Goal: Information Seeking & Learning: Learn about a topic

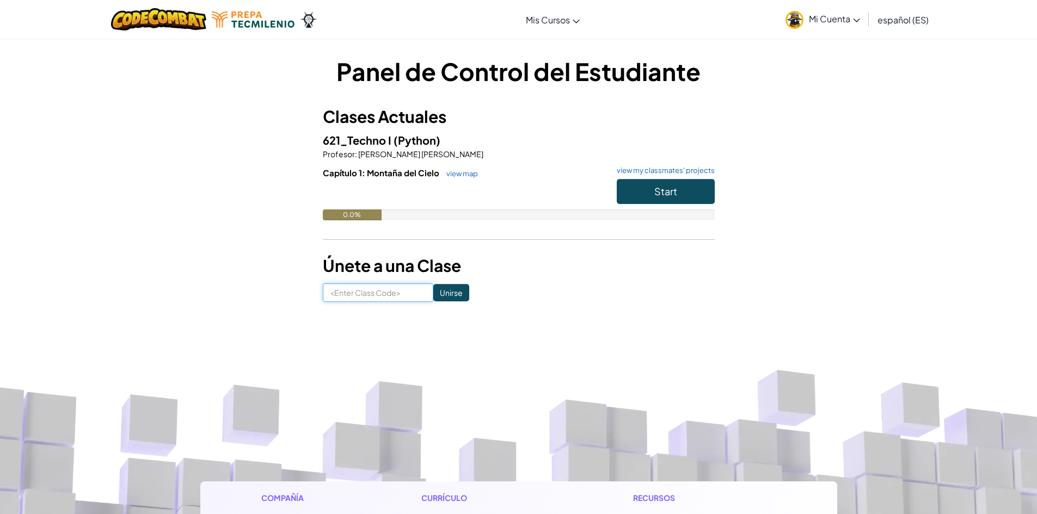
click at [332, 297] on input at bounding box center [378, 293] width 110 height 19
type input "GateBathPark"
click at [438, 290] on input "Unirse" at bounding box center [451, 292] width 36 height 17
click at [626, 186] on button "Start" at bounding box center [666, 191] width 98 height 25
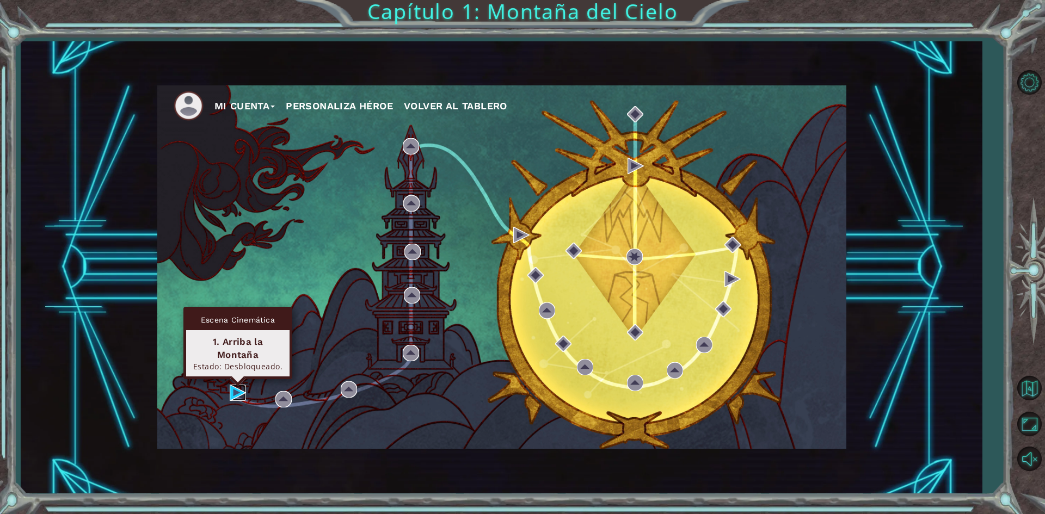
click at [246, 398] on img at bounding box center [238, 393] width 16 height 16
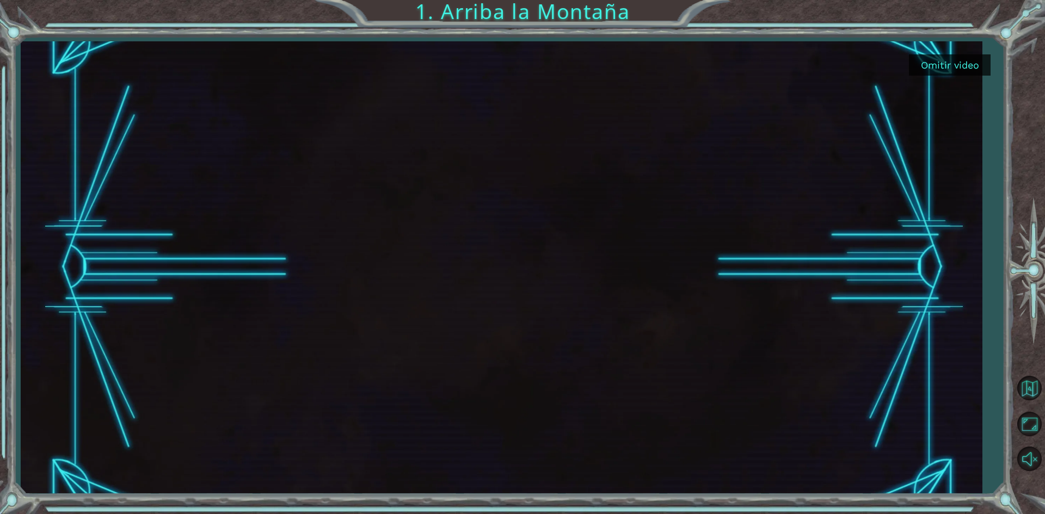
click at [943, 70] on button "Omitir video" at bounding box center [950, 64] width 82 height 21
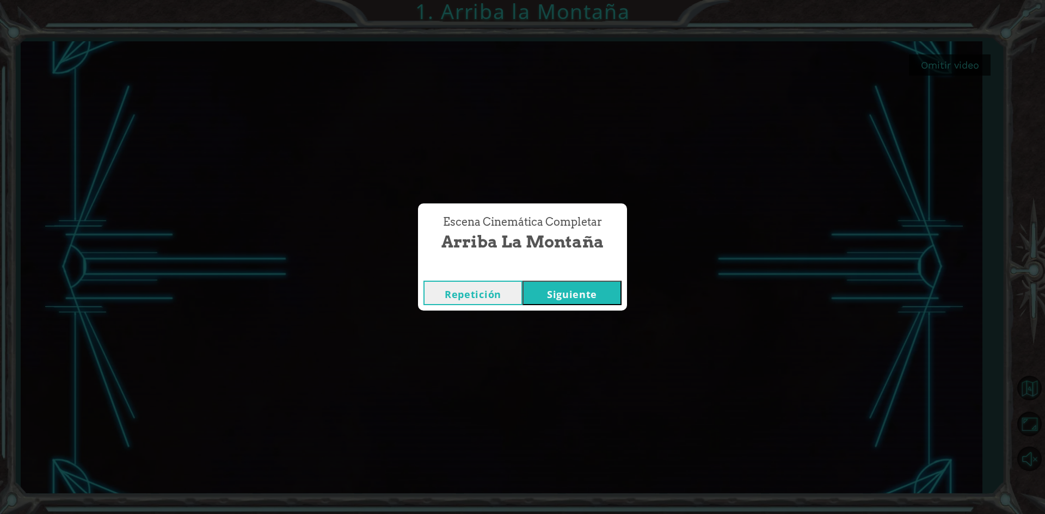
click at [570, 302] on button "Siguiente" at bounding box center [572, 293] width 99 height 24
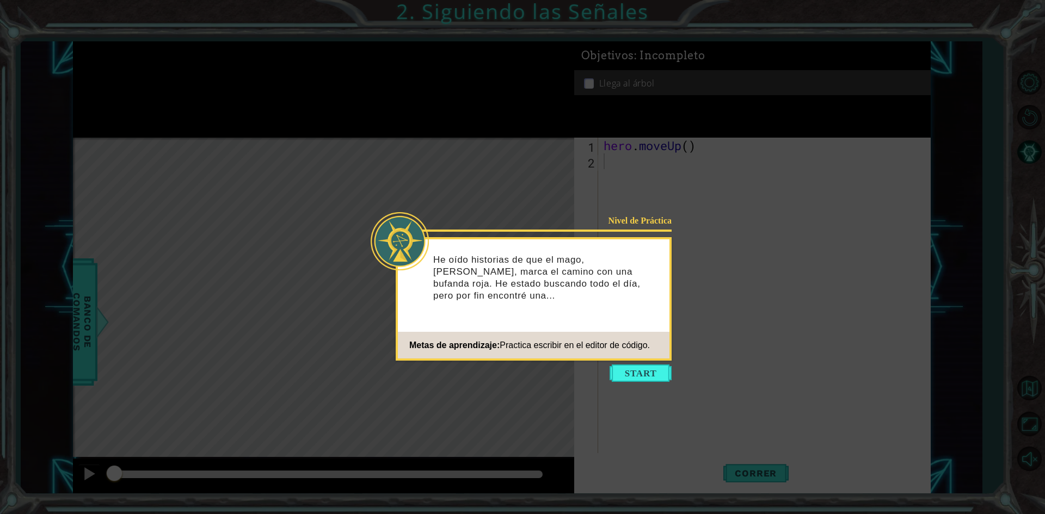
click at [647, 388] on icon at bounding box center [522, 257] width 1045 height 514
click at [647, 374] on button "Start" at bounding box center [641, 373] width 62 height 17
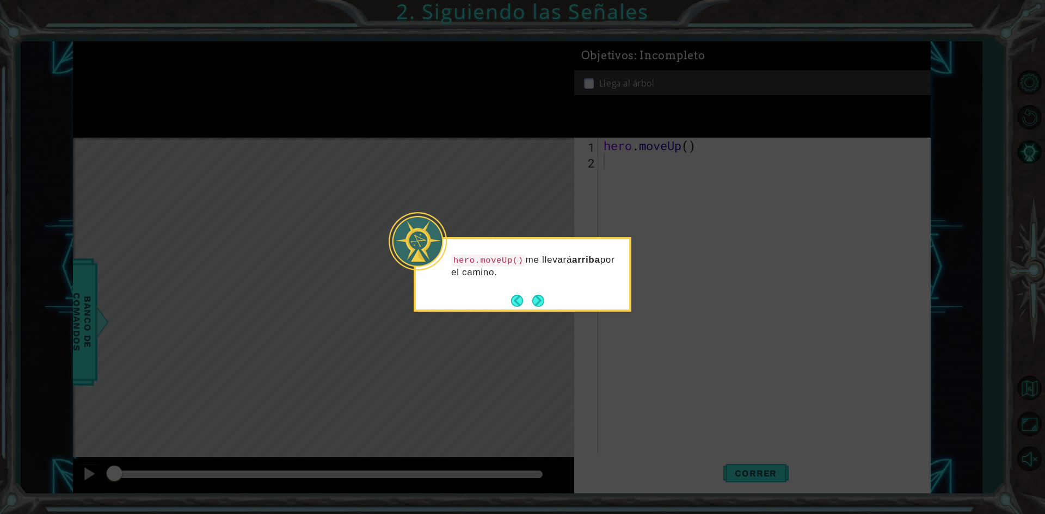
click at [604, 340] on icon at bounding box center [522, 257] width 1045 height 514
click at [538, 303] on button "Next" at bounding box center [538, 300] width 13 height 13
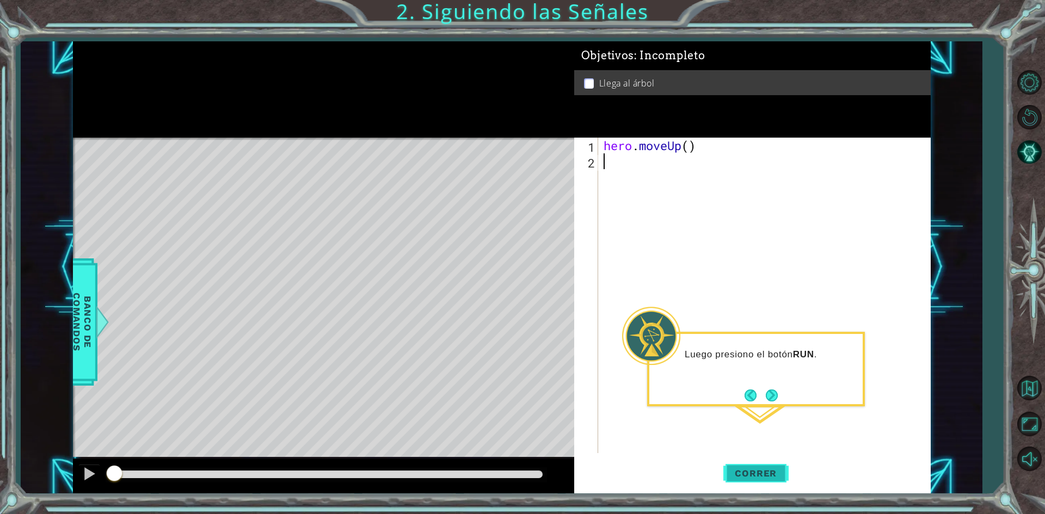
click at [764, 474] on span "Correr" at bounding box center [756, 473] width 64 height 11
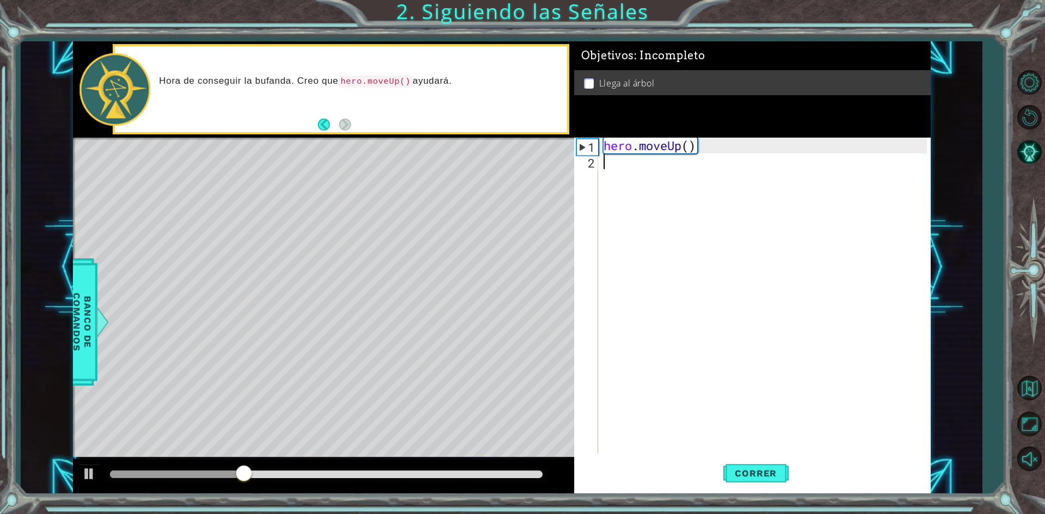
click at [741, 498] on div "1 ההההההההההההההההההההההההההההההההההההההההההההההההההההההההההההההההההההההההההההה…" at bounding box center [522, 257] width 1045 height 514
click at [740, 480] on button "Correr" at bounding box center [755, 473] width 65 height 35
click at [741, 477] on span "Correr" at bounding box center [756, 473] width 64 height 11
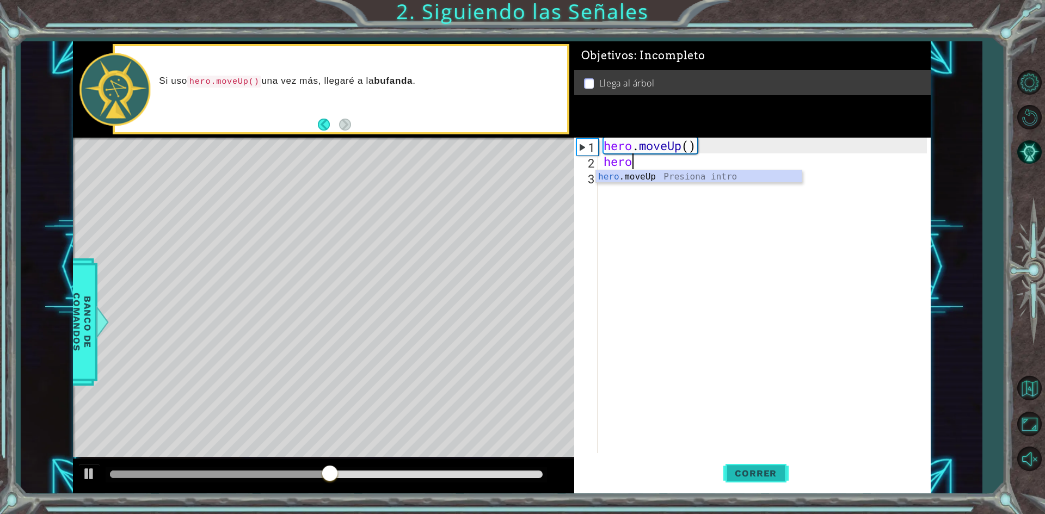
scroll to position [0, 1]
type textarea "[DOMAIN_NAME]"
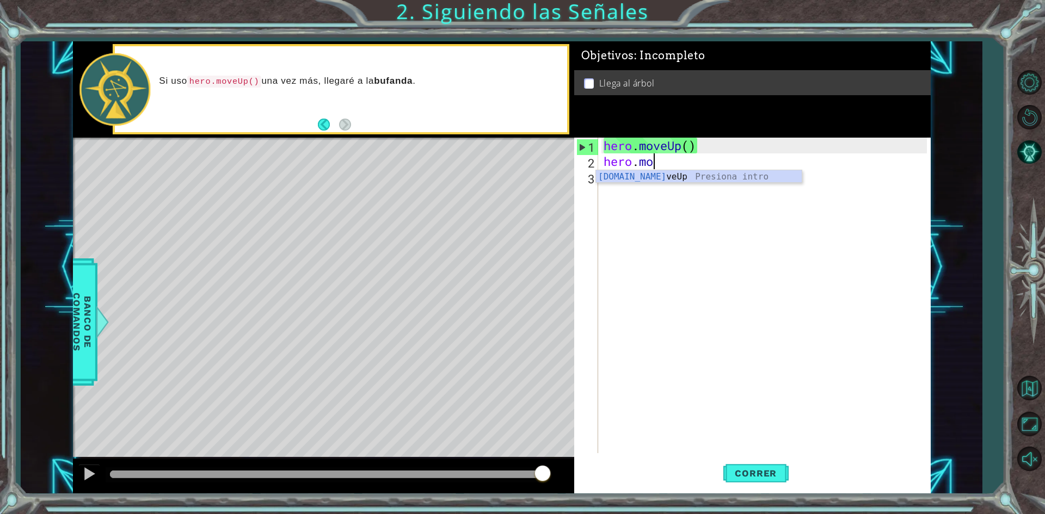
scroll to position [0, 0]
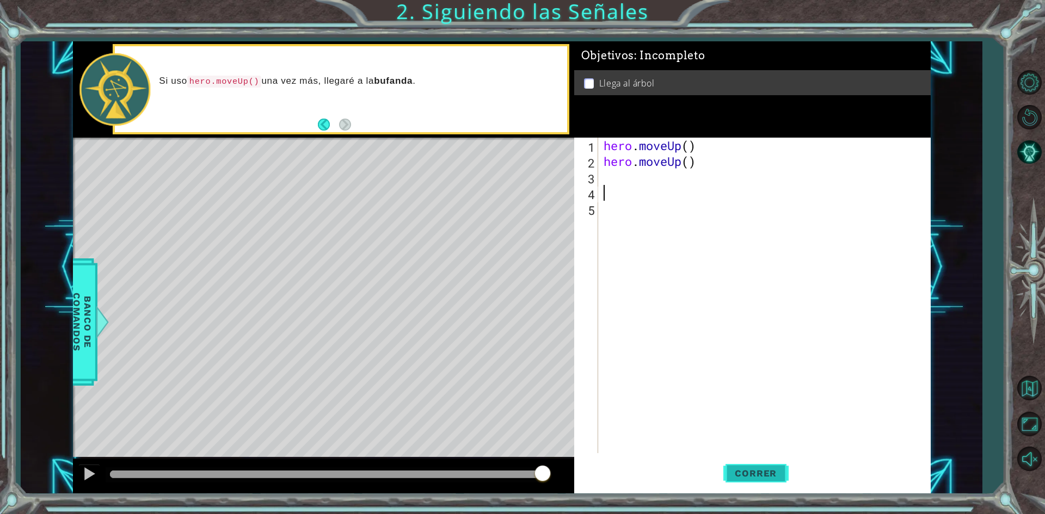
click at [753, 460] on button "Correr" at bounding box center [755, 473] width 65 height 35
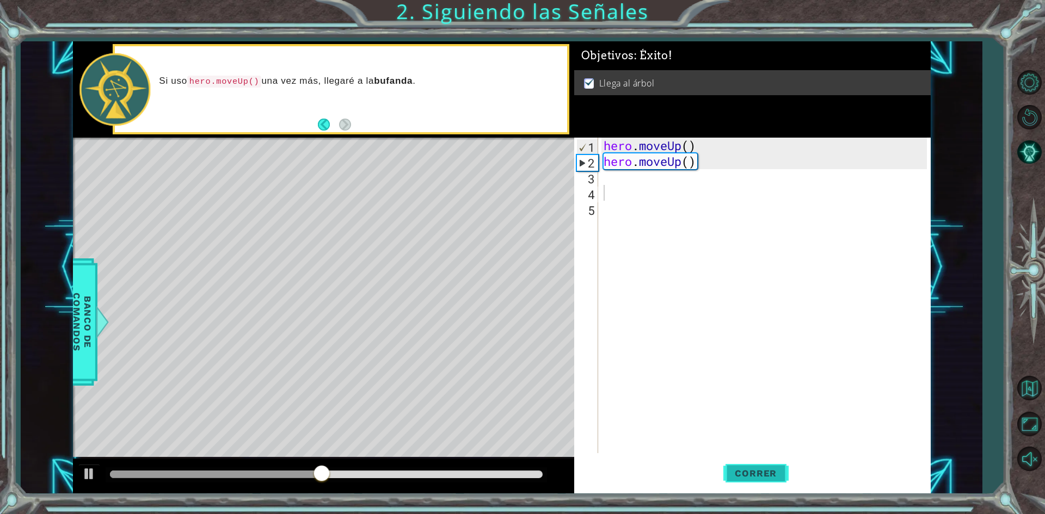
click at [752, 471] on span "Correr" at bounding box center [756, 473] width 64 height 11
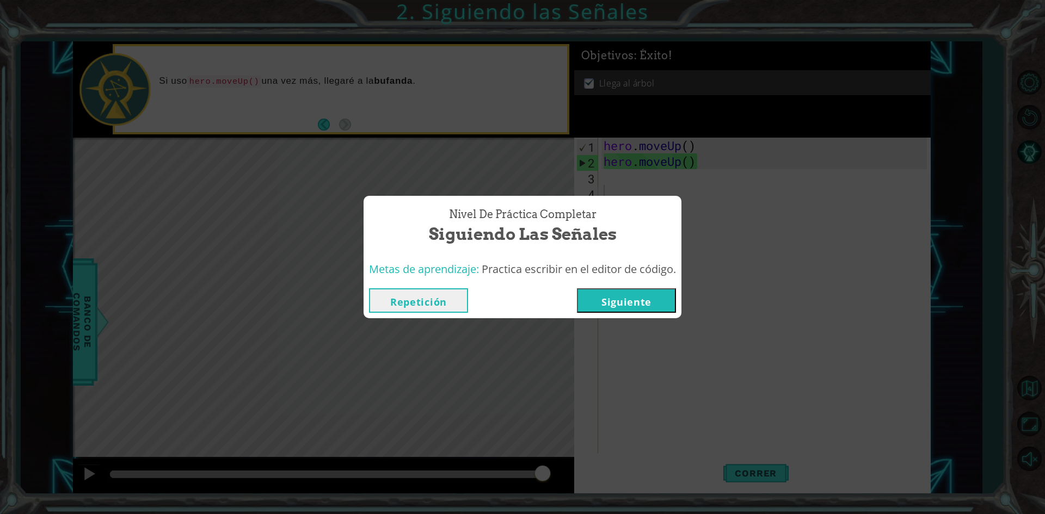
click at [617, 301] on button "Siguiente" at bounding box center [626, 300] width 99 height 24
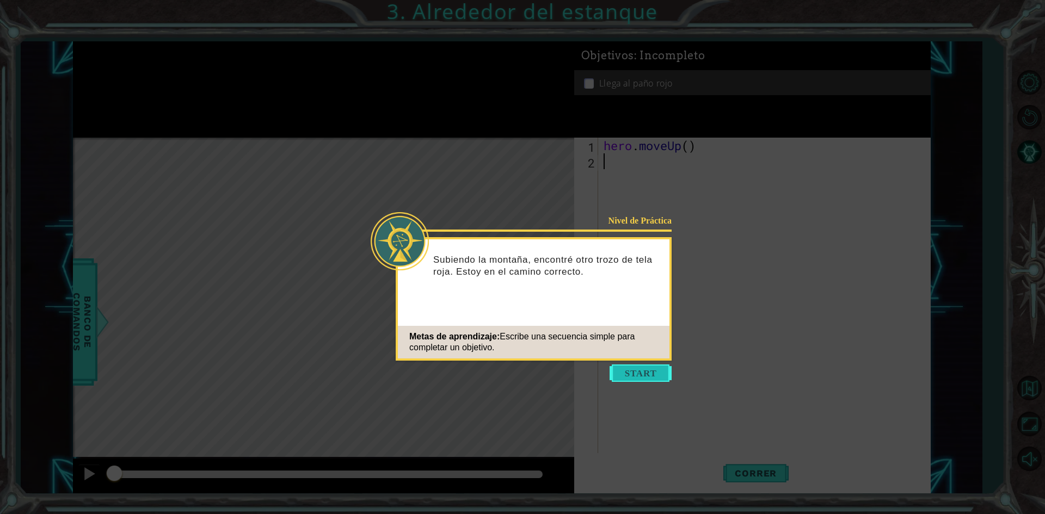
click at [649, 372] on button "Start" at bounding box center [641, 373] width 62 height 17
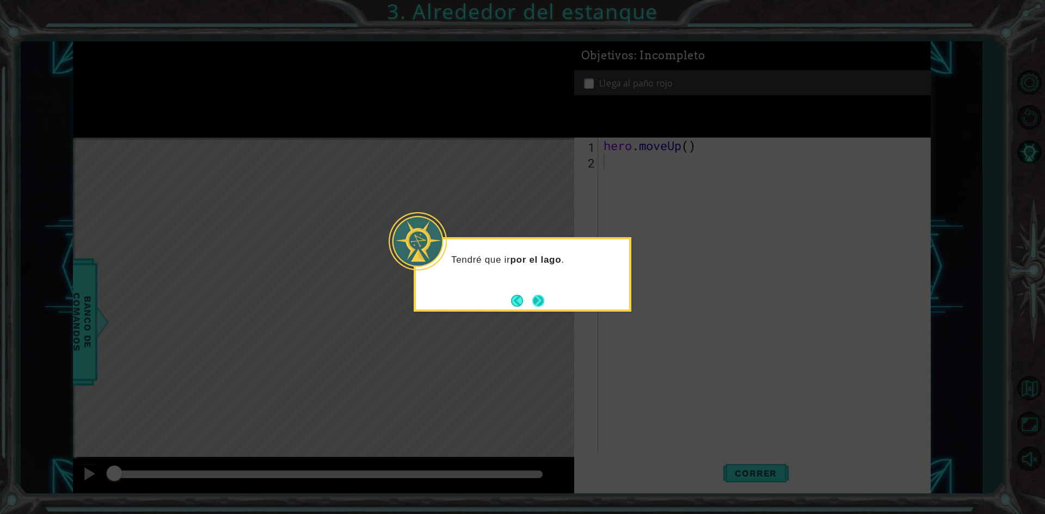
click at [537, 300] on button "Next" at bounding box center [538, 301] width 14 height 14
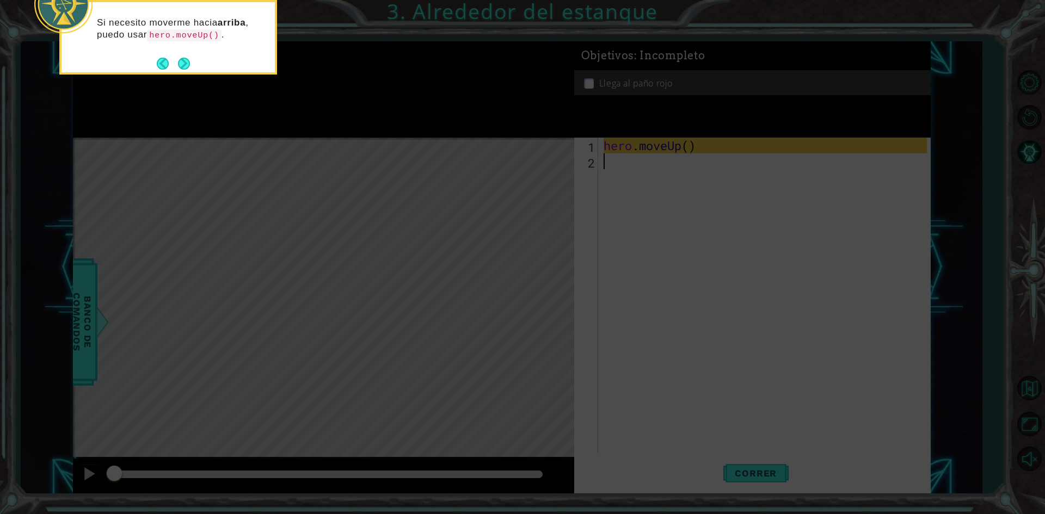
click at [609, 280] on icon at bounding box center [522, 77] width 1045 height 875
click at [178, 59] on button "Next" at bounding box center [184, 64] width 12 height 12
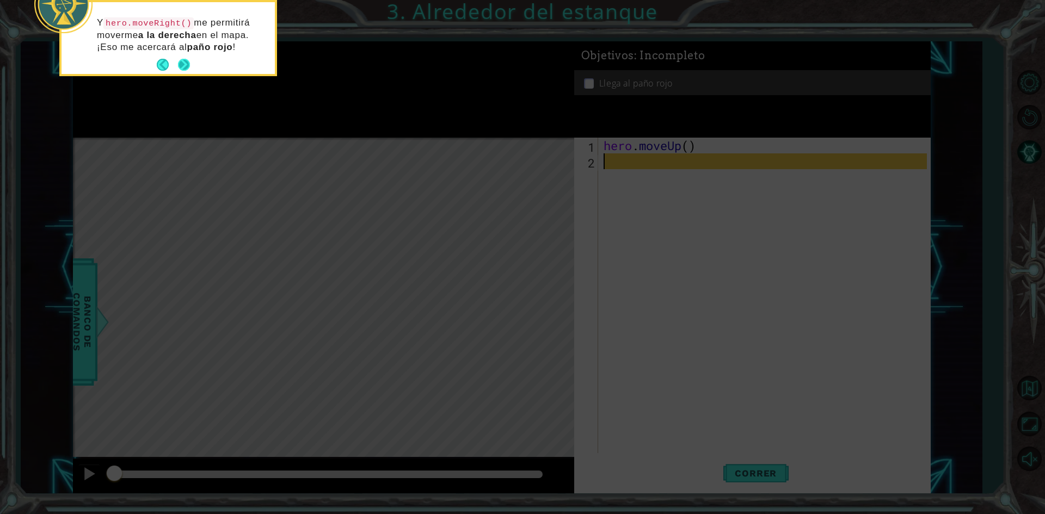
click at [185, 62] on button "Next" at bounding box center [184, 65] width 14 height 14
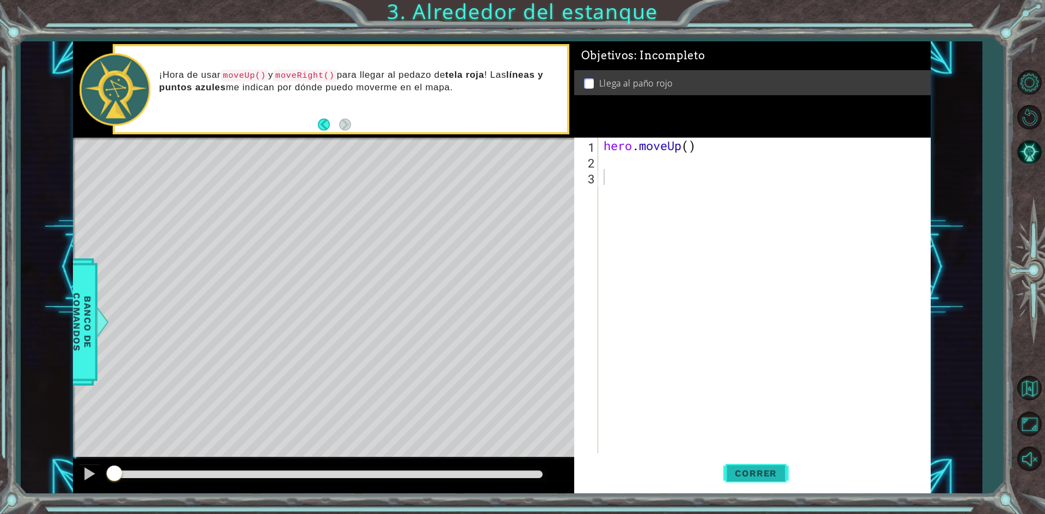
click at [764, 475] on span "Correr" at bounding box center [756, 473] width 64 height 11
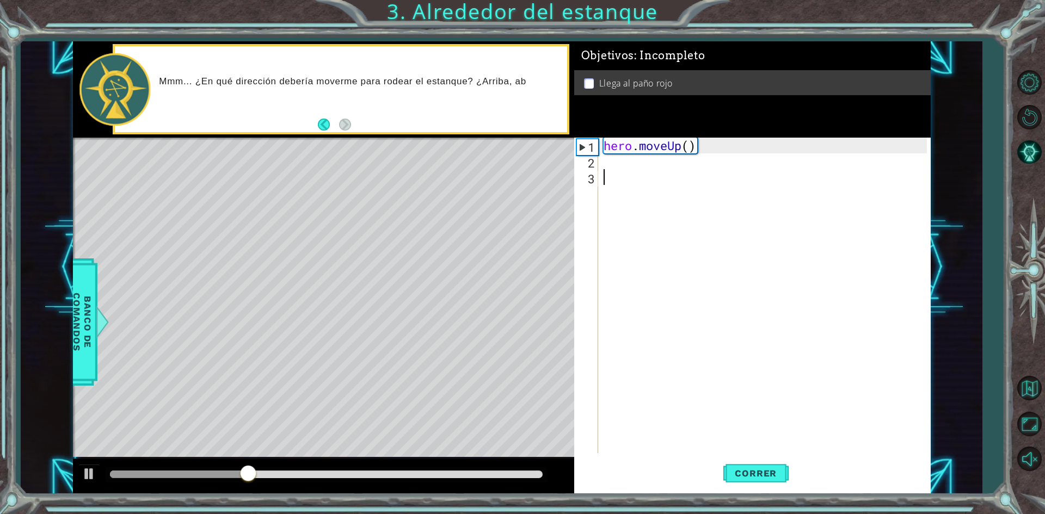
click at [655, 162] on div "hero . moveUp ( )" at bounding box center [766, 311] width 331 height 347
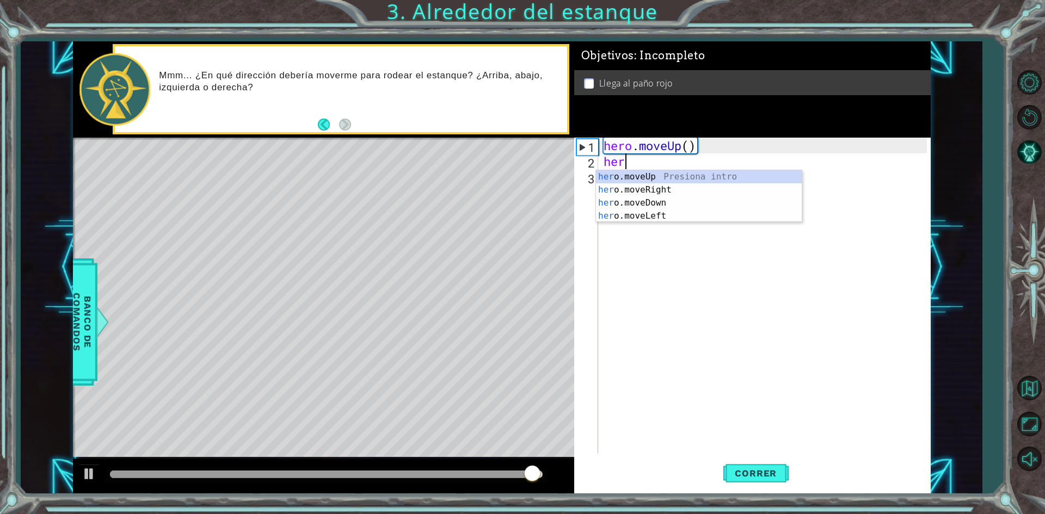
type textarea "hero"
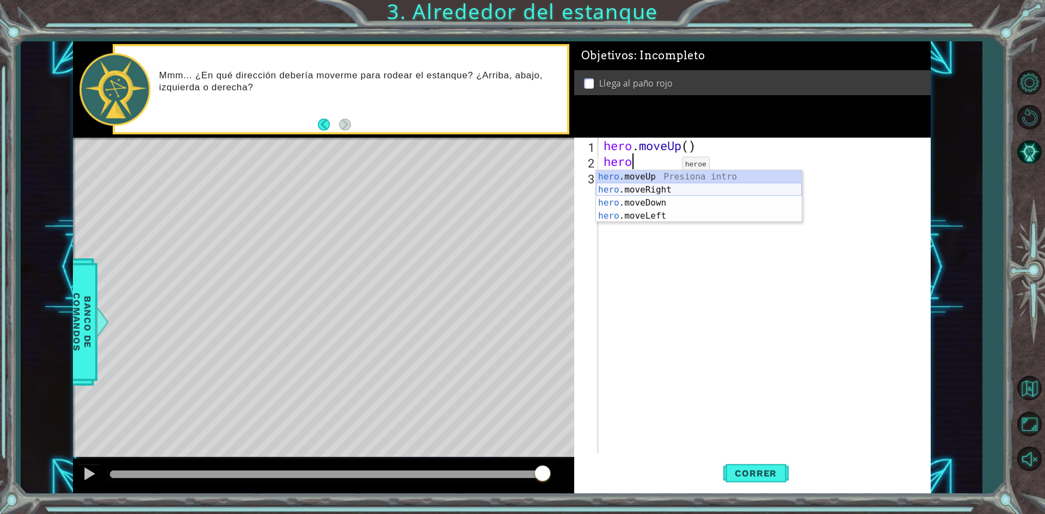
click at [666, 185] on div "hero .moveUp Presiona intro hero .moveRight Presiona intro hero .moveDown Presi…" at bounding box center [699, 209] width 206 height 78
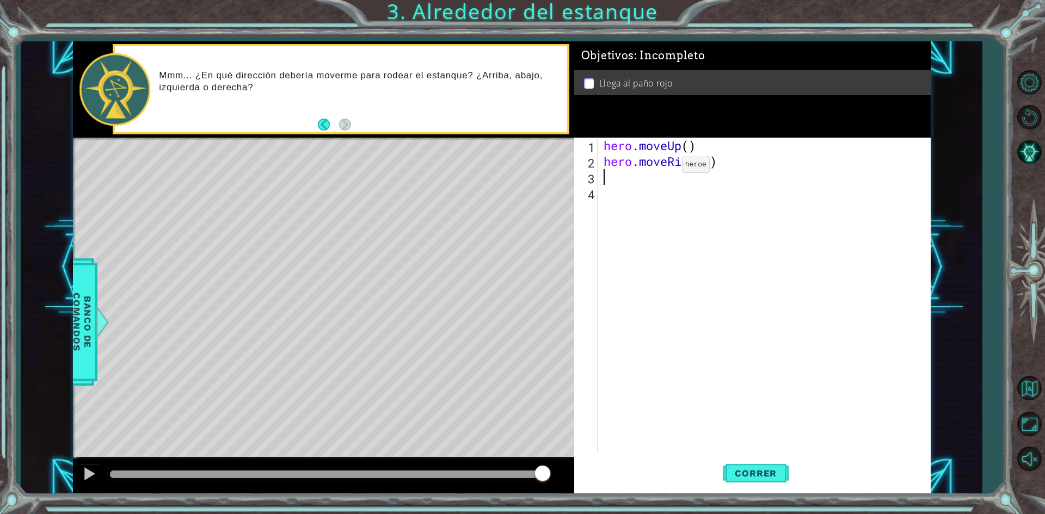
scroll to position [0, 0]
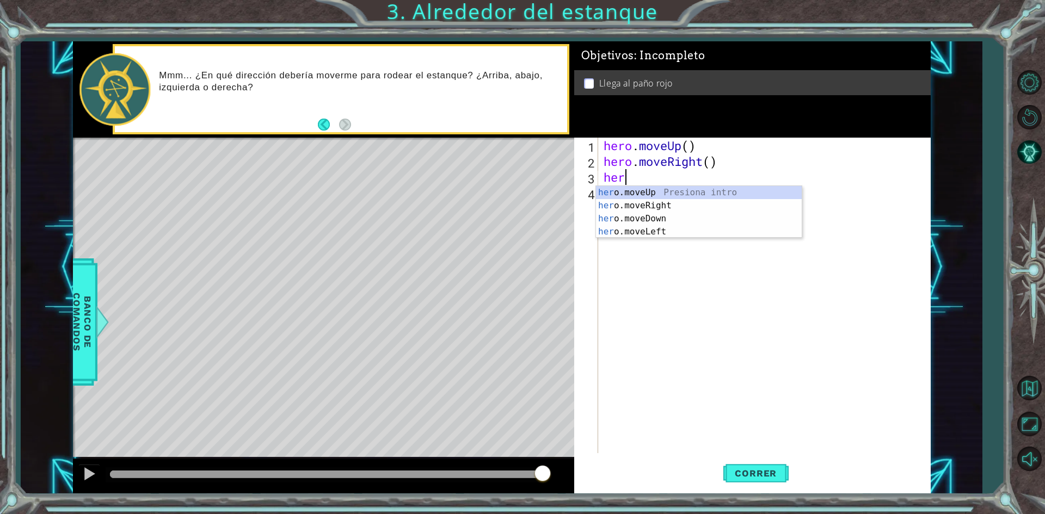
type textarea "hero"
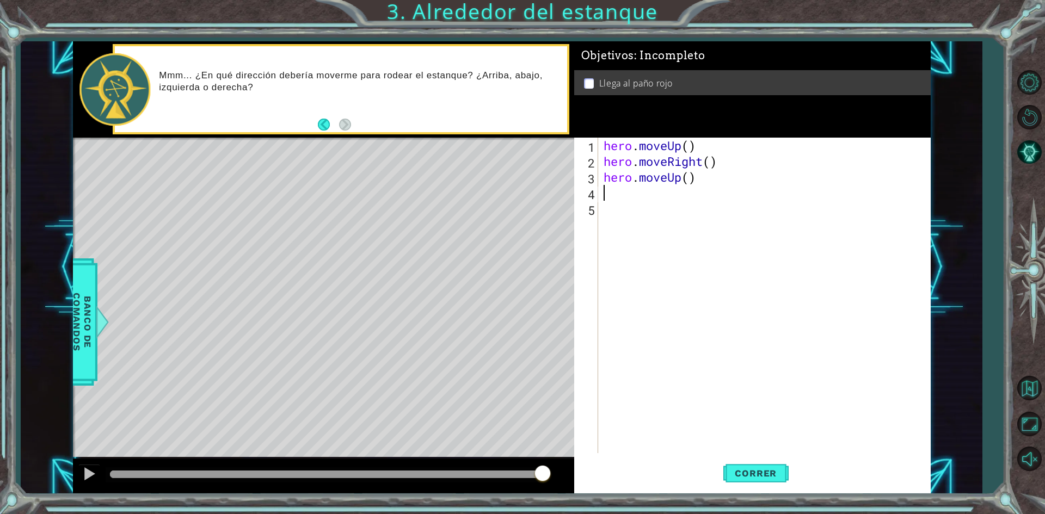
type textarea "he"
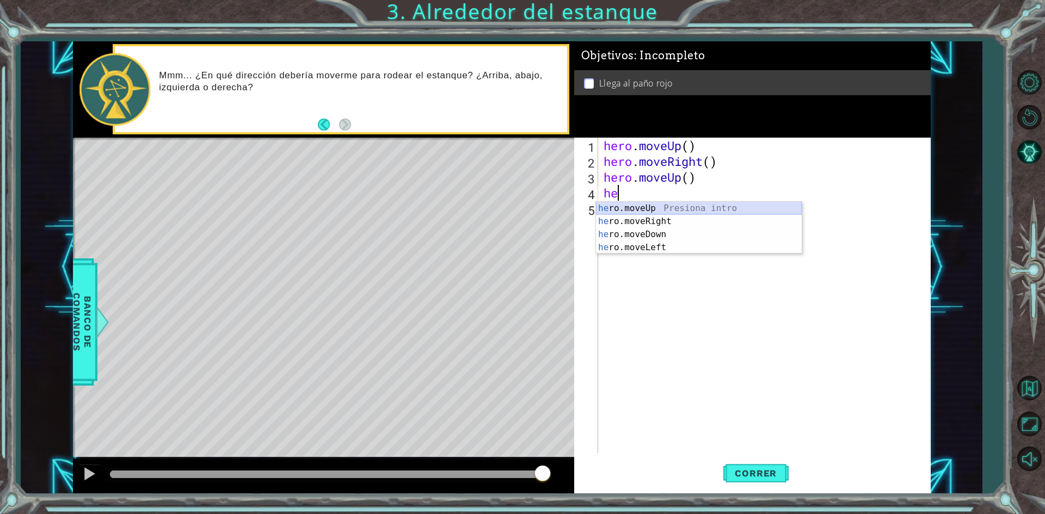
click at [680, 211] on div "he ro.moveUp Presiona intro he ro.moveRight Presiona intro he ro.moveDown Presi…" at bounding box center [699, 241] width 206 height 78
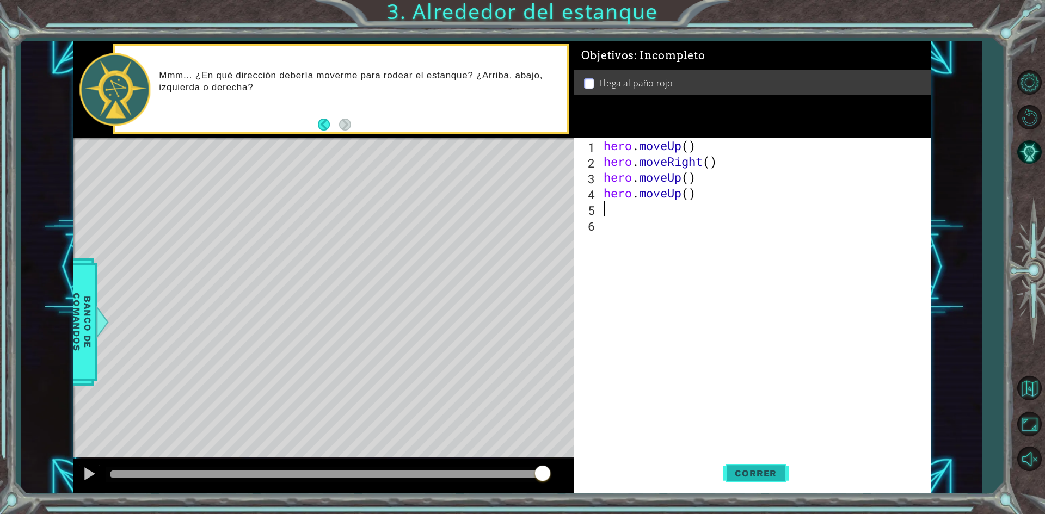
click at [755, 464] on button "Correr" at bounding box center [755, 473] width 65 height 35
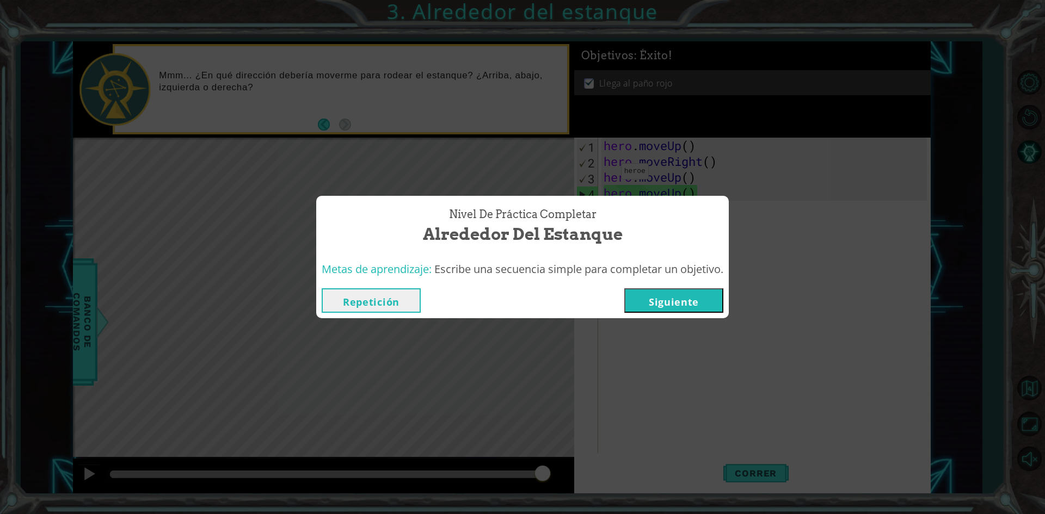
click at [681, 291] on button "Siguiente" at bounding box center [673, 300] width 99 height 24
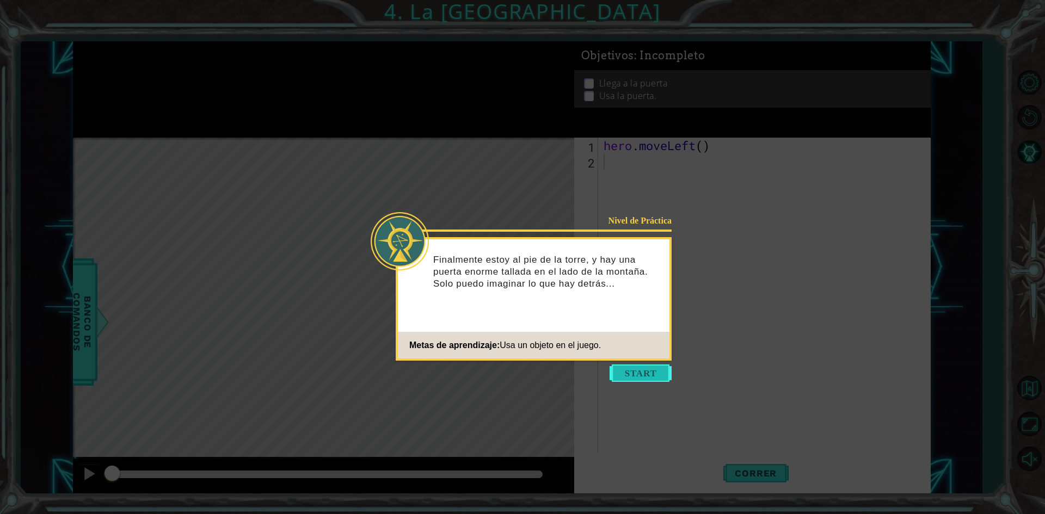
click at [666, 376] on button "Start" at bounding box center [641, 373] width 62 height 17
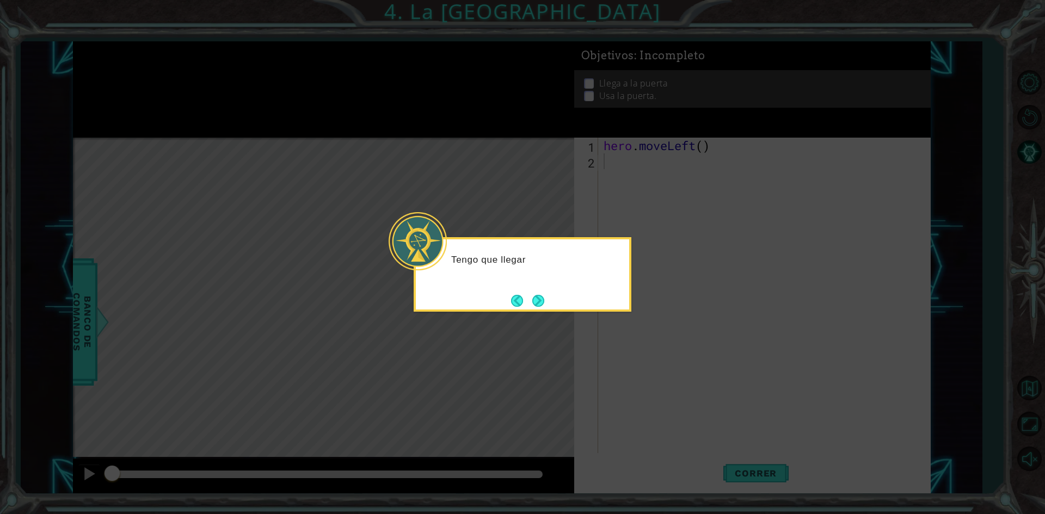
click at [577, 385] on icon at bounding box center [522, 257] width 1045 height 514
click at [539, 301] on button "Next" at bounding box center [538, 302] width 13 height 13
click at [545, 302] on div "Entonces, ¿cómo abro esa puerta ? ¿Quizás hero.use("door") ?" at bounding box center [523, 274] width 218 height 75
click at [538, 300] on button "Next" at bounding box center [538, 300] width 17 height 17
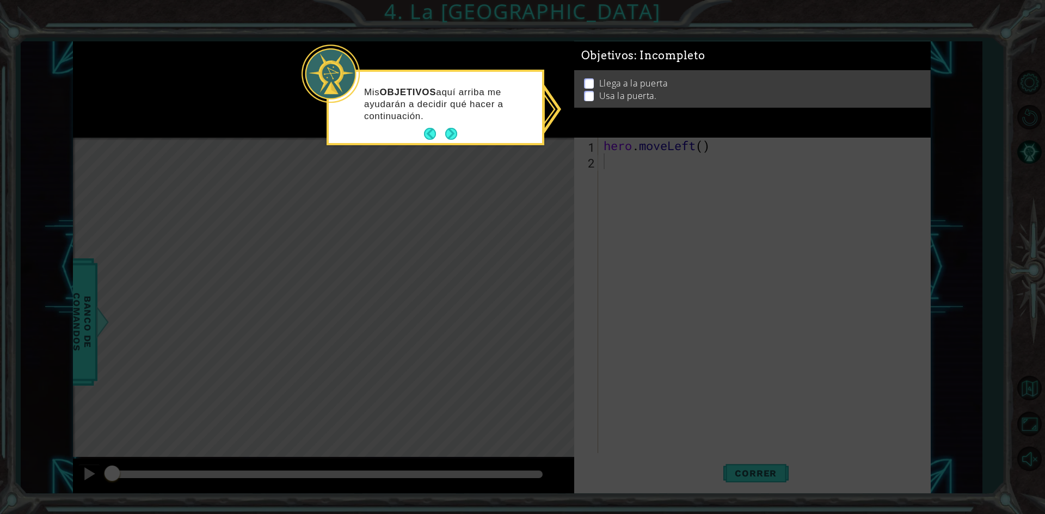
click at [457, 132] on button "Next" at bounding box center [451, 134] width 12 height 12
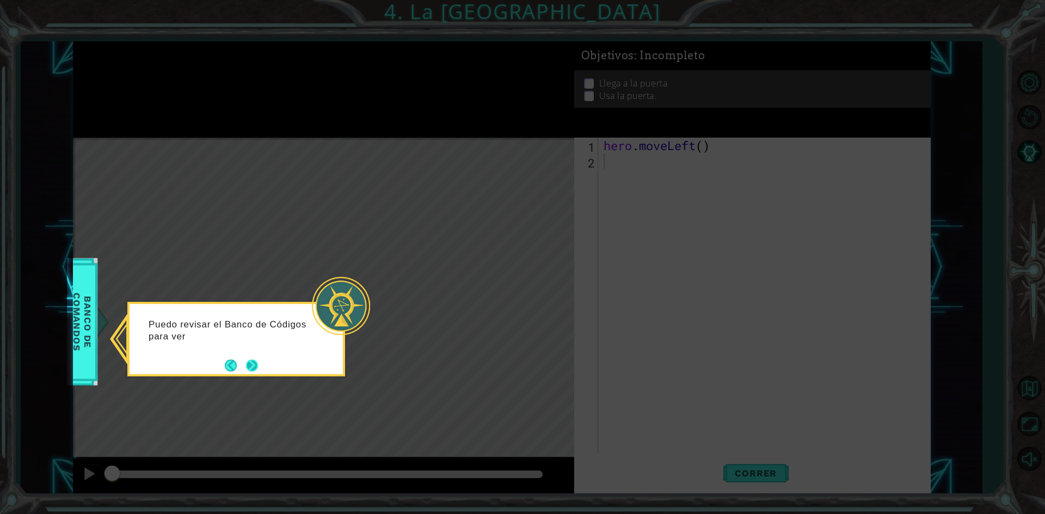
click at [255, 370] on button "Next" at bounding box center [252, 366] width 14 height 14
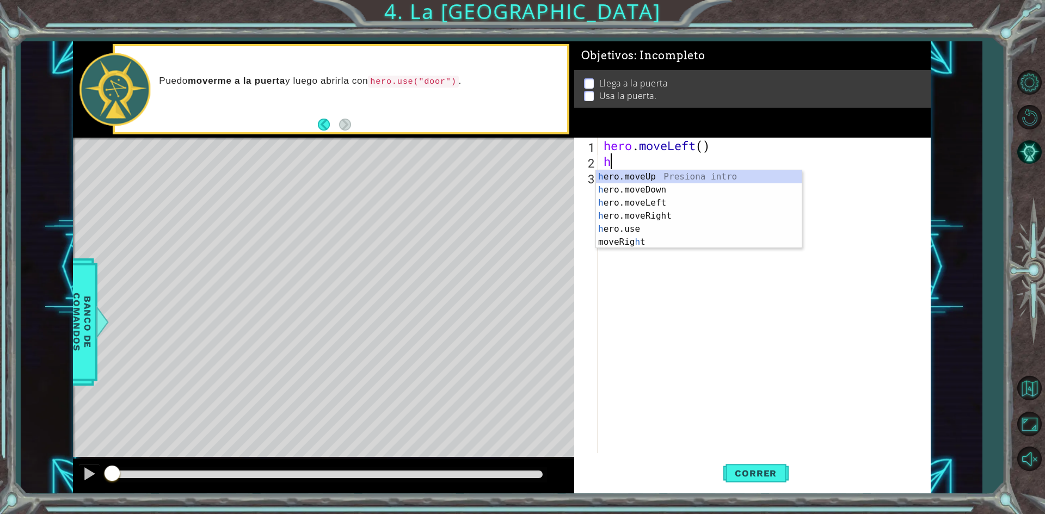
type textarea "he"
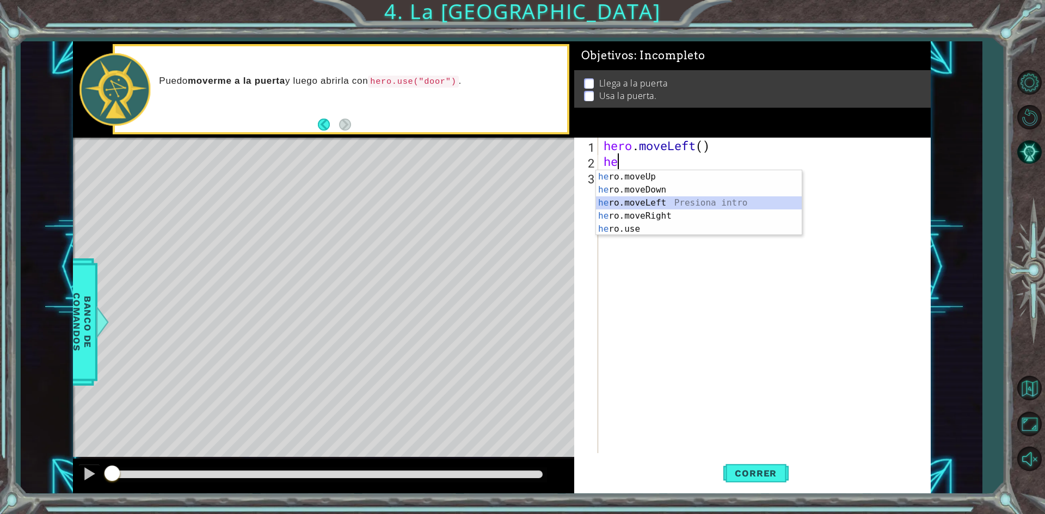
click at [665, 206] on div "he ro.moveUp Presiona intro he ro.moveDown Presiona intro he ro.moveLeft Presio…" at bounding box center [699, 215] width 206 height 91
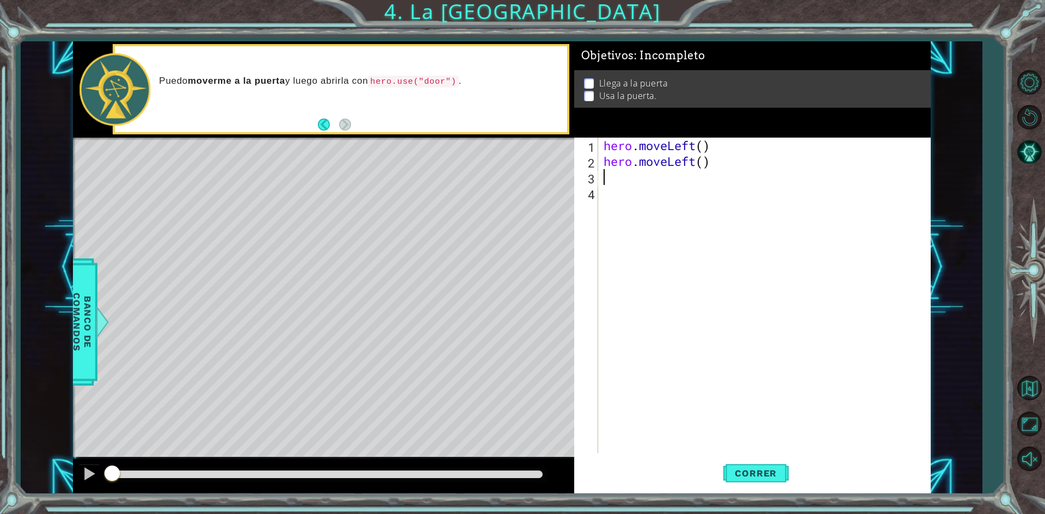
type textarea "h"
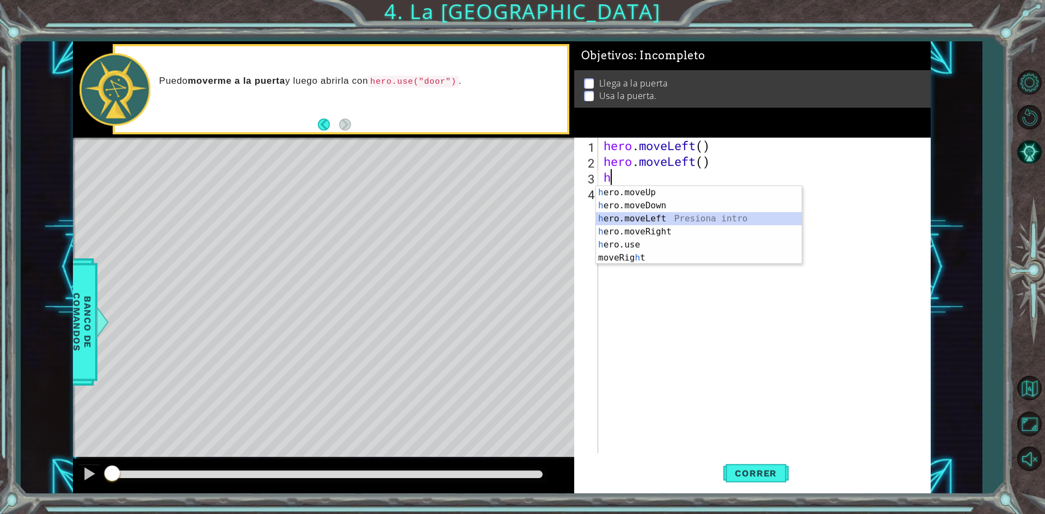
click at [667, 216] on div "h ero.moveUp Presiona intro h ero.moveDown Presiona intro h ero.moveLeft Presio…" at bounding box center [699, 238] width 206 height 105
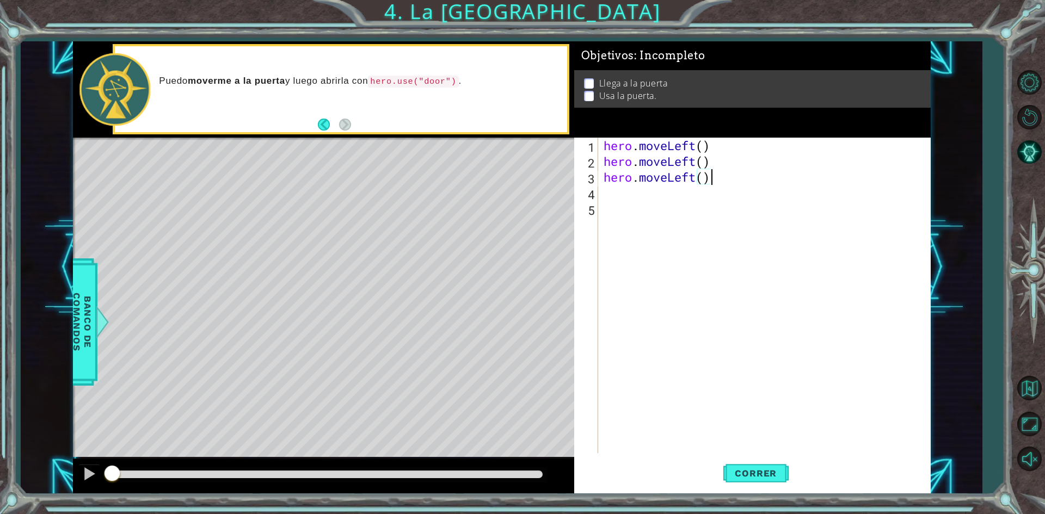
click at [726, 177] on div "hero . moveLeft ( ) hero . moveLeft ( ) hero . moveLeft ( )" at bounding box center [766, 311] width 331 height 347
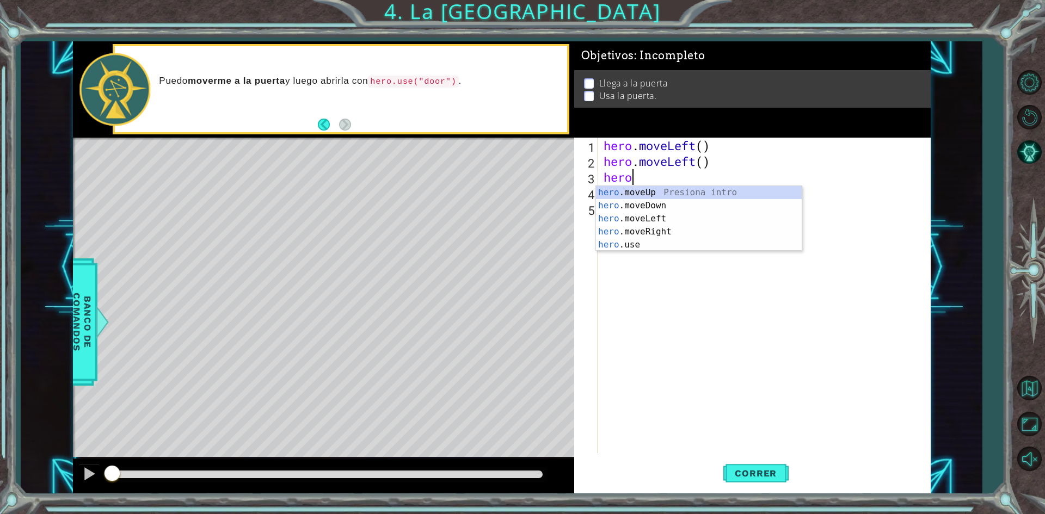
type textarea "h"
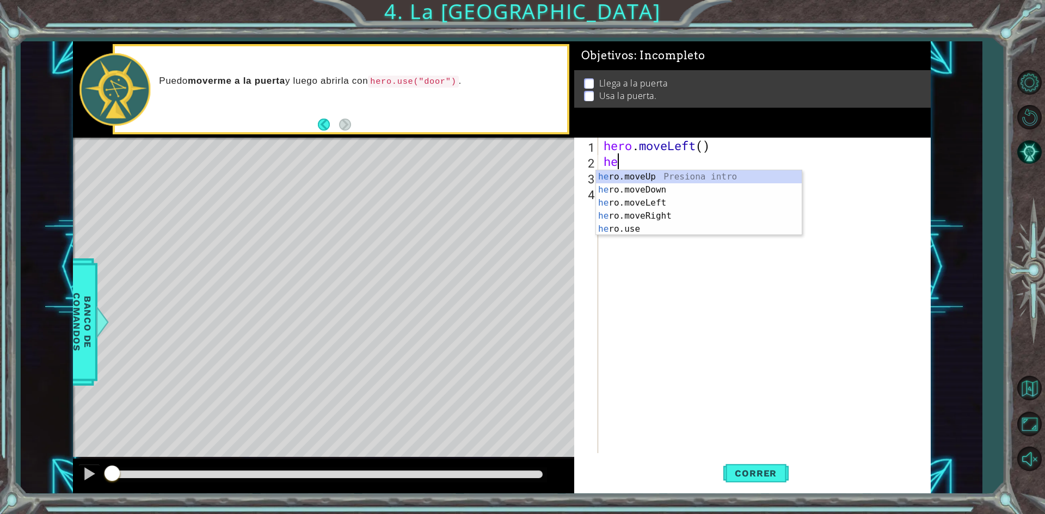
type textarea "h"
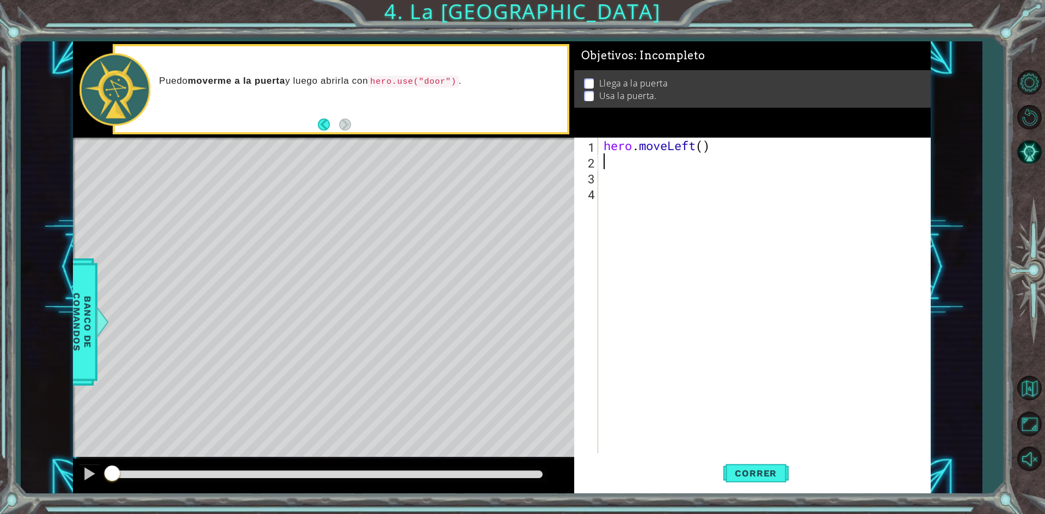
type textarea "h"
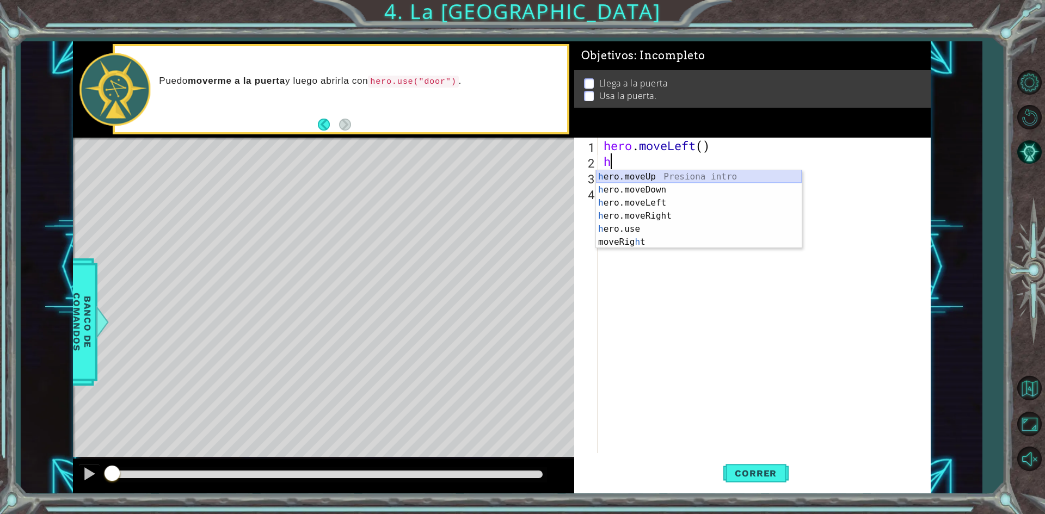
click at [670, 179] on div "h ero.moveUp Presiona intro h ero.moveDown Presiona intro h ero.moveLeft Presio…" at bounding box center [699, 222] width 206 height 105
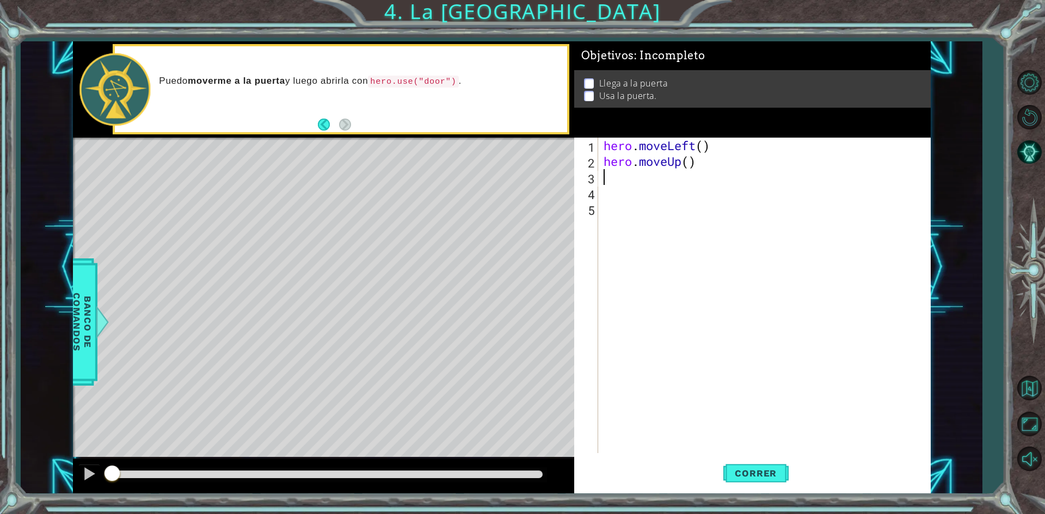
click at [664, 179] on div "hero . moveLeft ( ) hero . moveUp ( )" at bounding box center [766, 311] width 331 height 347
type textarea "h"
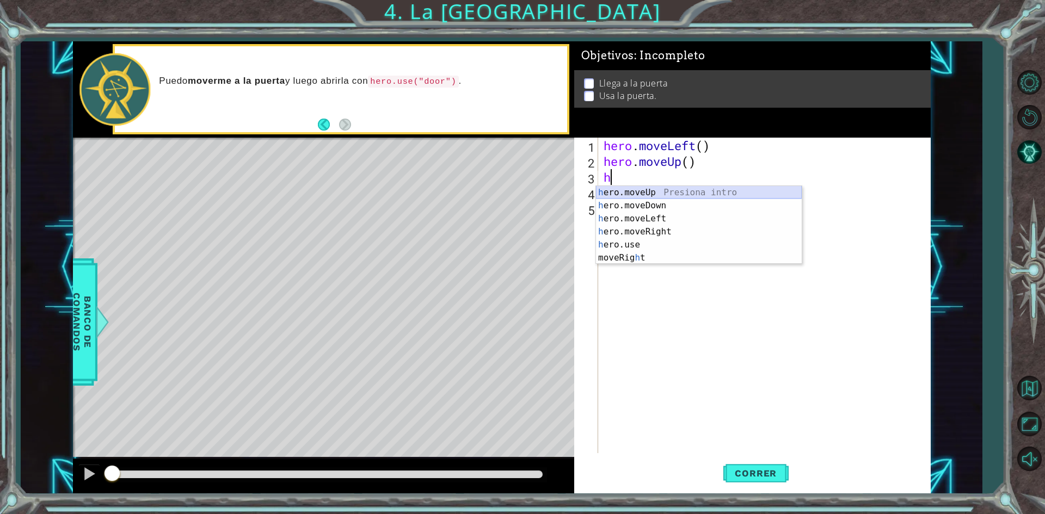
click at [671, 193] on div "h ero.moveUp Presiona intro h ero.moveDown Presiona intro h ero.moveLeft Presio…" at bounding box center [699, 238] width 206 height 105
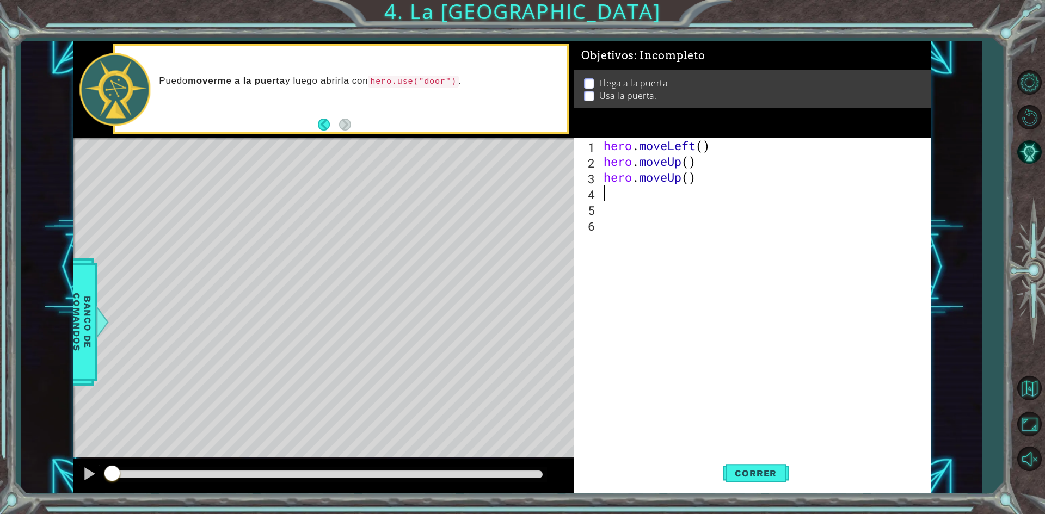
type textarea "h"
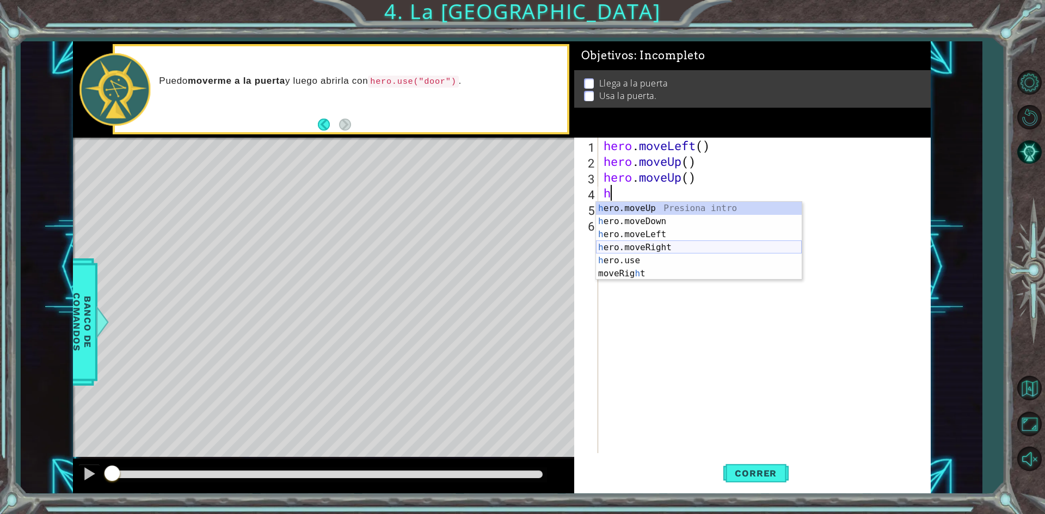
click at [664, 249] on div "h ero.moveUp Presiona intro h ero.moveDown Presiona intro h ero.moveLeft Presio…" at bounding box center [699, 254] width 206 height 105
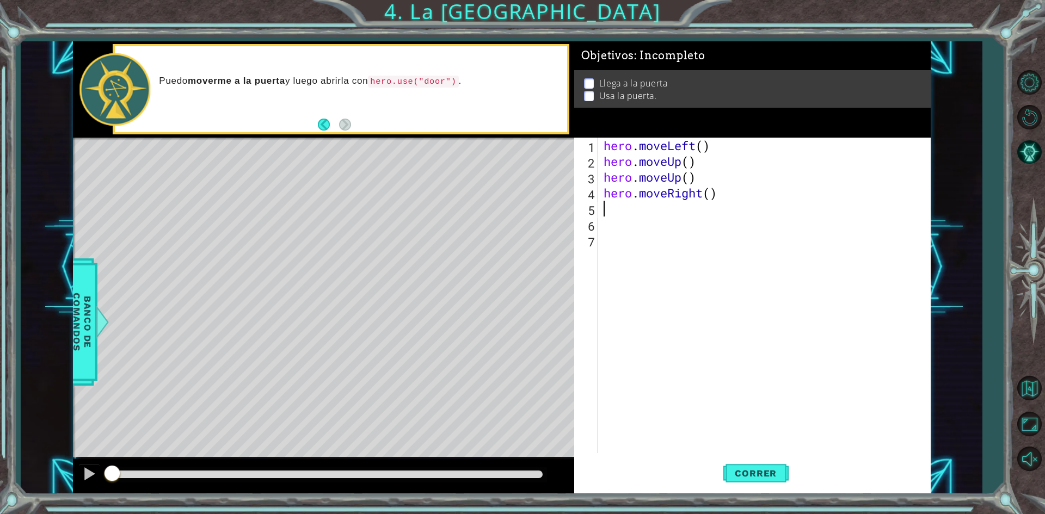
type textarea "h"
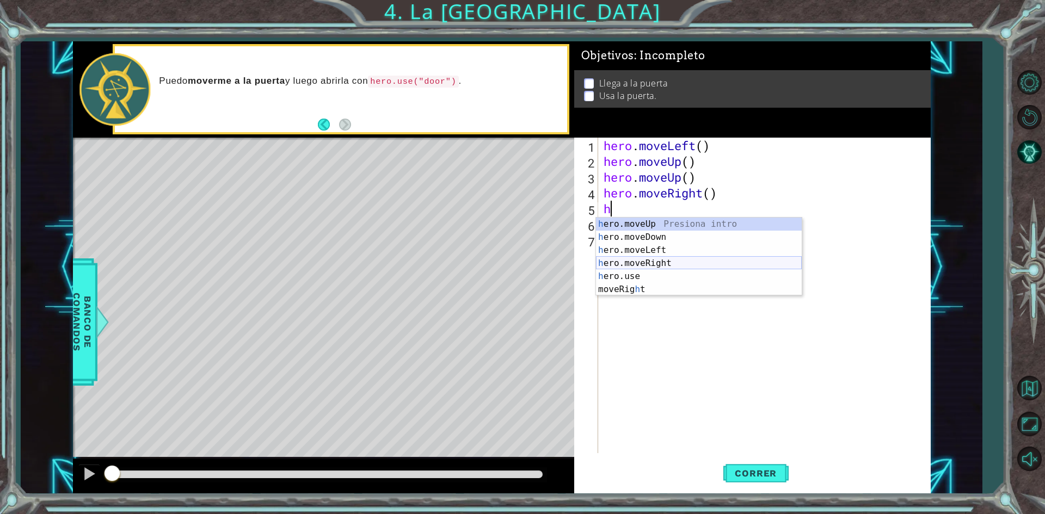
click at [665, 261] on div "h ero.moveUp Presiona intro h ero.moveDown Presiona intro h ero.moveLeft Presio…" at bounding box center [699, 270] width 206 height 105
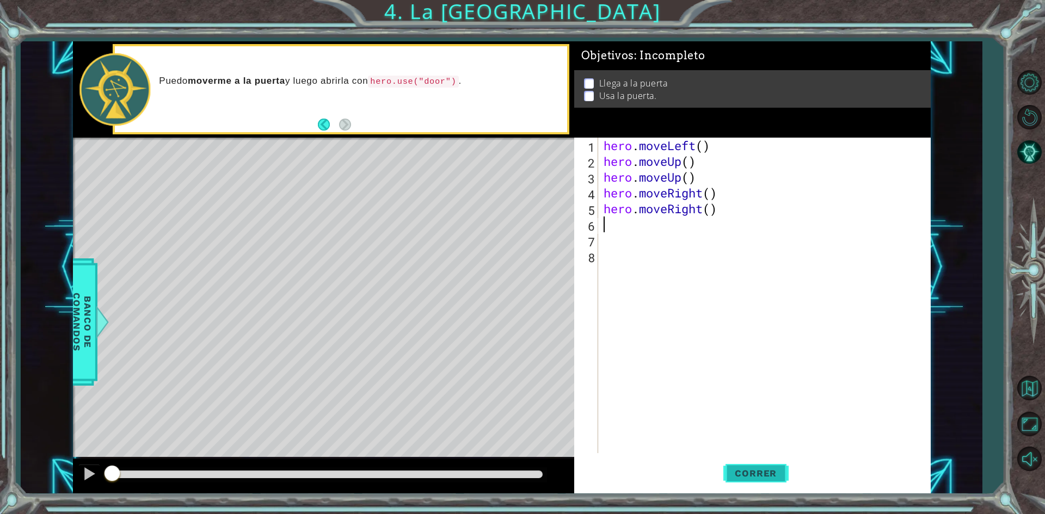
click at [754, 473] on span "Correr" at bounding box center [756, 473] width 64 height 11
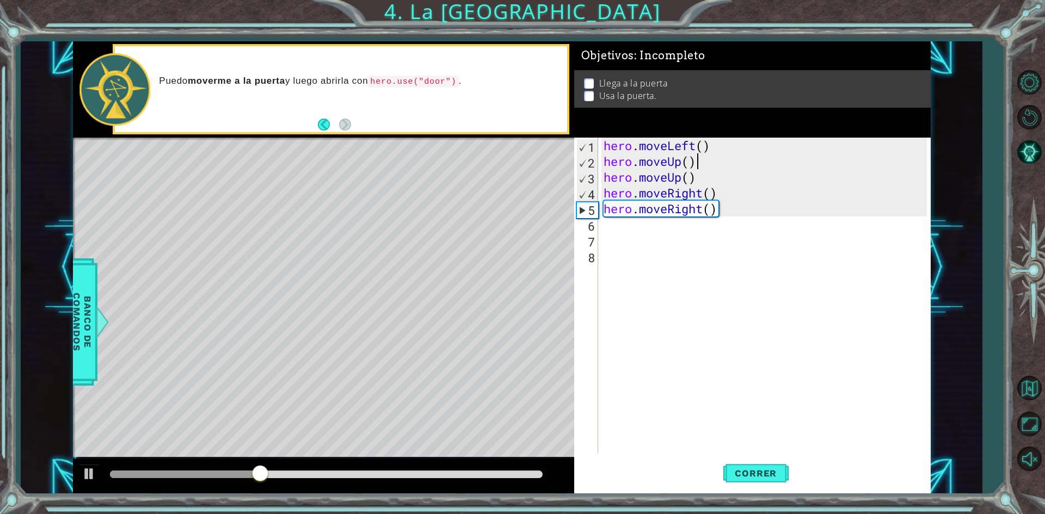
click at [699, 160] on div "hero . moveLeft ( ) hero . moveUp ( ) hero . moveUp ( ) hero . moveRight ( ) he…" at bounding box center [766, 311] width 331 height 347
type textarea "hero.moveUp()"
drag, startPoint x: 701, startPoint y: 161, endPoint x: 599, endPoint y: 163, distance: 101.8
click at [599, 163] on div "hero.moveUp() 1 2 3 4 5 6 7 8 hero . moveLeft ( ) hero . moveUp ( ) hero . move…" at bounding box center [750, 296] width 353 height 316
type textarea "hr"
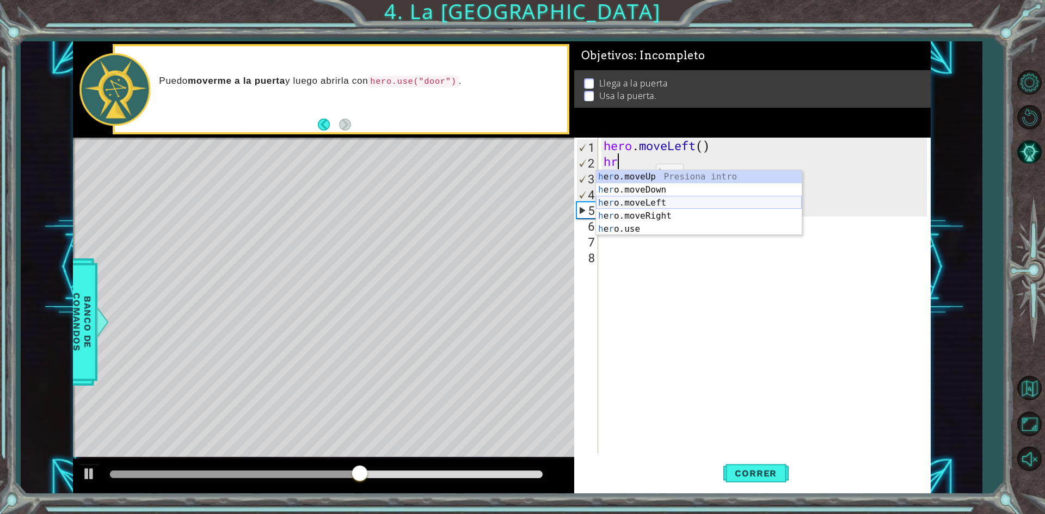
click at [651, 208] on div "h e r o.moveUp Presiona intro h e r o.moveDown Presiona intro h e r o.moveLeft …" at bounding box center [699, 215] width 206 height 91
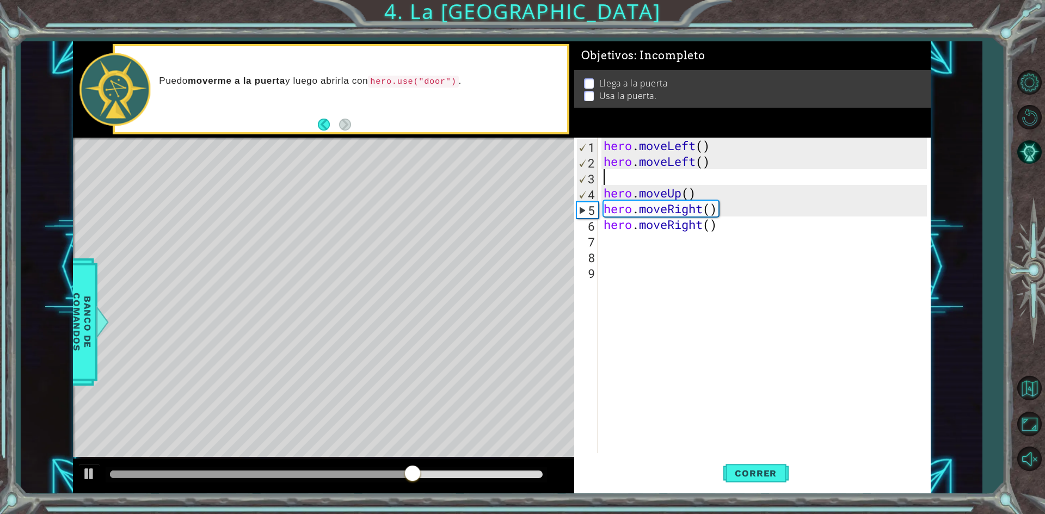
click at [678, 180] on div "hero . moveLeft ( ) hero . moveLeft ( ) hero . moveUp ( ) hero . moveRight ( ) …" at bounding box center [766, 311] width 331 height 347
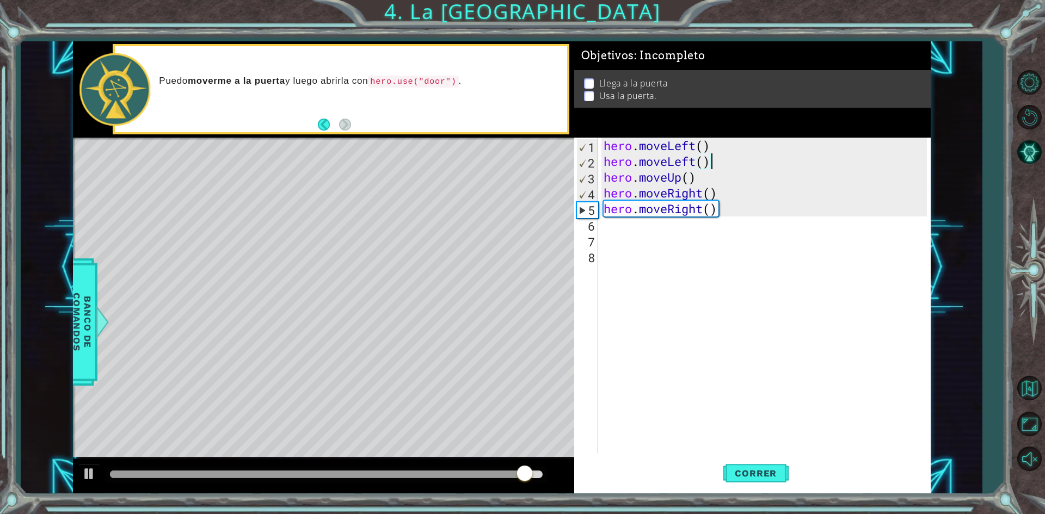
click at [698, 181] on div "hero . moveLeft ( ) hero . moveLeft ( ) hero . moveUp ( ) hero . moveRight ( ) …" at bounding box center [766, 311] width 331 height 347
type textarea "hero.moveUp()"
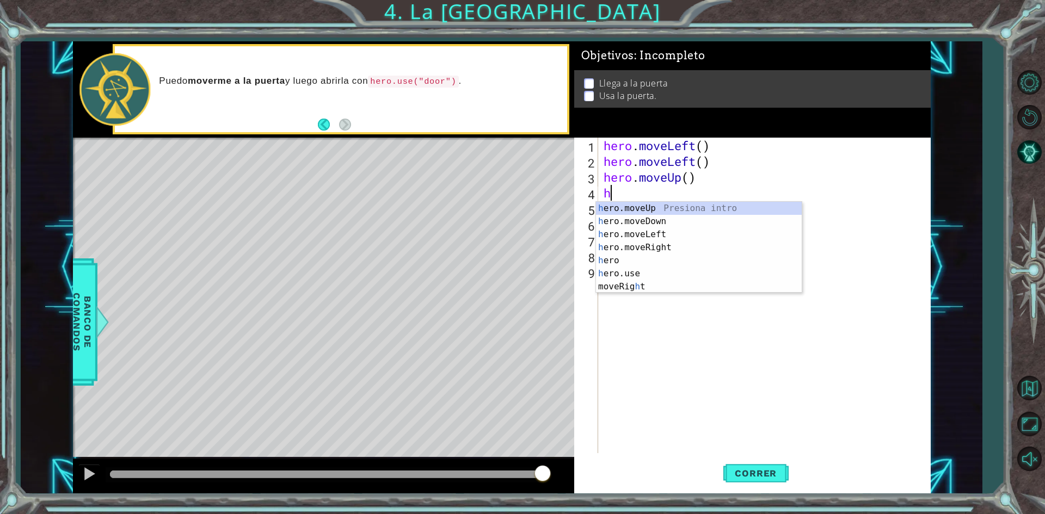
type textarea "he"
click at [674, 210] on div "he ro.moveUp Presiona intro he ro.moveDown Presiona intro he ro.moveLeft Presio…" at bounding box center [699, 254] width 206 height 105
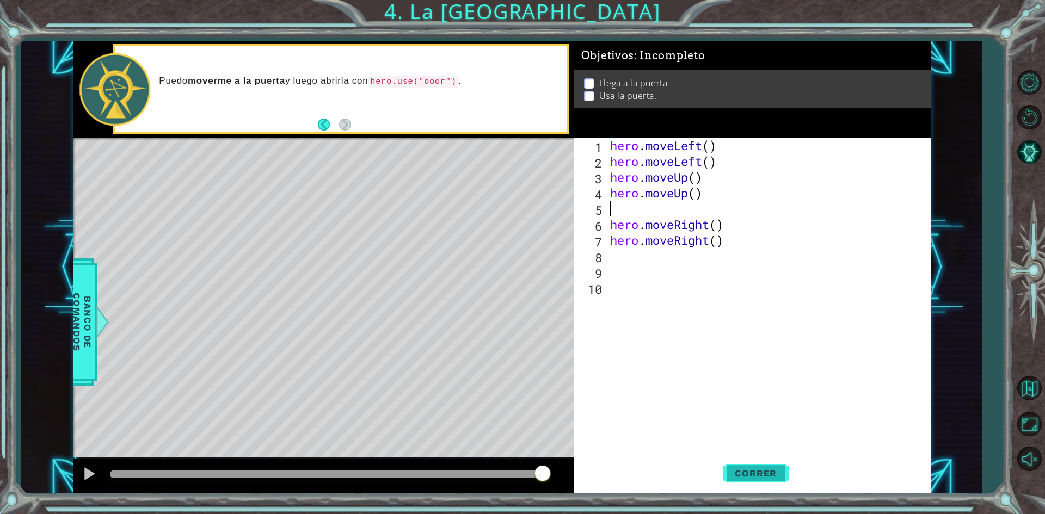
click at [753, 475] on span "Correr" at bounding box center [756, 473] width 64 height 11
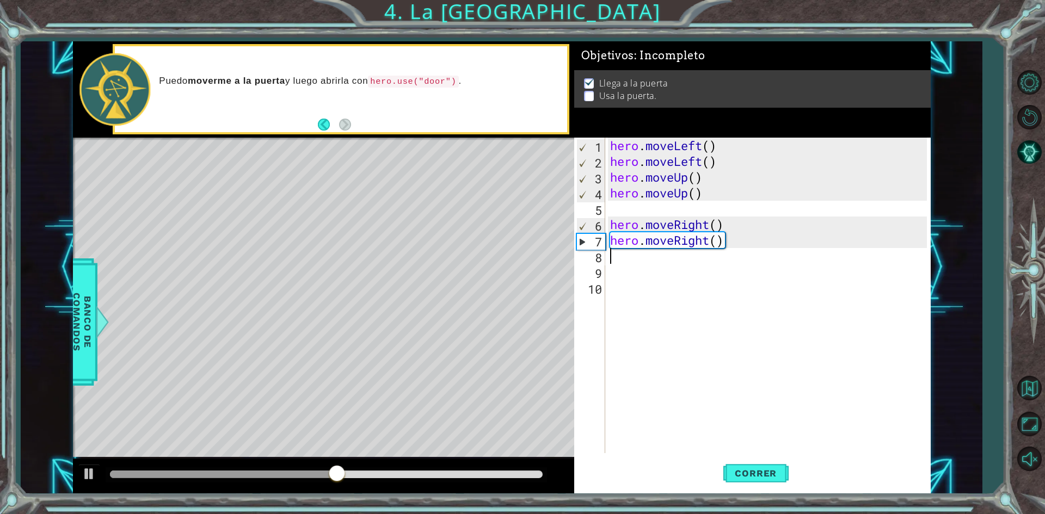
click at [631, 261] on div "hero . moveLeft ( ) hero . moveLeft ( ) hero . moveUp ( ) hero . moveUp ( ) her…" at bounding box center [770, 311] width 324 height 347
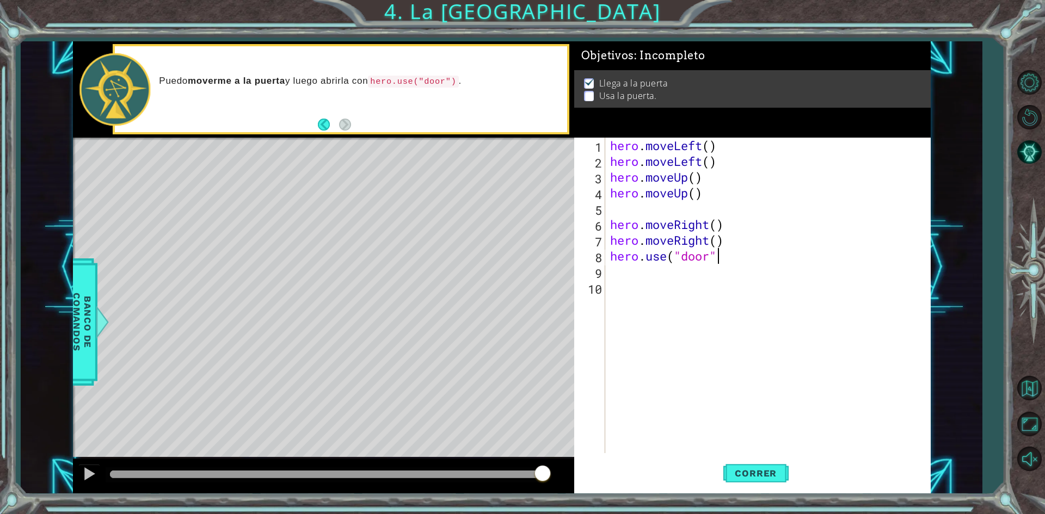
scroll to position [0, 4]
type textarea "hero.use("door")"
click at [742, 467] on button "Correr" at bounding box center [755, 473] width 65 height 35
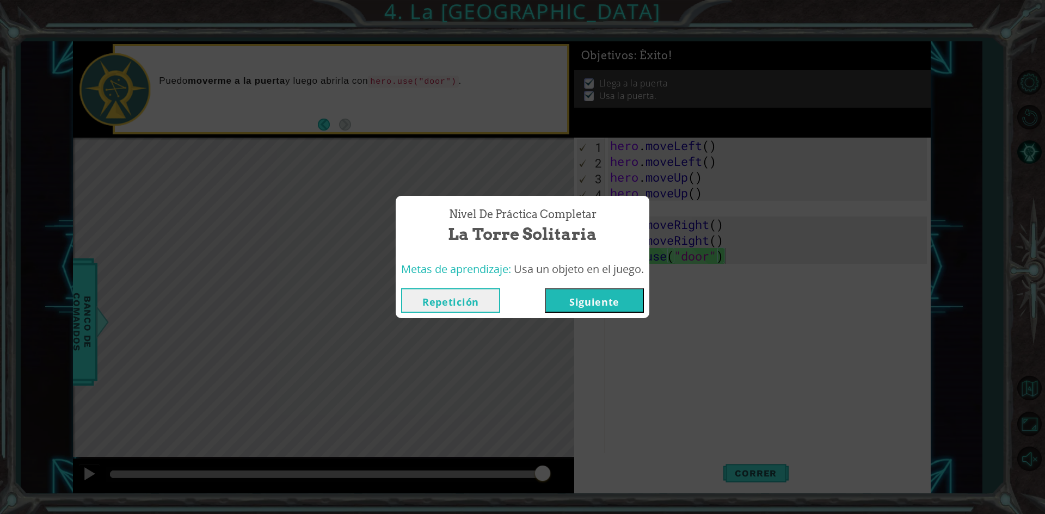
click at [605, 293] on button "Siguiente" at bounding box center [594, 300] width 99 height 24
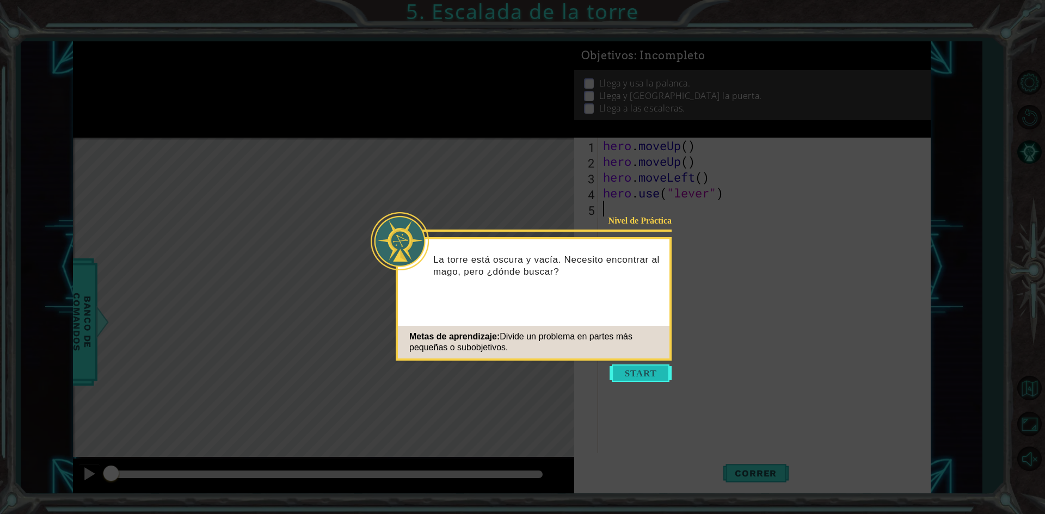
click at [645, 369] on button "Start" at bounding box center [641, 373] width 62 height 17
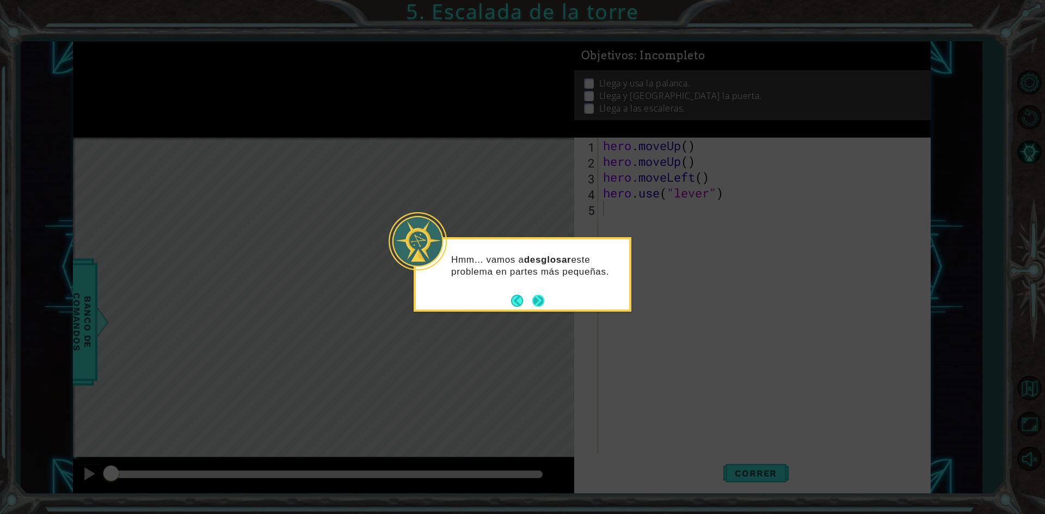
click at [538, 304] on button "Next" at bounding box center [538, 300] width 13 height 13
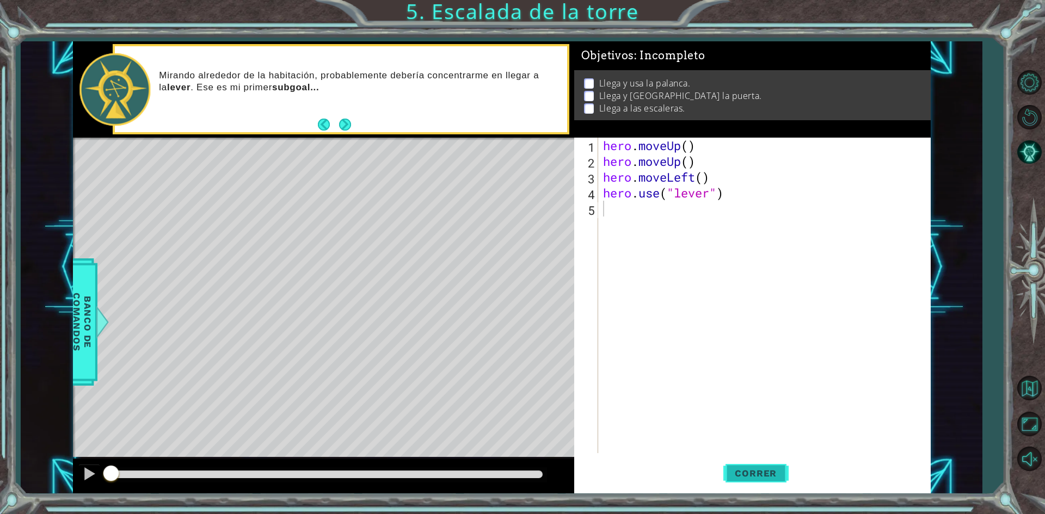
click at [753, 472] on span "Correr" at bounding box center [756, 473] width 64 height 11
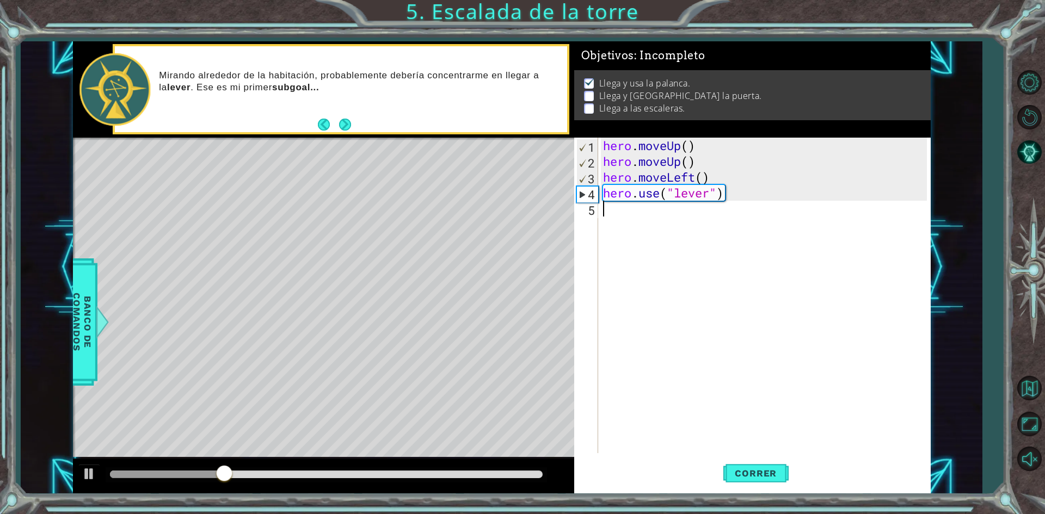
type textarea "he"
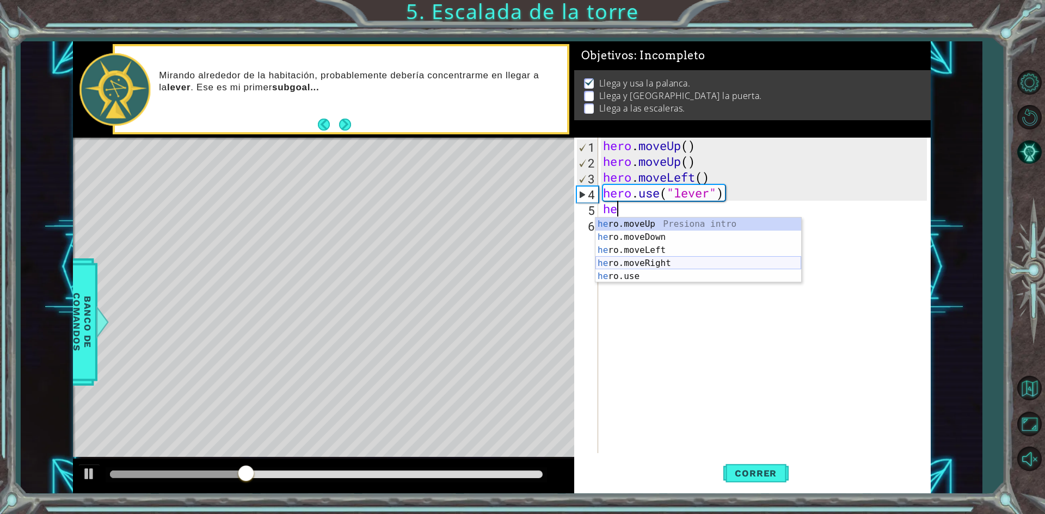
click at [709, 266] on div "he ro.moveUp Presiona intro he ro.moveDown Presiona intro he ro.moveLeft Presio…" at bounding box center [698, 263] width 206 height 91
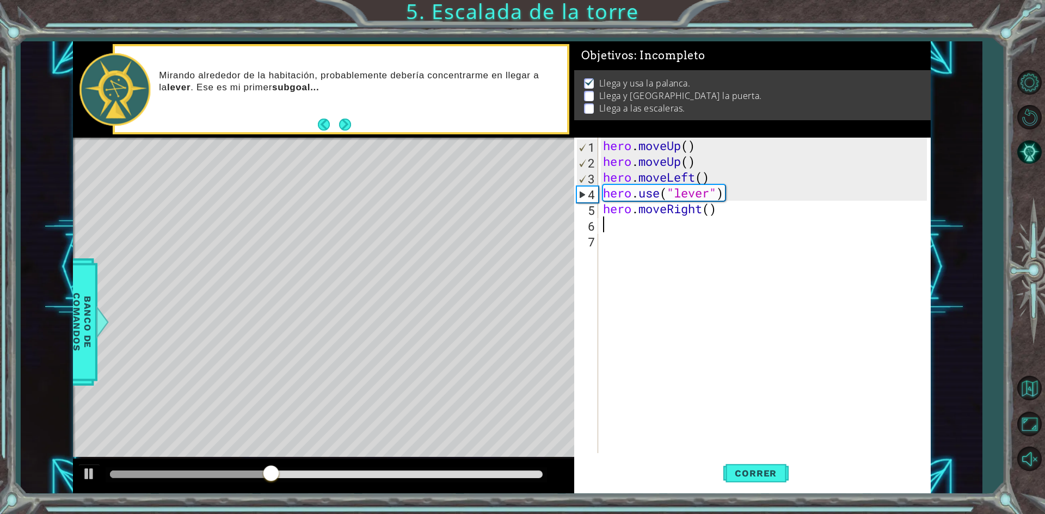
type textarea "he"
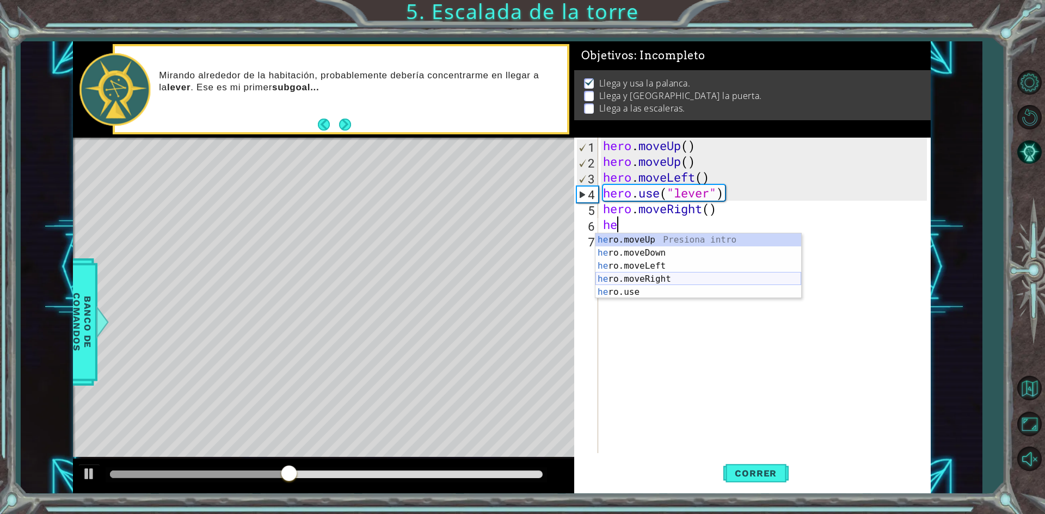
click at [702, 280] on div "he ro.moveUp Presiona intro he ro.moveDown Presiona intro he ro.moveLeft Presio…" at bounding box center [698, 279] width 206 height 91
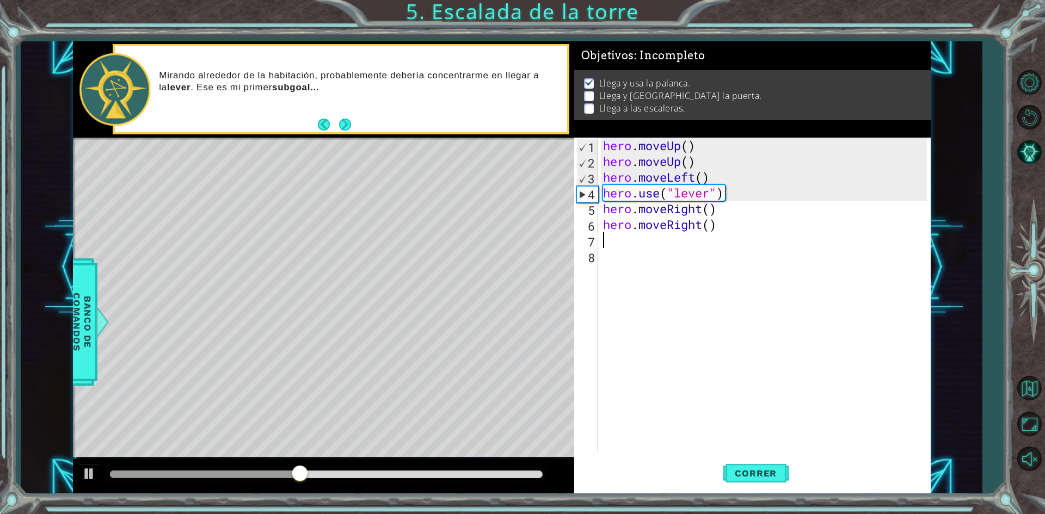
type textarea "he"
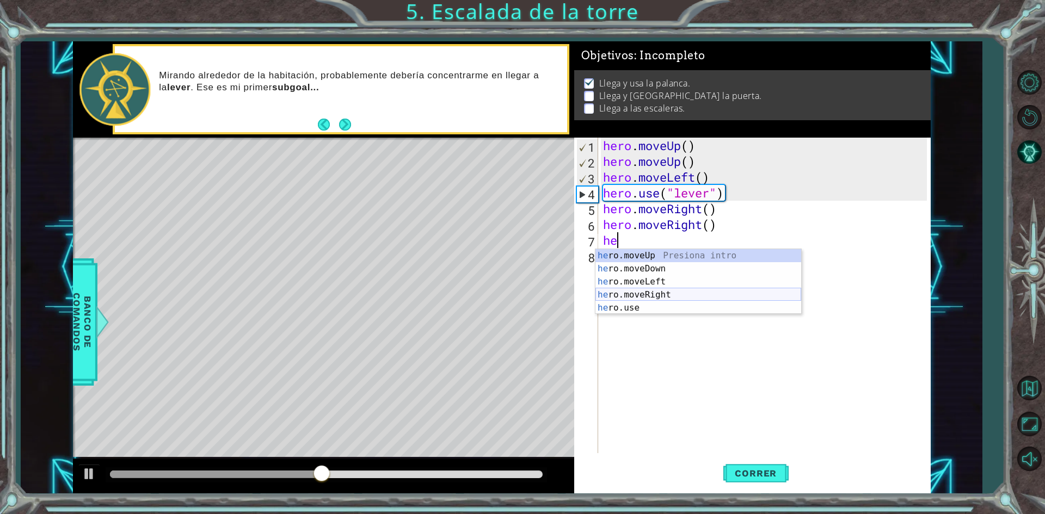
click at [689, 290] on div "he ro.moveUp Presiona intro he ro.moveDown Presiona intro he ro.moveLeft Presio…" at bounding box center [698, 294] width 206 height 91
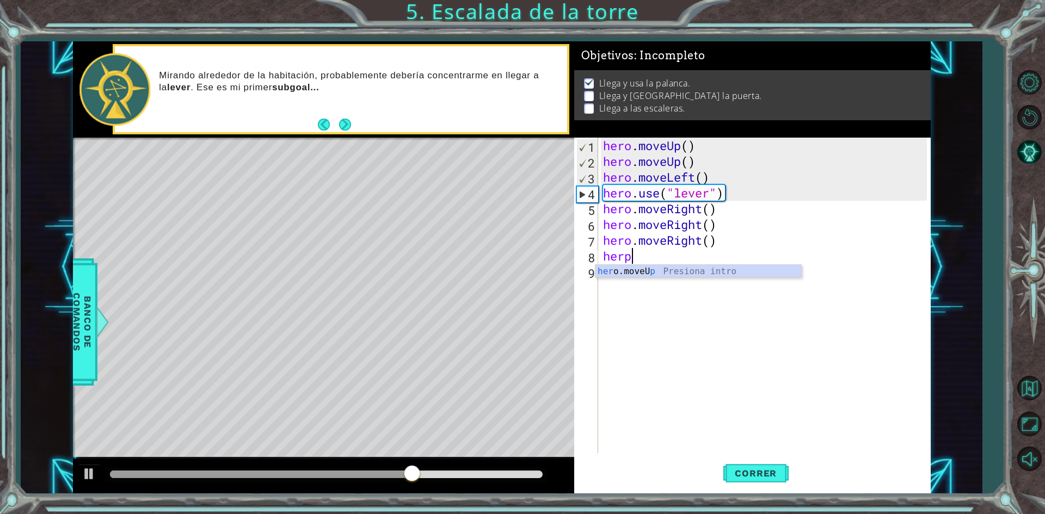
scroll to position [0, 1]
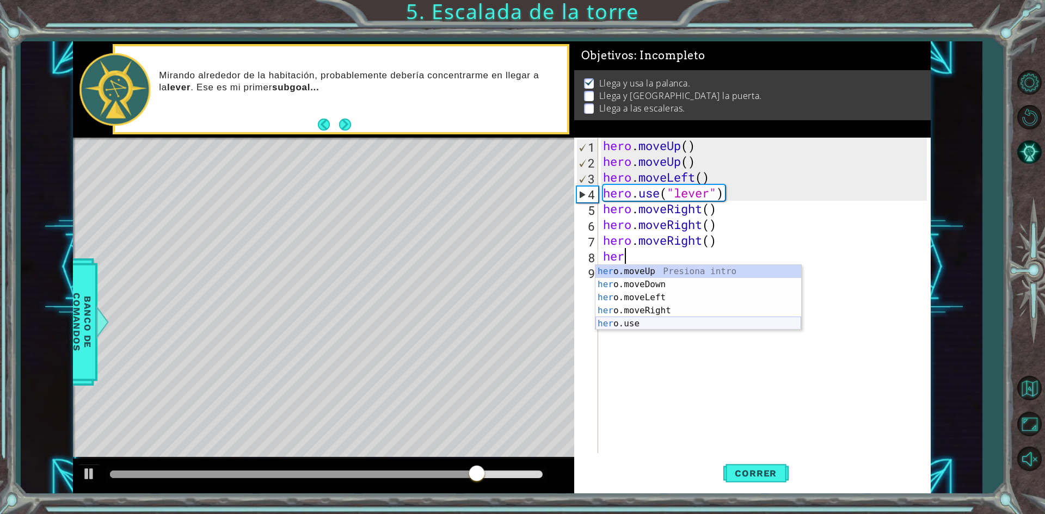
click at [674, 328] on div "her o.moveUp Presiona intro her o.moveDown Presiona intro her o.moveLeft Presio…" at bounding box center [698, 310] width 206 height 91
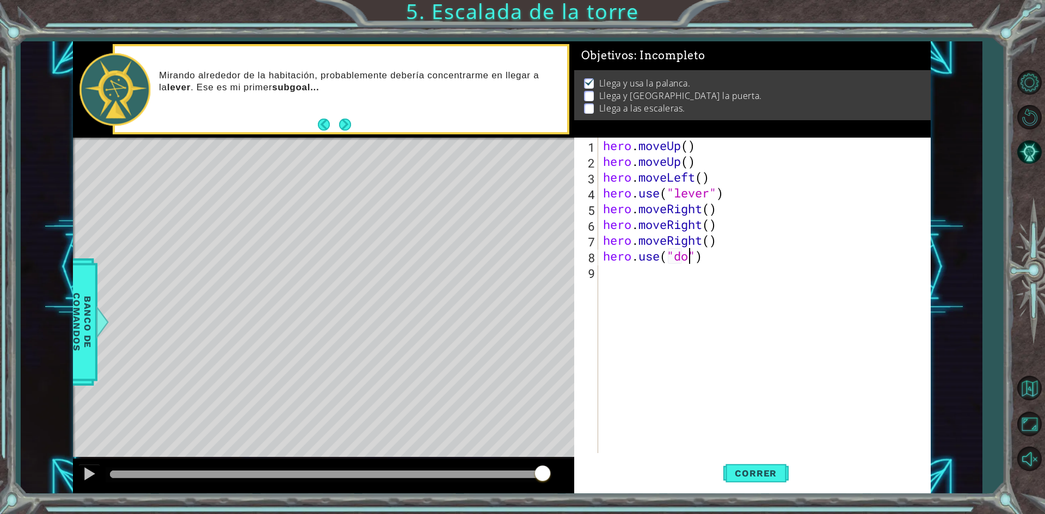
type textarea "hero.use("door")"
click at [751, 474] on span "Correr" at bounding box center [756, 473] width 64 height 11
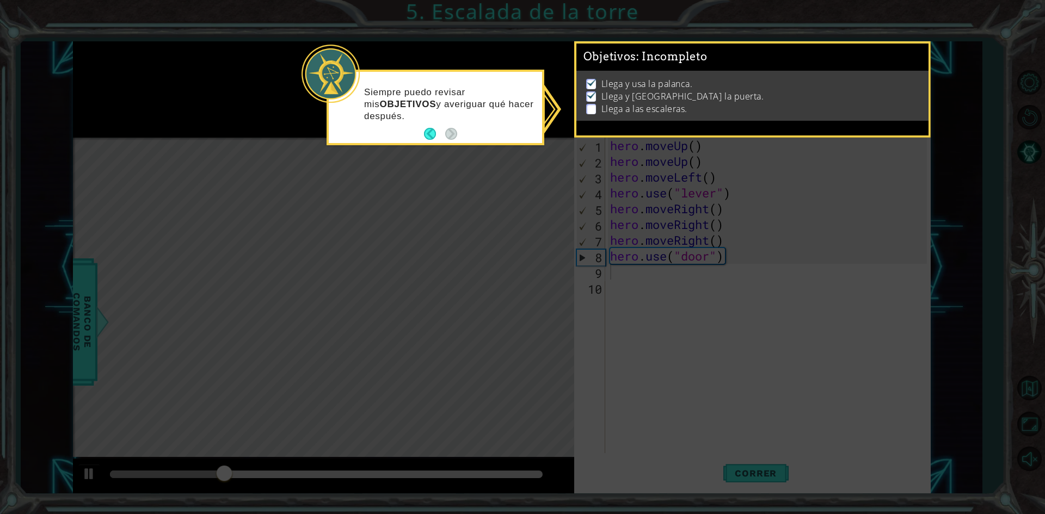
click at [763, 309] on icon at bounding box center [522, 257] width 1045 height 514
click at [768, 311] on icon at bounding box center [522, 257] width 1045 height 514
click at [735, 363] on icon at bounding box center [522, 257] width 1045 height 514
click at [435, 134] on button "Back" at bounding box center [434, 134] width 21 height 12
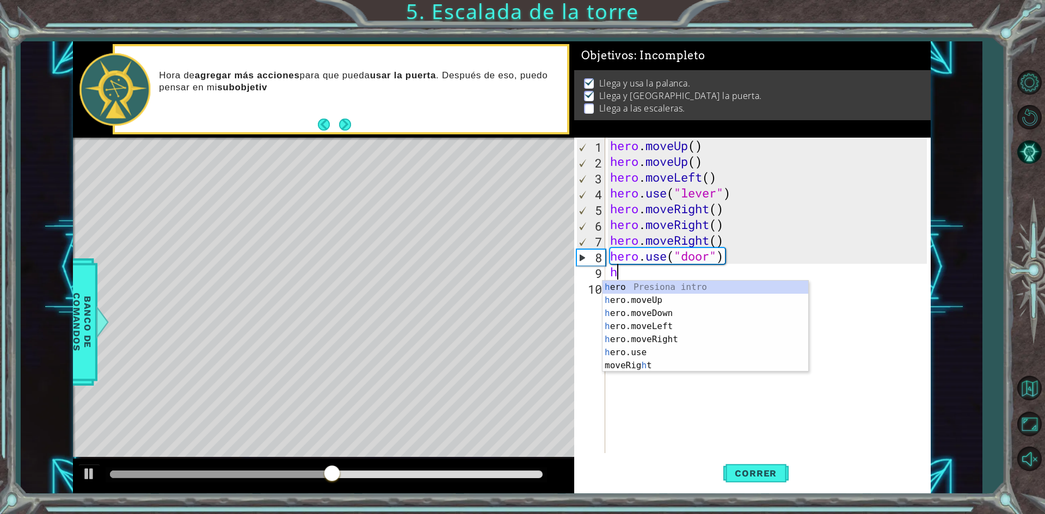
type textarea "he"
click at [703, 303] on div "he ro Presiona intro he ro.moveUp Presiona intro he ro.moveDown Presiona intro …" at bounding box center [706, 333] width 206 height 105
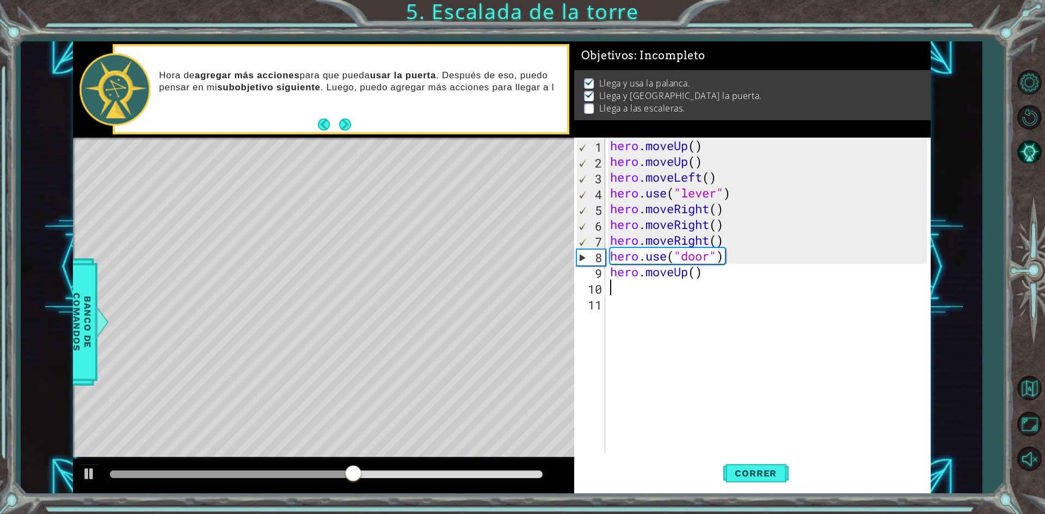
type textarea "he"
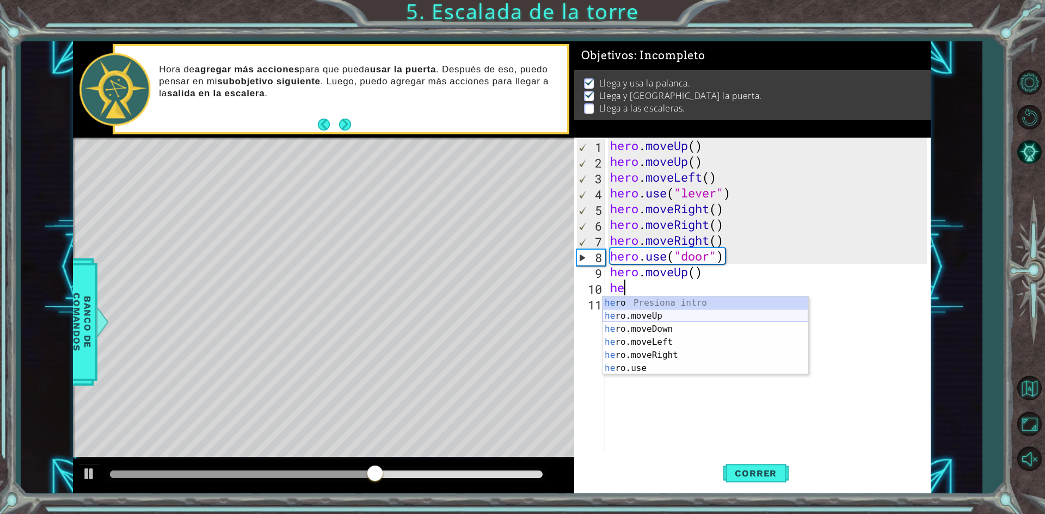
click at [701, 314] on div "he ro Presiona intro he ro.moveUp Presiona intro he ro.moveDown Presiona intro …" at bounding box center [706, 349] width 206 height 105
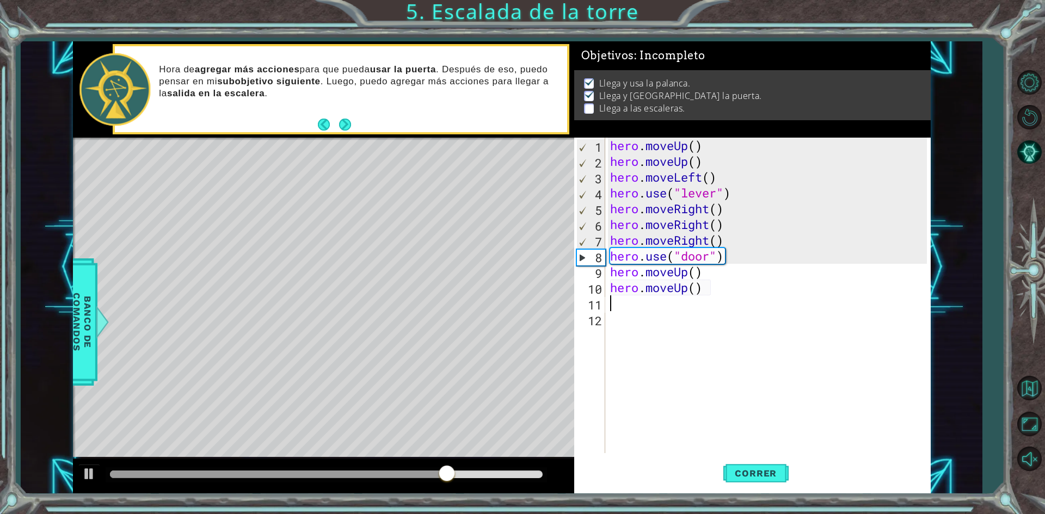
type textarea "he"
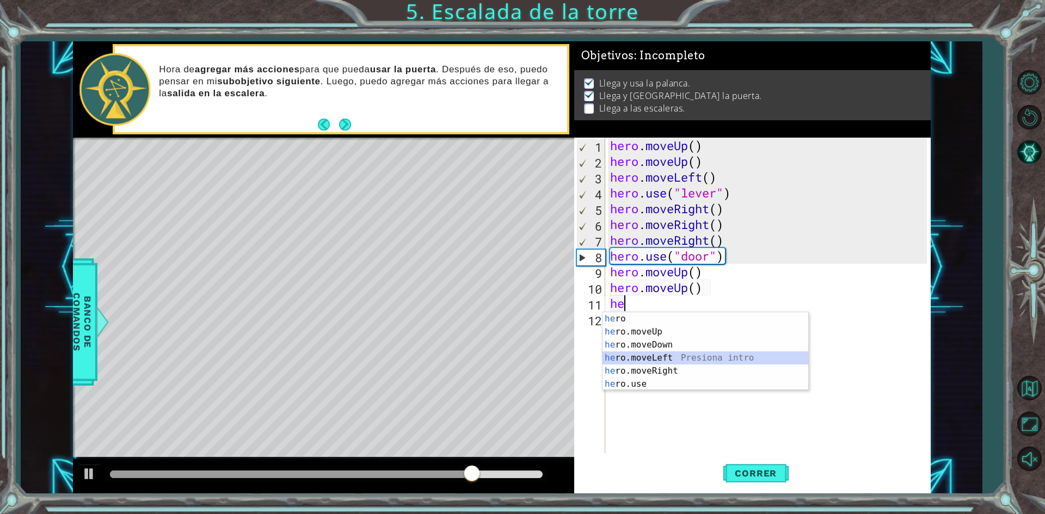
click at [696, 358] on div "he ro Presiona intro he ro.moveUp Presiona intro he ro.moveDown Presiona intro …" at bounding box center [706, 364] width 206 height 105
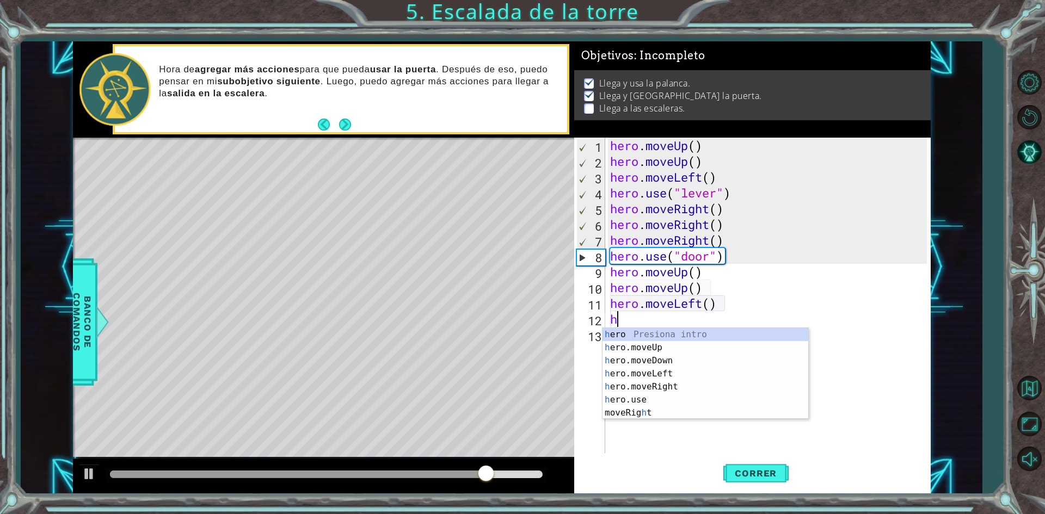
type textarea "he"
click at [683, 378] on div "he ro Presiona intro he ro.moveUp Presiona intro he ro.moveDown Presiona intro …" at bounding box center [706, 380] width 206 height 105
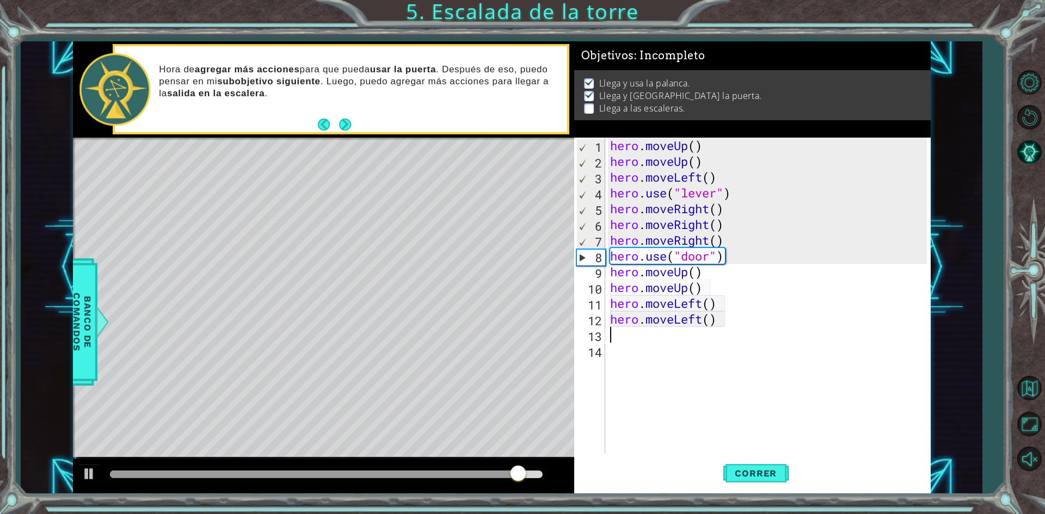
type textarea "he"
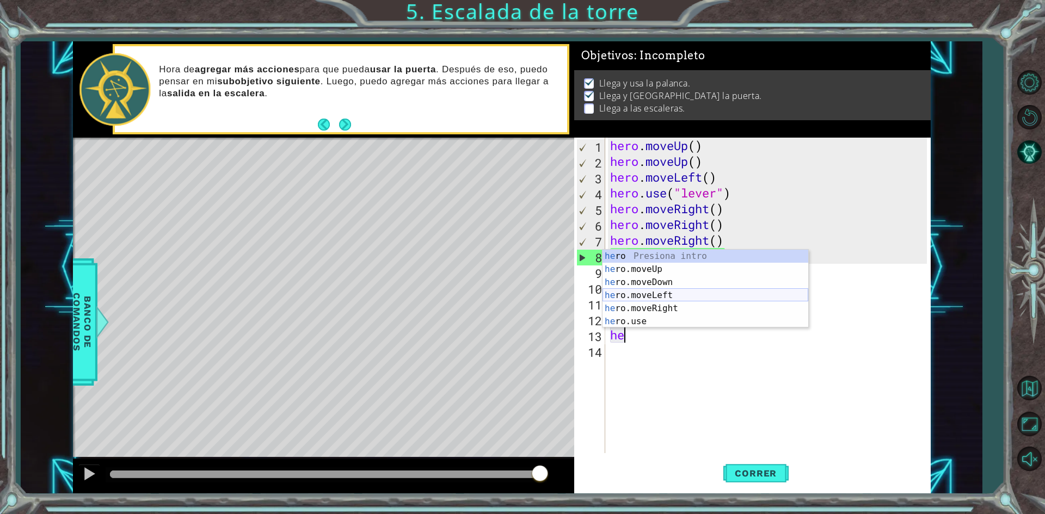
click at [665, 299] on div "he ro Presiona intro he ro.moveUp Presiona intro he ro.moveDown Presiona intro …" at bounding box center [706, 302] width 206 height 105
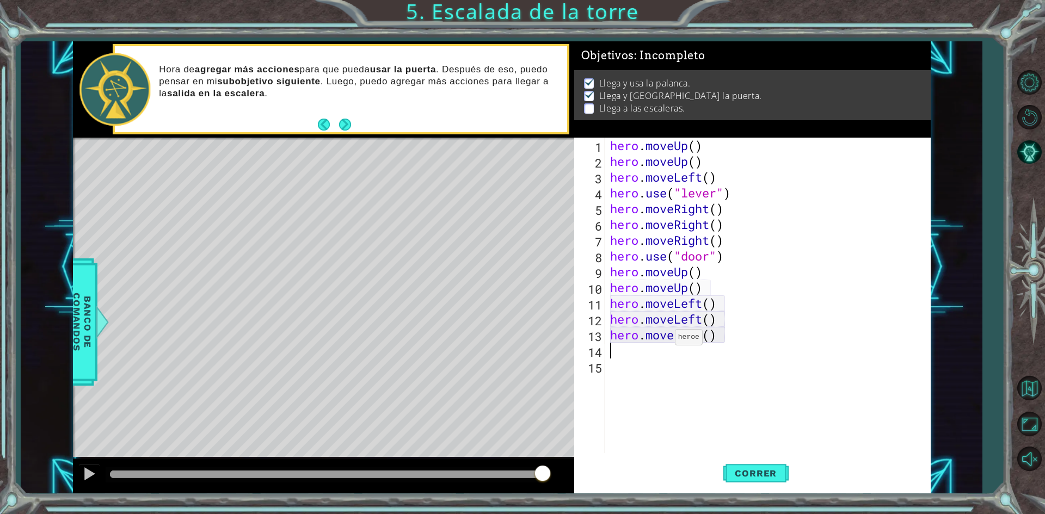
type textarea "he"
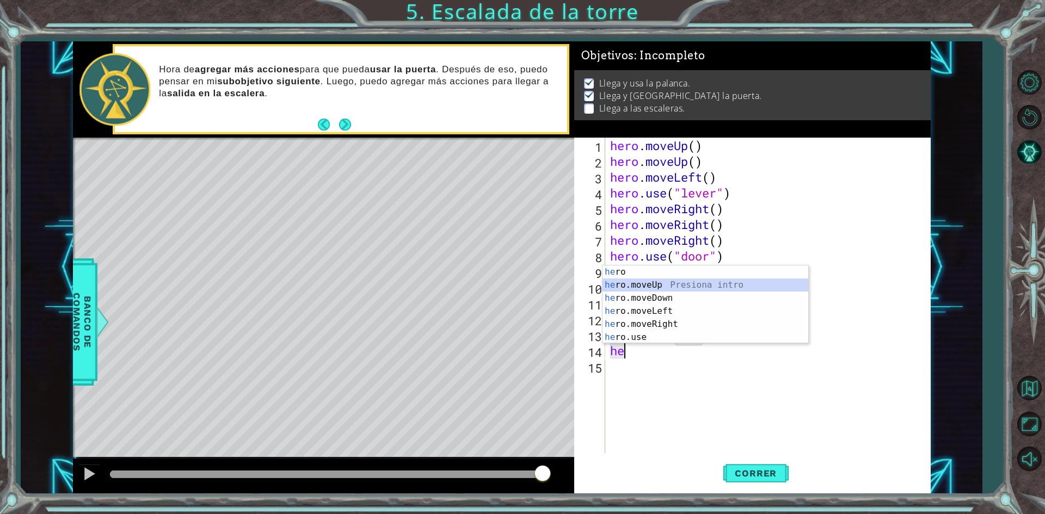
click at [680, 281] on div "he ro Presiona intro he ro.moveUp Presiona intro he ro.moveDown Presiona intro …" at bounding box center [706, 318] width 206 height 105
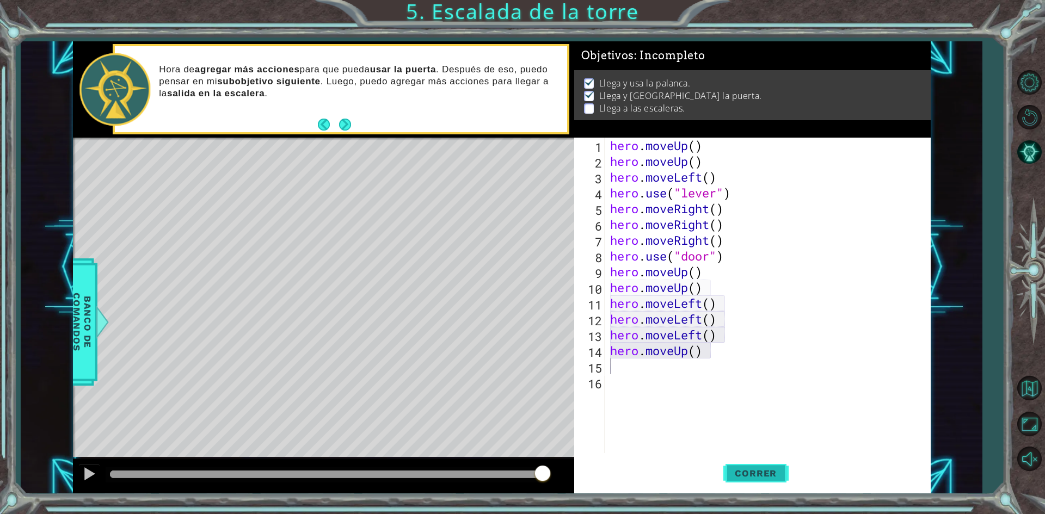
click at [748, 481] on button "Correr" at bounding box center [755, 473] width 65 height 35
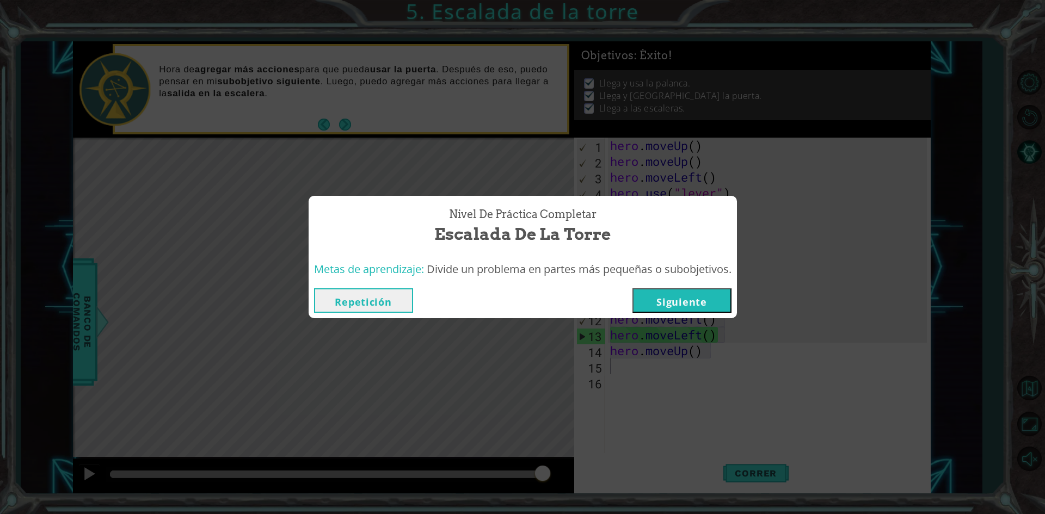
click at [694, 286] on div "Repetición [GEOGRAPHIC_DATA]" at bounding box center [523, 300] width 428 height 35
click at [697, 298] on button "Siguiente" at bounding box center [681, 300] width 99 height 24
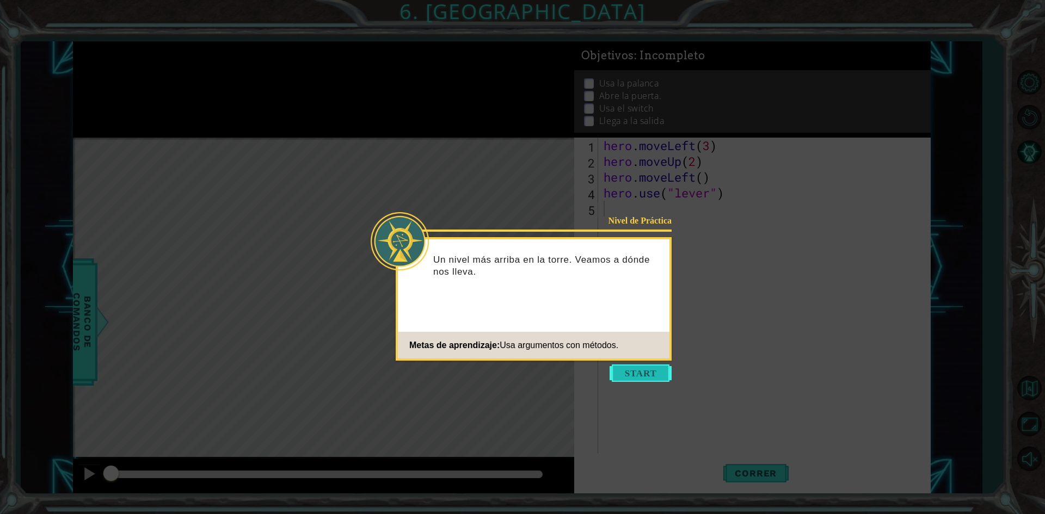
click at [644, 378] on button "Start" at bounding box center [641, 373] width 62 height 17
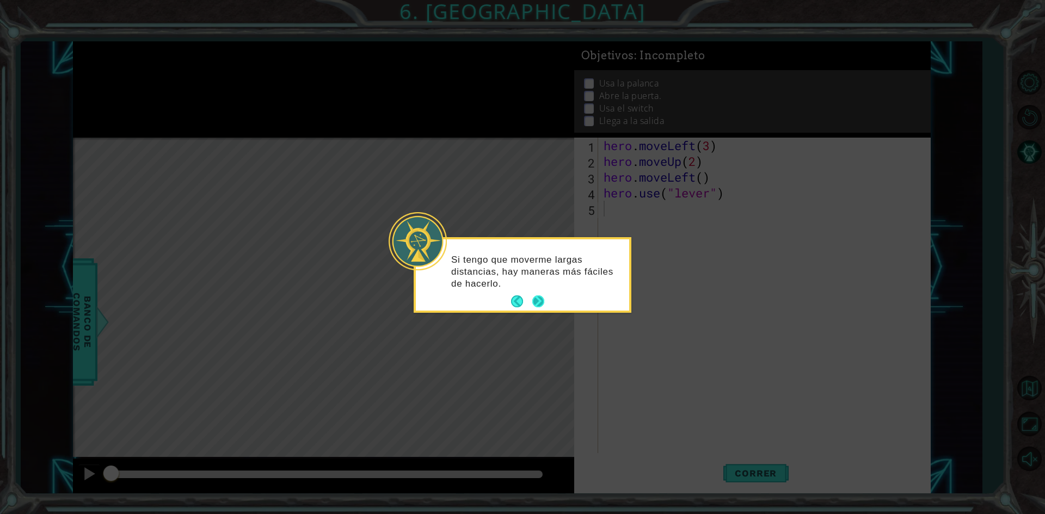
click at [543, 305] on button "Next" at bounding box center [538, 301] width 13 height 13
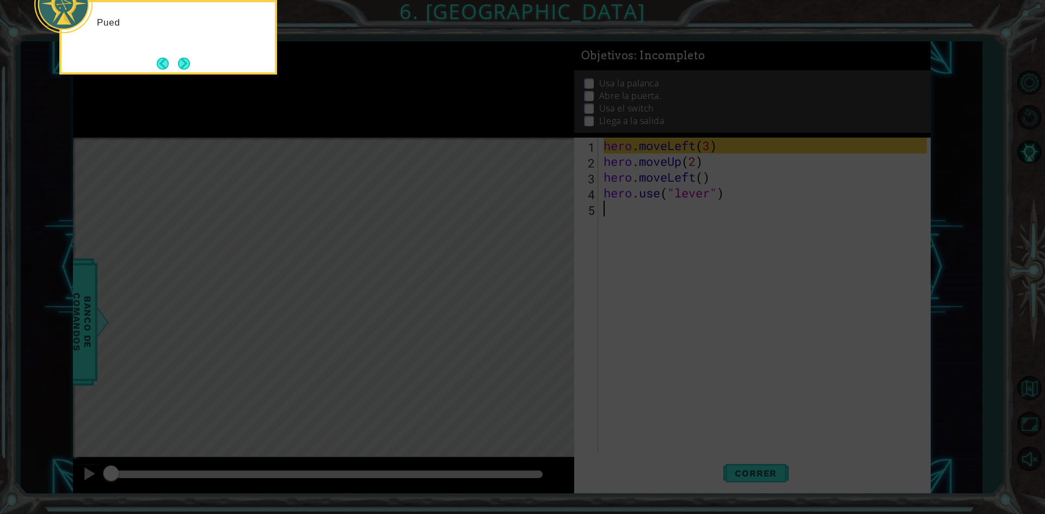
click at [543, 305] on icon at bounding box center [522, 77] width 1045 height 875
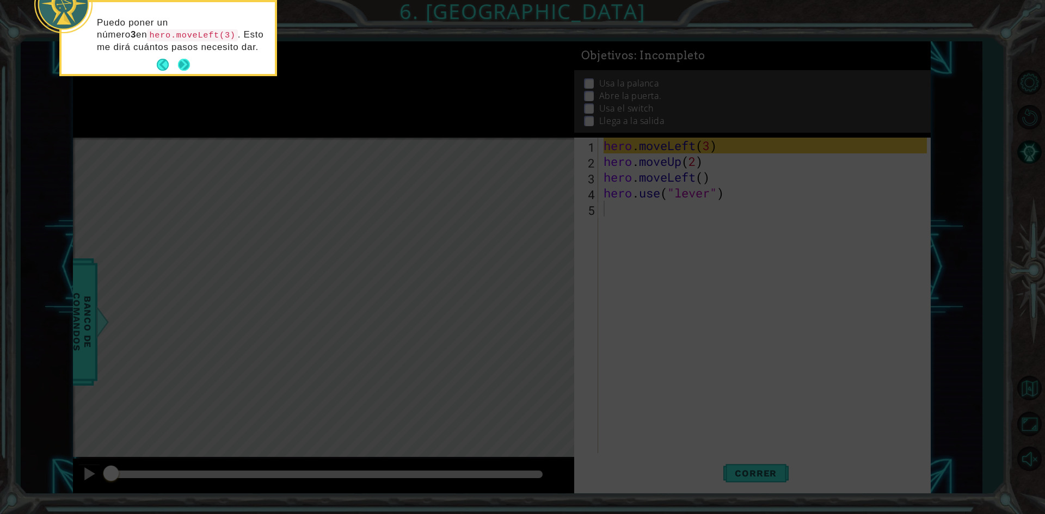
click at [192, 69] on div "Puedo poner un número 3 en hero.moveLeft(3) . Esto me dirá cuántos pasos necesi…" at bounding box center [168, 40] width 213 height 67
click at [186, 66] on button "Next" at bounding box center [184, 65] width 13 height 13
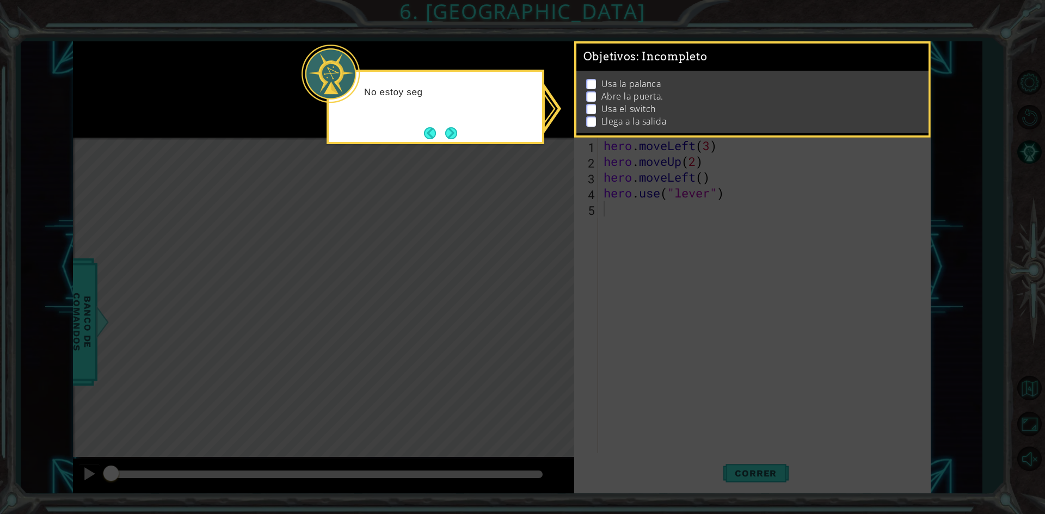
click at [665, 176] on icon at bounding box center [522, 257] width 1045 height 514
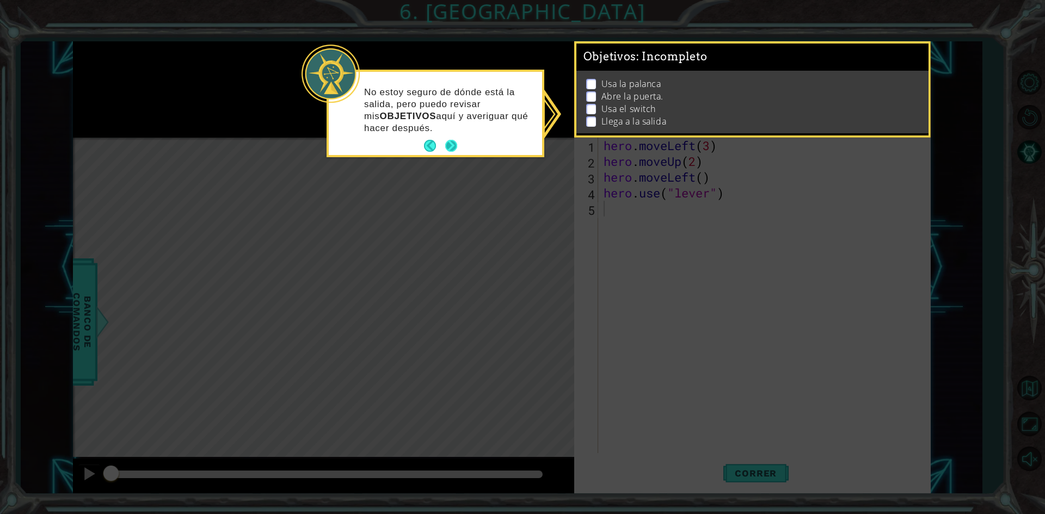
click at [451, 150] on button "Next" at bounding box center [451, 146] width 15 height 15
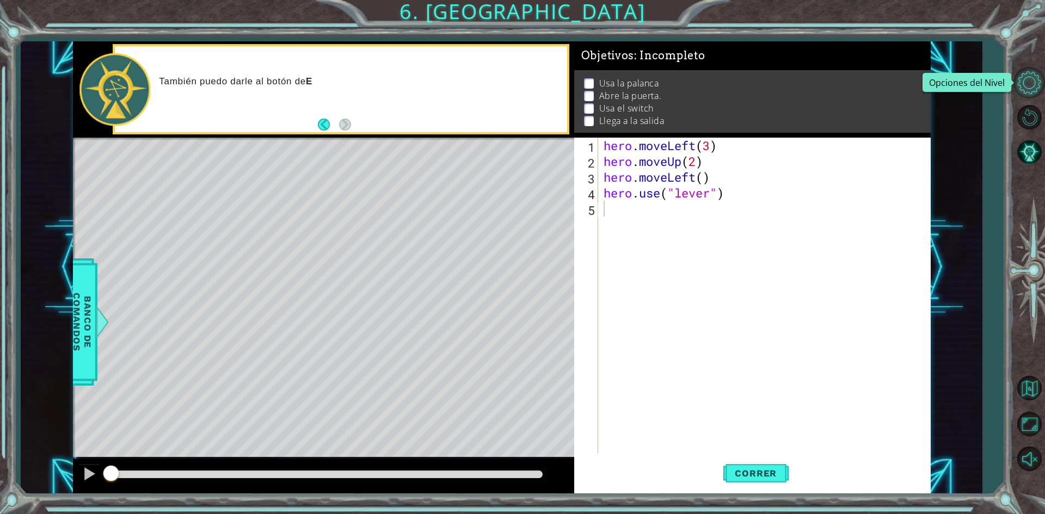
click at [1035, 70] on button "Opciones del Nivel" at bounding box center [1030, 83] width 32 height 32
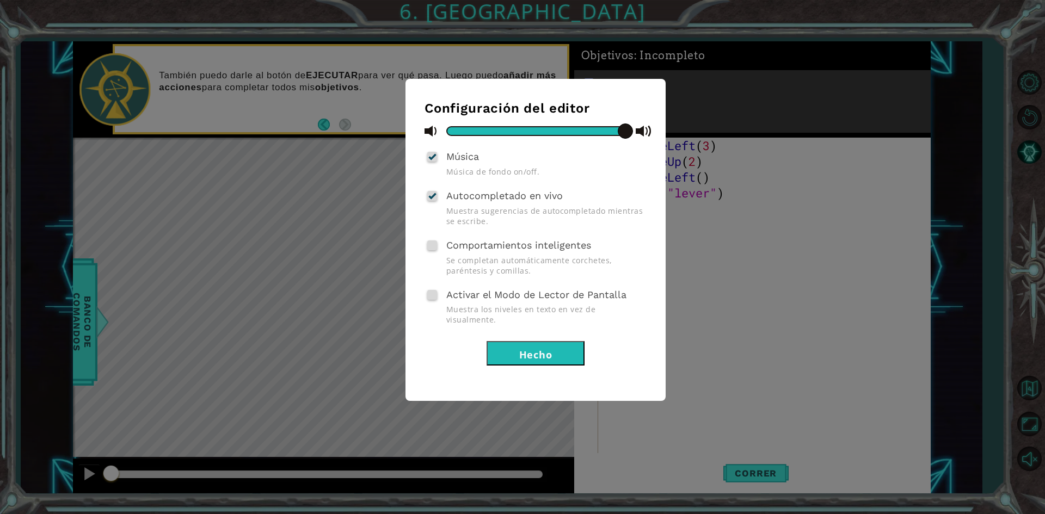
click at [557, 341] on button "Hecho" at bounding box center [536, 353] width 98 height 24
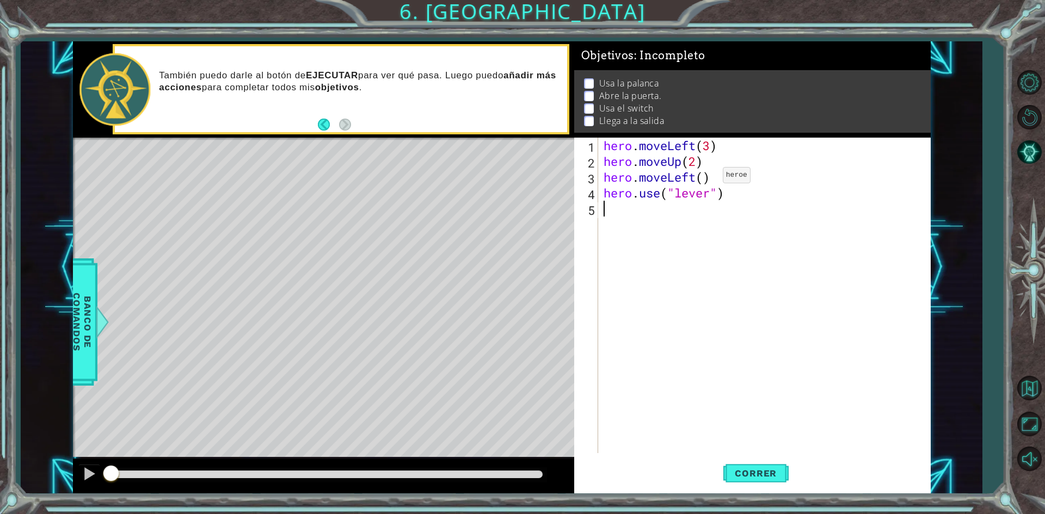
click at [707, 178] on div "hero . moveLeft ( 3 ) hero . moveUp ( 2 ) hero . moveLeft ( ) hero . use ( "lev…" at bounding box center [766, 311] width 331 height 347
click at [739, 475] on span "Correr" at bounding box center [756, 473] width 64 height 11
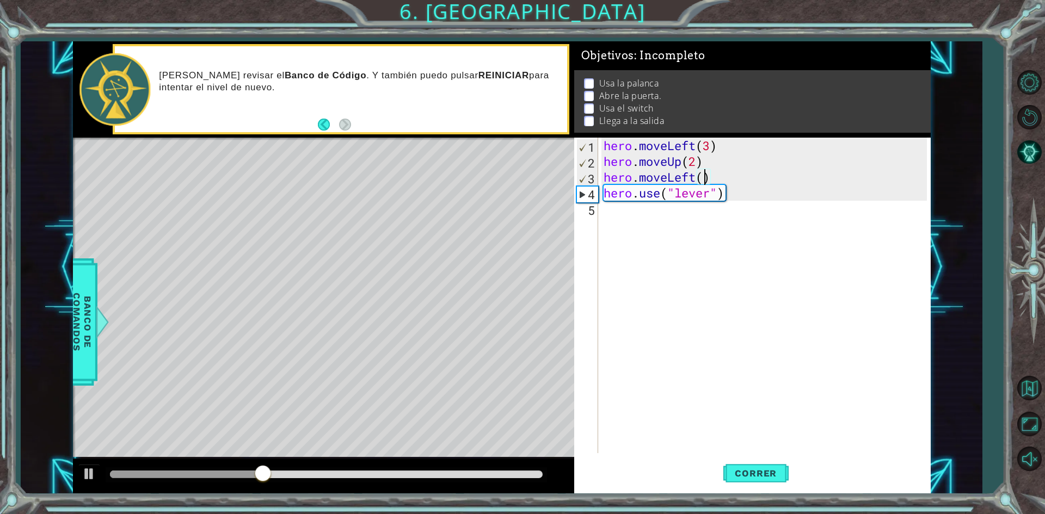
type textarea "hero.moveLeft(1)"
click at [641, 222] on div "hero . moveLeft ( 3 ) hero . moveUp ( 2 ) hero . moveLeft ( 1 ) hero . use ( "l…" at bounding box center [766, 311] width 331 height 347
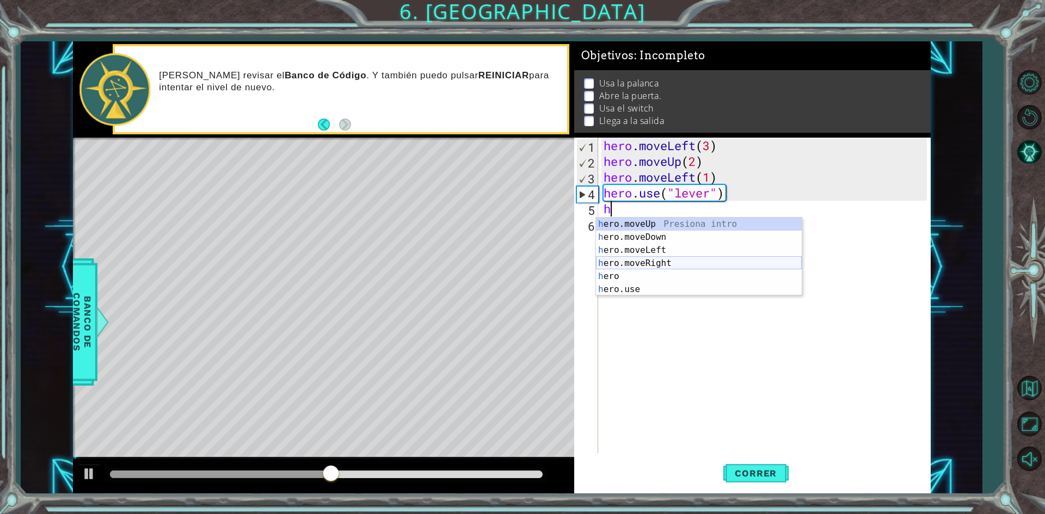
click at [658, 267] on div "h ero.moveUp Presiona intro h ero.moveDown Presiona intro h ero.moveLeft Presio…" at bounding box center [699, 270] width 206 height 105
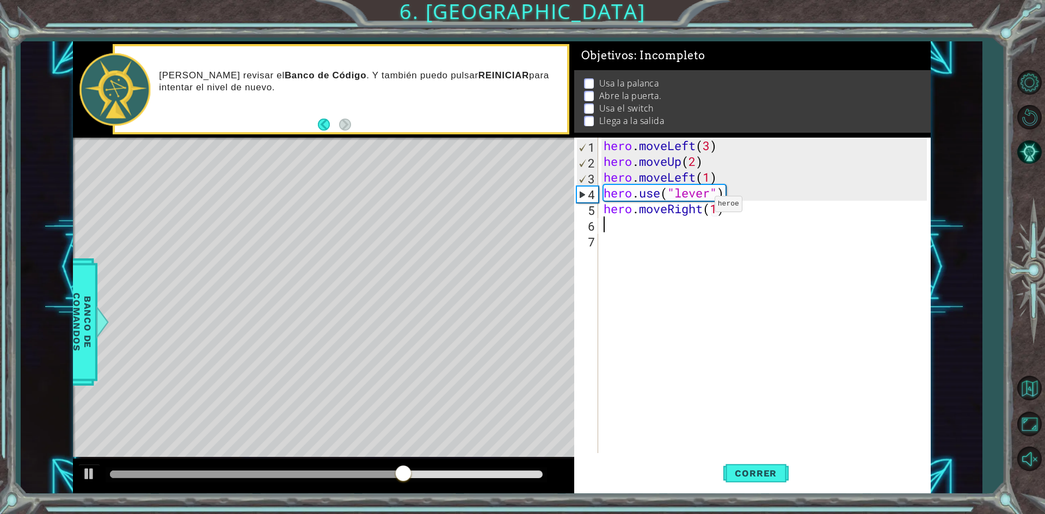
click at [698, 207] on div "hero . moveLeft ( 3 ) hero . moveUp ( 2 ) hero . moveLeft ( 1 ) hero . use ( "l…" at bounding box center [766, 311] width 331 height 347
click at [703, 207] on div "hero . moveLeft ( 3 ) hero . moveUp ( 2 ) hero . moveLeft ( 1 ) hero . use ( "l…" at bounding box center [766, 311] width 331 height 347
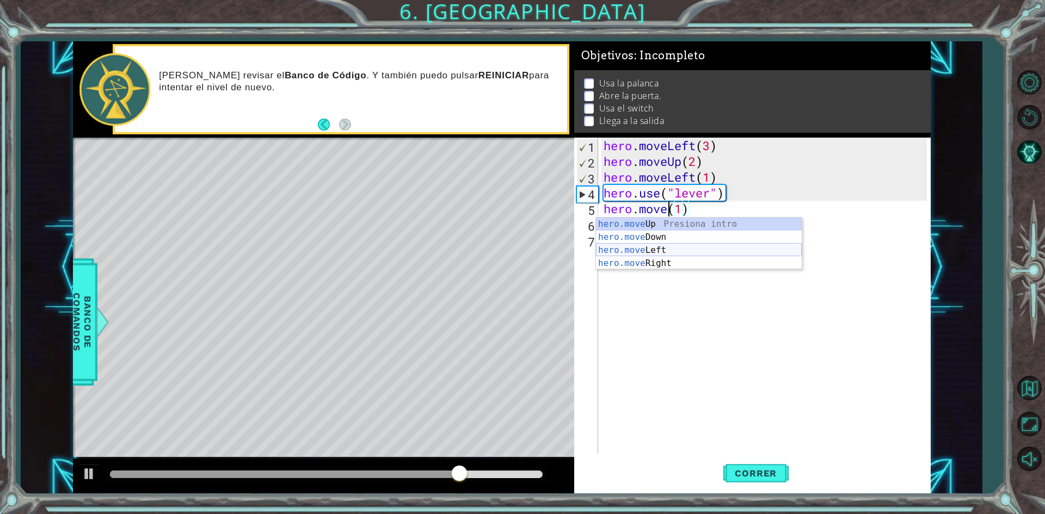
click at [692, 249] on div "hero.move Up Presiona intro hero.move Down Presiona intro hero.move Left Presio…" at bounding box center [699, 257] width 206 height 78
type textarea "hero.moveLeft(1)(1)"
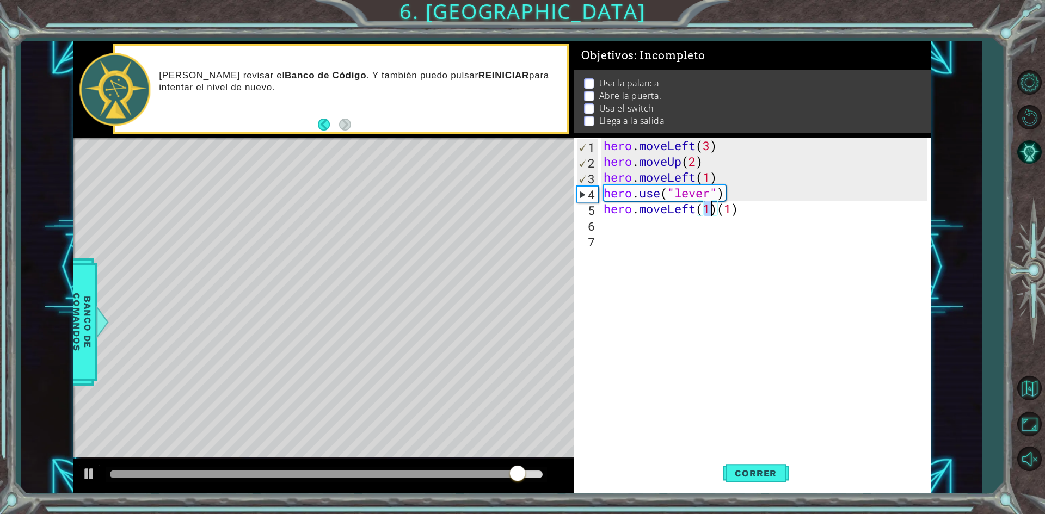
click at [605, 222] on div "hero . moveLeft ( 3 ) hero . moveUp ( 2 ) hero . moveLeft ( 1 ) hero . use ( "l…" at bounding box center [766, 311] width 331 height 347
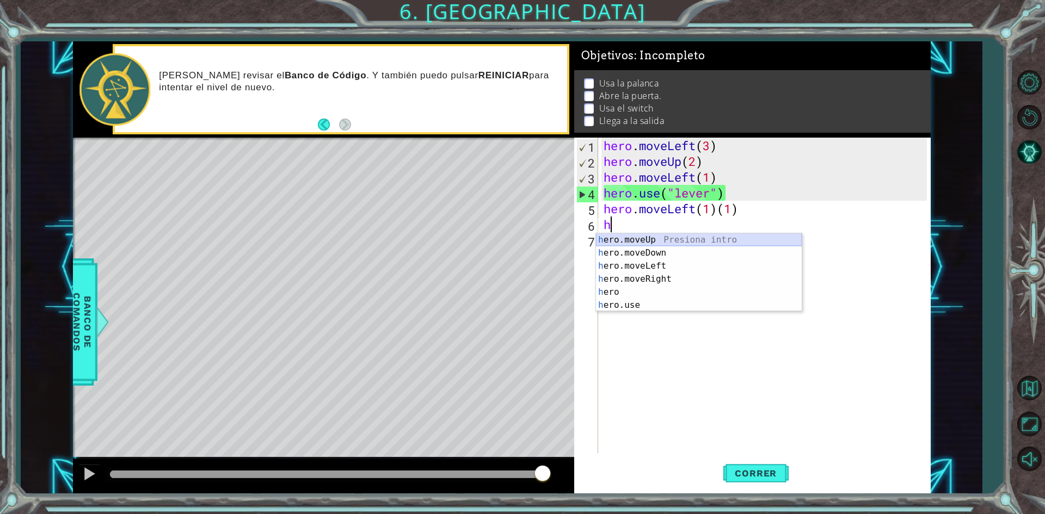
click at [668, 234] on div "h ero.moveUp Presiona intro h ero.moveDown Presiona intro h ero.moveLeft Presio…" at bounding box center [699, 286] width 206 height 105
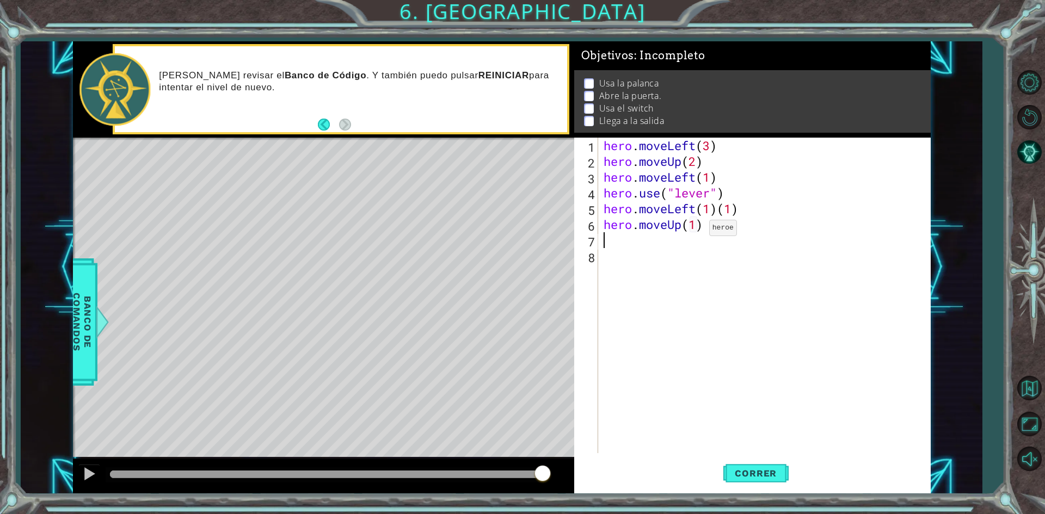
click at [693, 231] on div "hero . moveLeft ( 3 ) hero . moveUp ( 2 ) hero . moveLeft ( 1 ) hero . use ( "l…" at bounding box center [766, 311] width 331 height 347
click at [698, 229] on div "hero . moveLeft ( 3 ) hero . moveUp ( 2 ) hero . moveLeft ( 1 ) hero . use ( "l…" at bounding box center [766, 311] width 331 height 347
click at [758, 461] on button "Correr" at bounding box center [755, 473] width 65 height 35
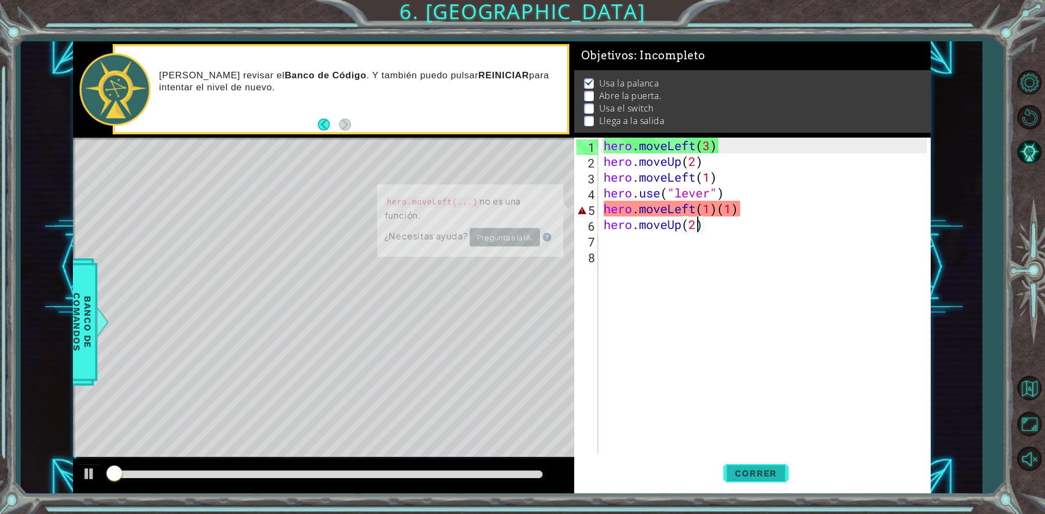
scroll to position [4, 0]
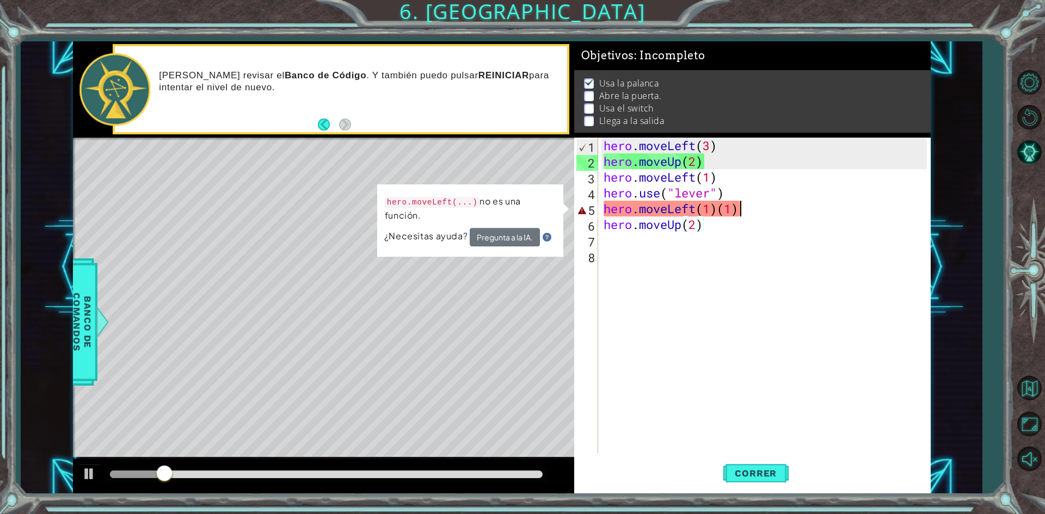
click at [741, 207] on div "hero . moveLeft ( 3 ) hero . moveUp ( 2 ) hero . moveLeft ( 1 ) hero . use ( "l…" at bounding box center [766, 311] width 331 height 347
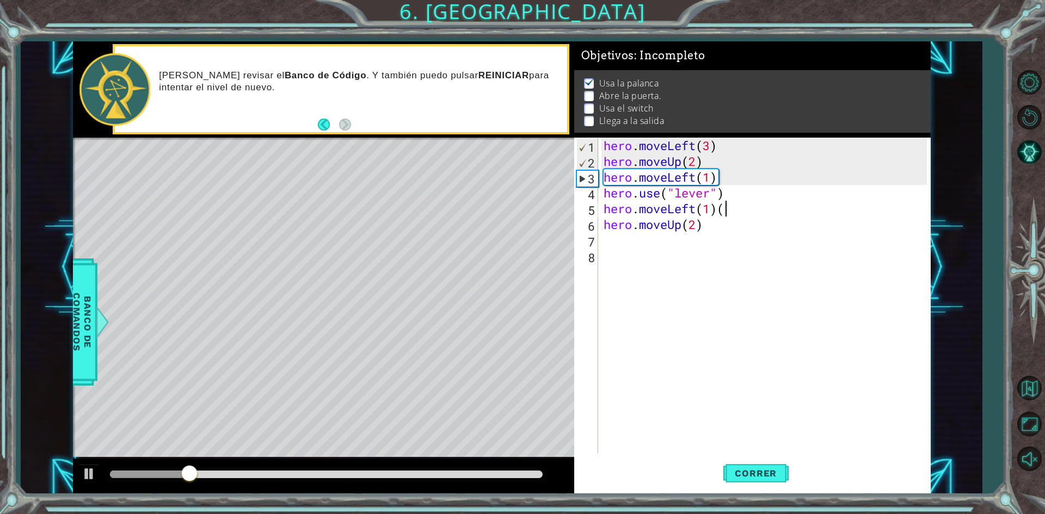
type textarea "hero.moveLeft(1)"
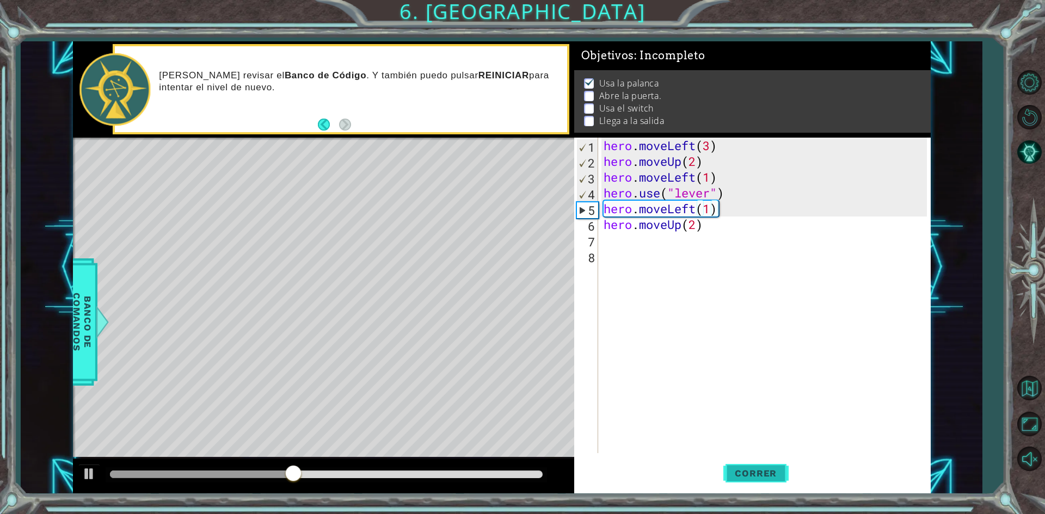
click at [747, 471] on span "Correr" at bounding box center [756, 473] width 64 height 11
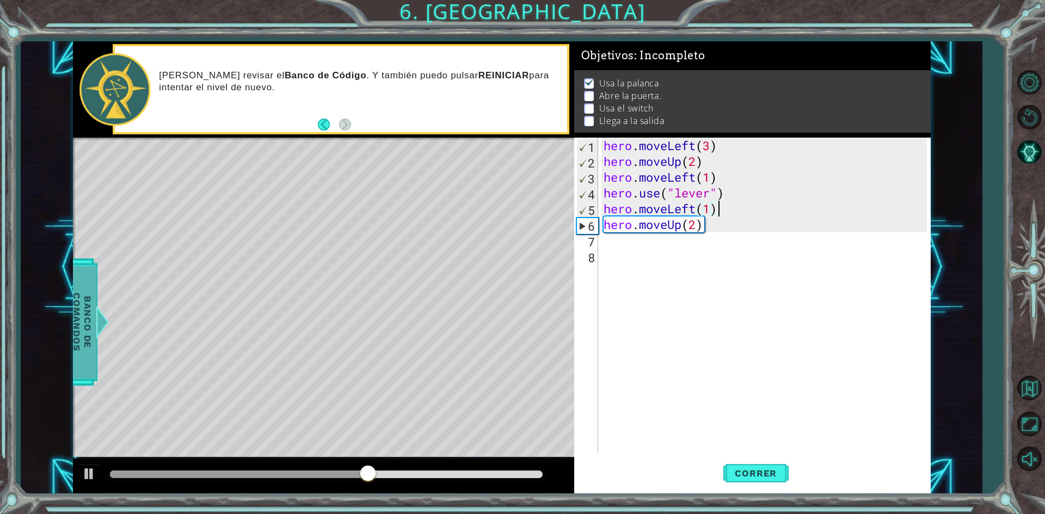
click at [81, 308] on span "Banco de comandos" at bounding box center [82, 322] width 28 height 113
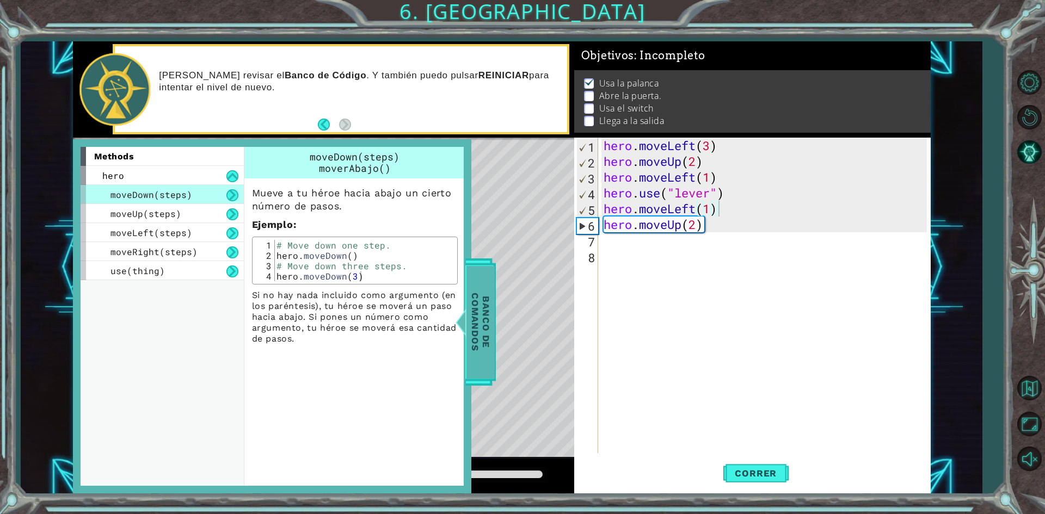
click at [481, 286] on span "Banco de comandos" at bounding box center [480, 322] width 28 height 113
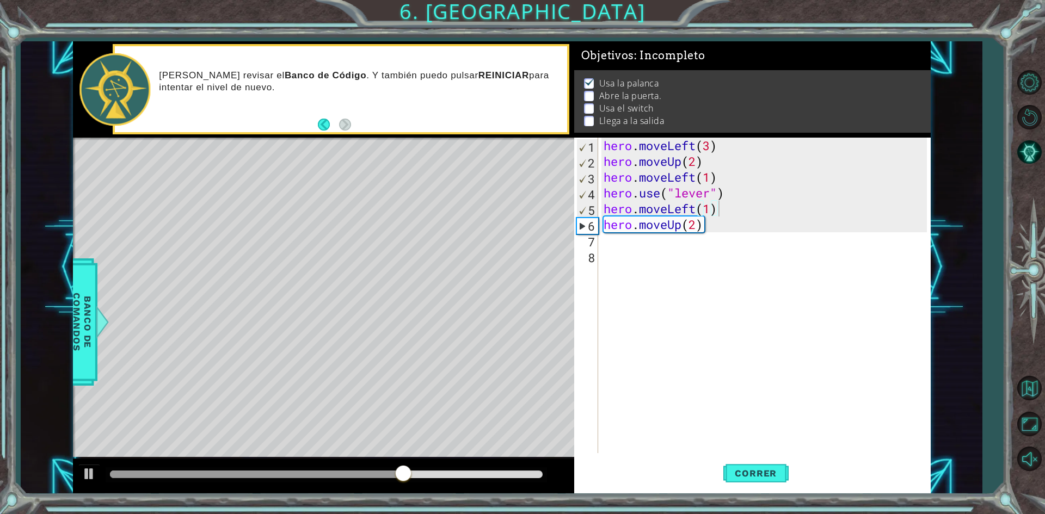
click at [690, 243] on div "hero . moveLeft ( 3 ) hero . moveUp ( 2 ) hero . moveLeft ( 1 ) hero . use ( "l…" at bounding box center [766, 311] width 331 height 347
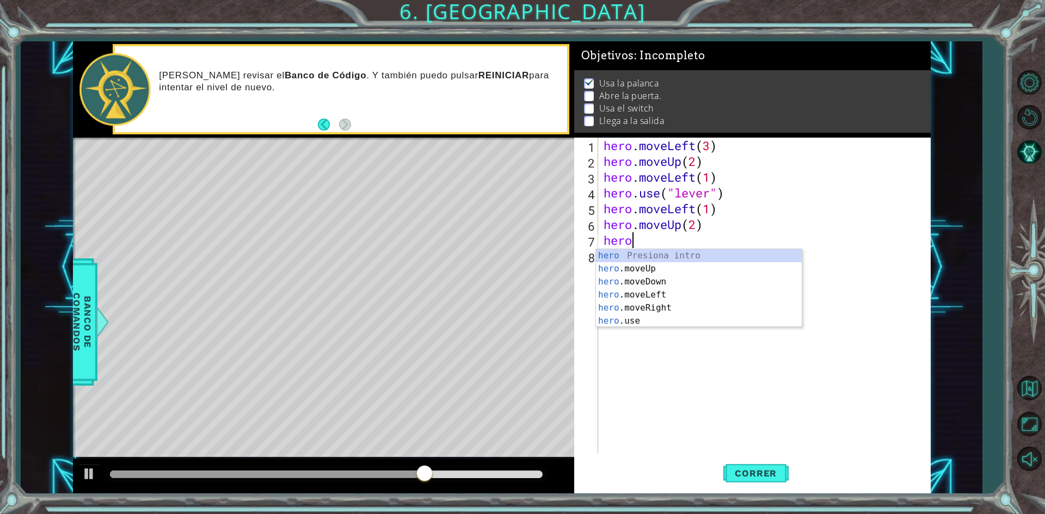
scroll to position [0, 1]
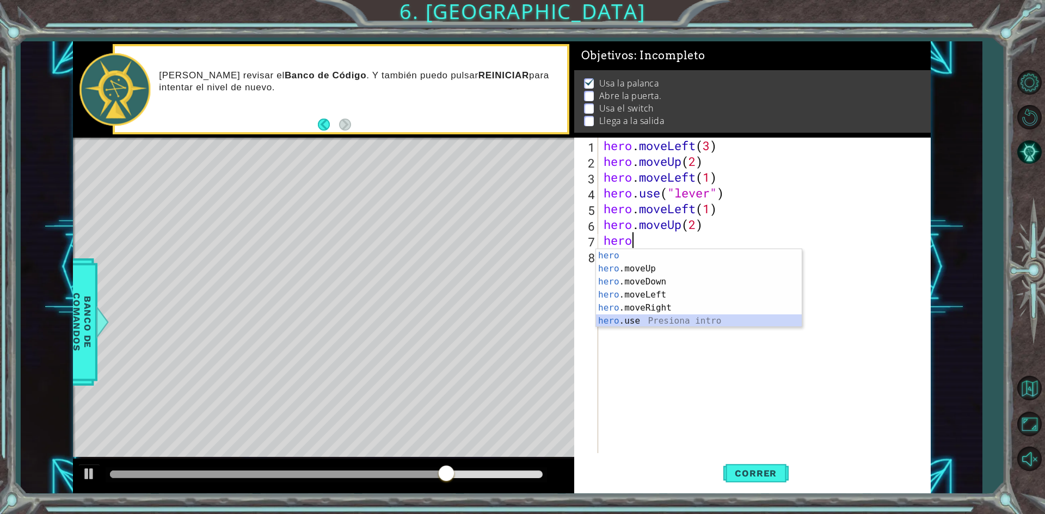
click at [654, 319] on div "hero Presiona intro hero .moveUp Presiona intro hero .moveDown Presiona intro h…" at bounding box center [699, 301] width 206 height 105
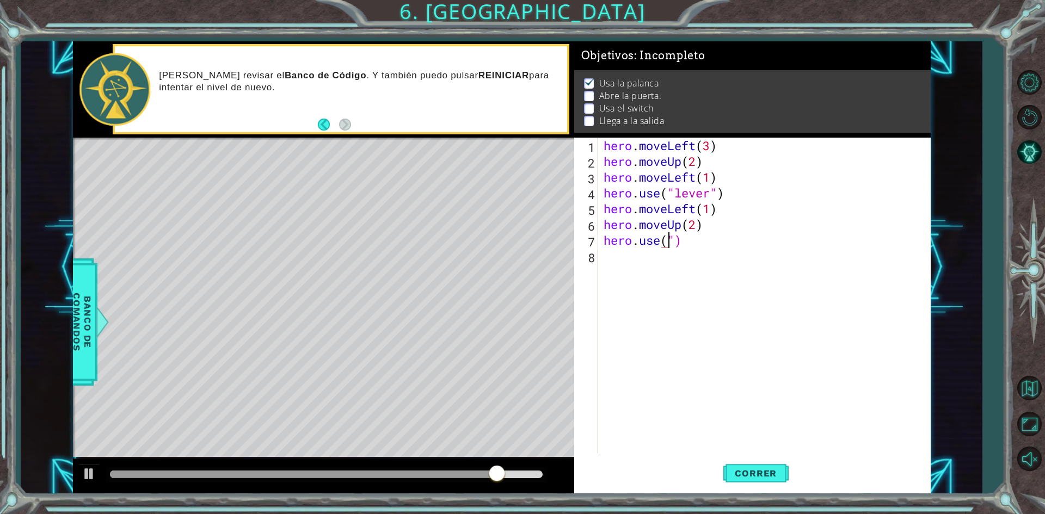
scroll to position [0, 3]
type textarea "hero.use("door")"
click at [698, 259] on div "hero . moveLeft ( 3 ) hero . moveUp ( 2 ) hero . moveLeft ( 1 ) hero . use ( "l…" at bounding box center [766, 311] width 331 height 347
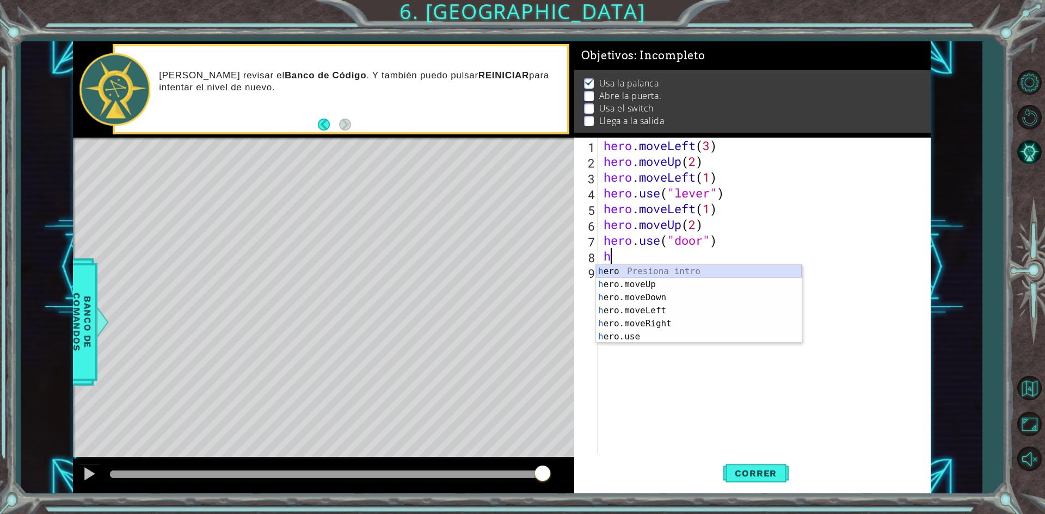
click at [655, 277] on div "h ero Presiona intro h ero.moveUp Presiona intro h ero.moveDown Presiona intro …" at bounding box center [699, 317] width 206 height 105
type textarea "hero"
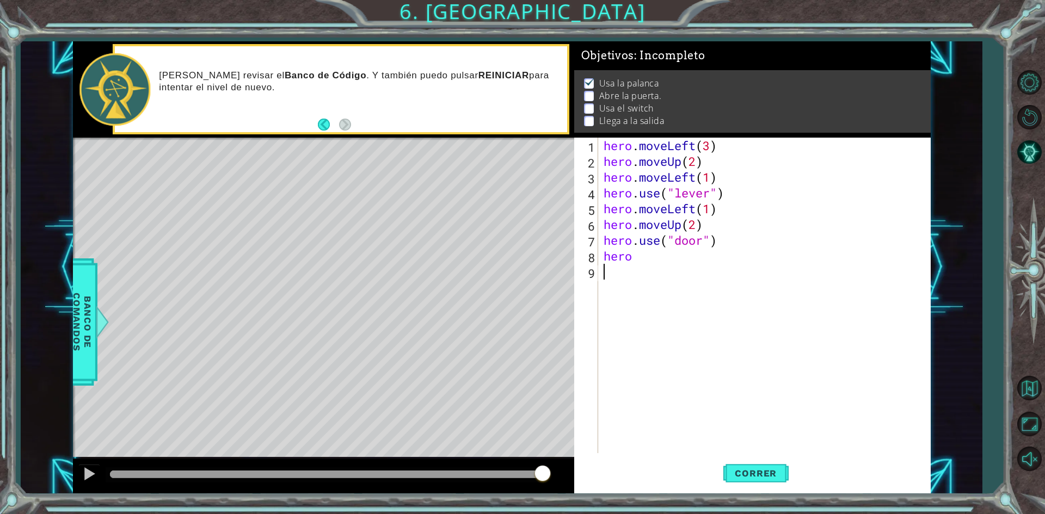
click at [644, 265] on div "hero . moveLeft ( 3 ) hero . moveUp ( 2 ) hero . moveLeft ( 1 ) hero . use ( "l…" at bounding box center [766, 311] width 331 height 347
click at [645, 254] on div "hero . moveLeft ( 3 ) hero . moveUp ( 2 ) hero . moveLeft ( 1 ) hero . use ( "l…" at bounding box center [766, 311] width 331 height 347
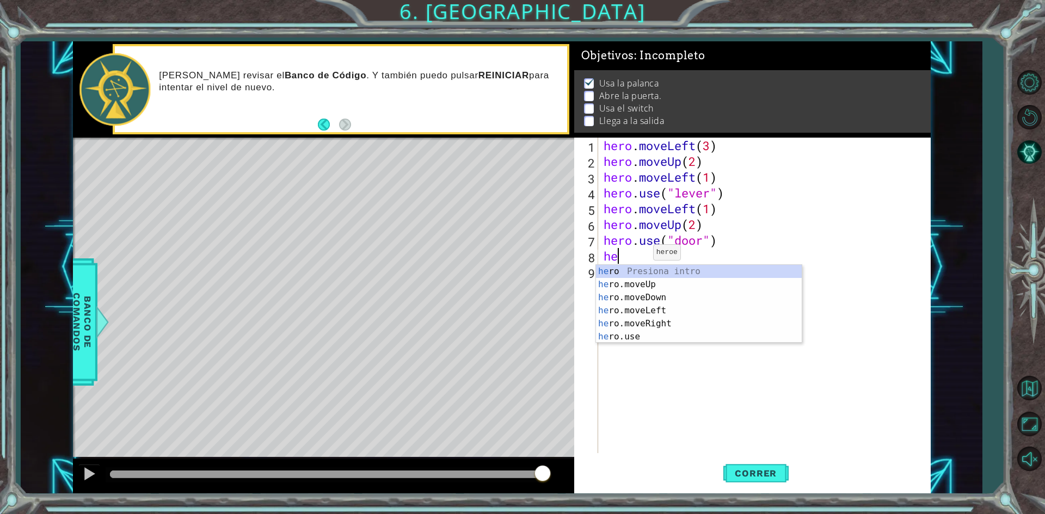
type textarea "h"
click at [643, 287] on div "her o Presiona intro her o.moveUp Presiona intro her o.moveDown Presiona intro …" at bounding box center [699, 317] width 206 height 105
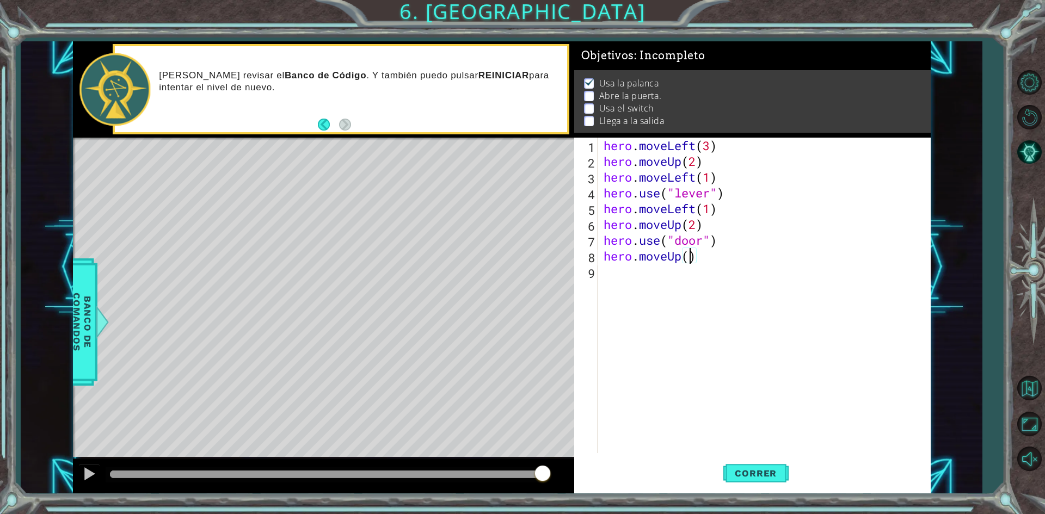
type textarea "hero.moveUp(2)"
click at [718, 276] on div "hero . moveLeft ( 3 ) hero . moveUp ( 2 ) hero . moveLeft ( 1 ) hero . use ( "l…" at bounding box center [766, 311] width 331 height 347
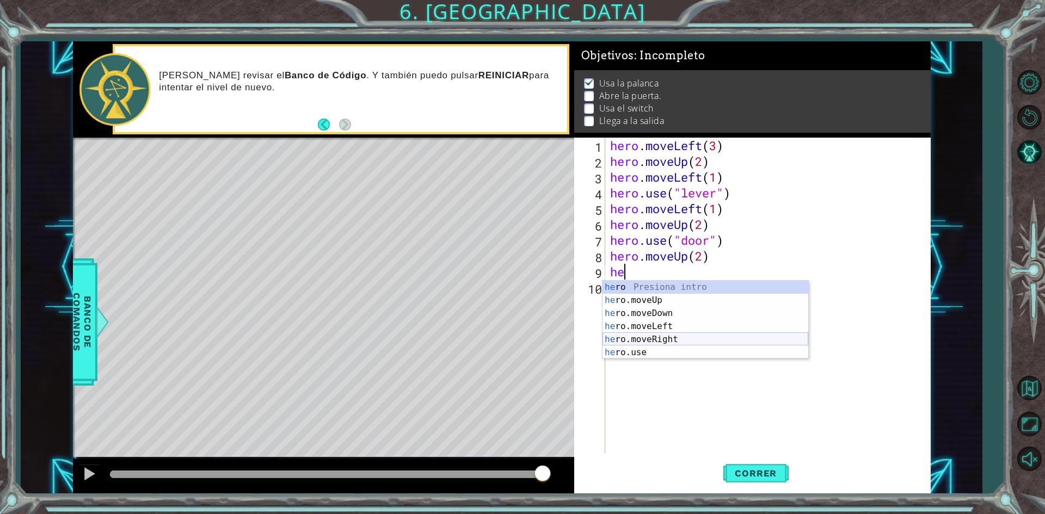
click at [679, 336] on div "he ro Presiona intro he ro.moveUp Presiona intro he ro.moveDown Presiona intro …" at bounding box center [706, 333] width 206 height 105
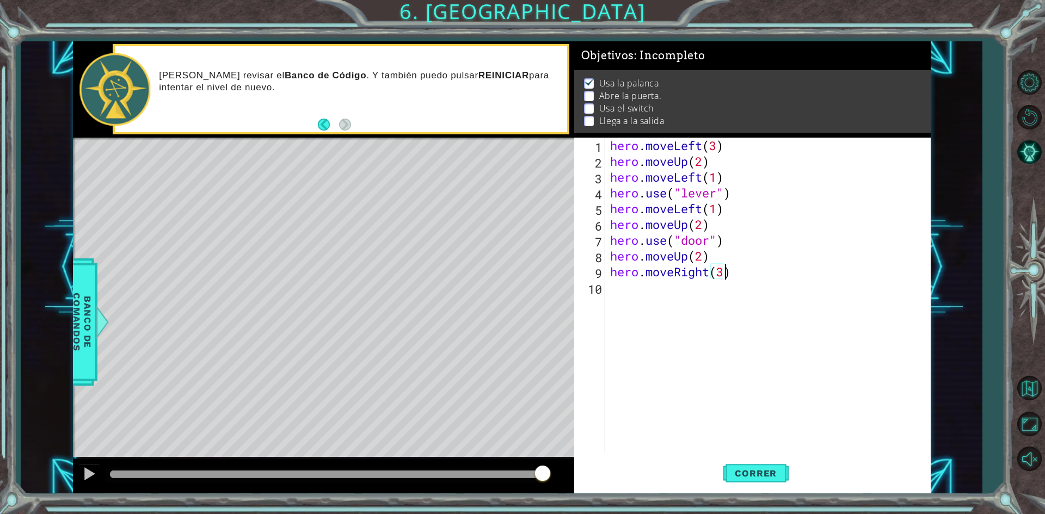
scroll to position [0, 5]
type textarea "hero.moveRight(3)"
click at [683, 310] on div "hero . moveLeft ( 3 ) hero . moveUp ( 2 ) hero . moveLeft ( 1 ) hero . use ( "l…" at bounding box center [770, 311] width 324 height 347
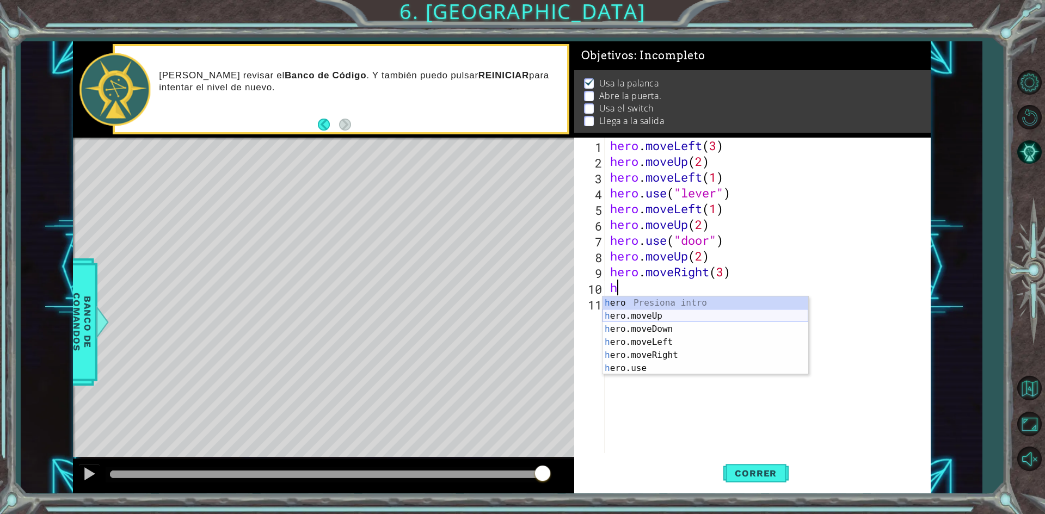
click at [683, 314] on div "h ero Presiona intro h ero.moveUp Presiona intro h ero.moveDown Presiona intro …" at bounding box center [706, 349] width 206 height 105
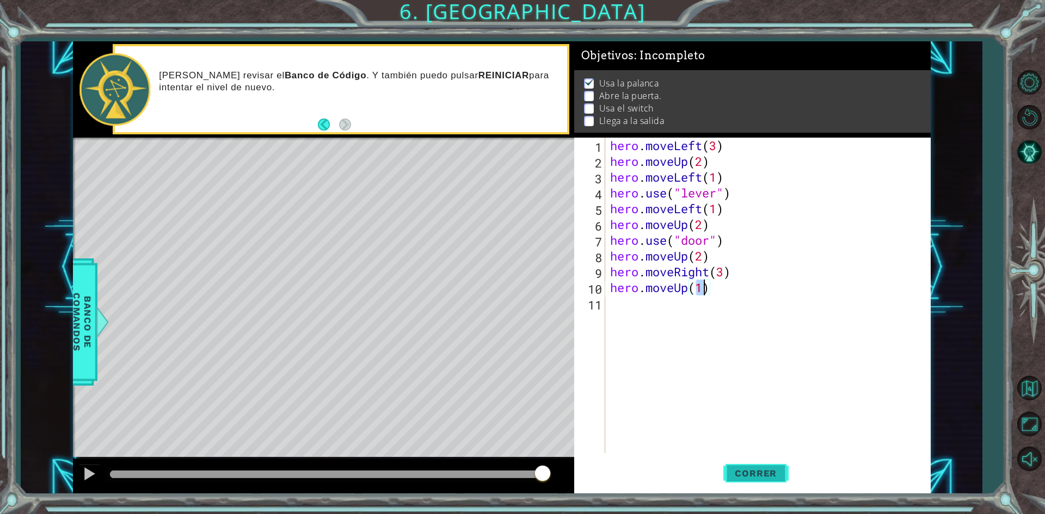
click at [738, 463] on button "Correr" at bounding box center [755, 473] width 65 height 35
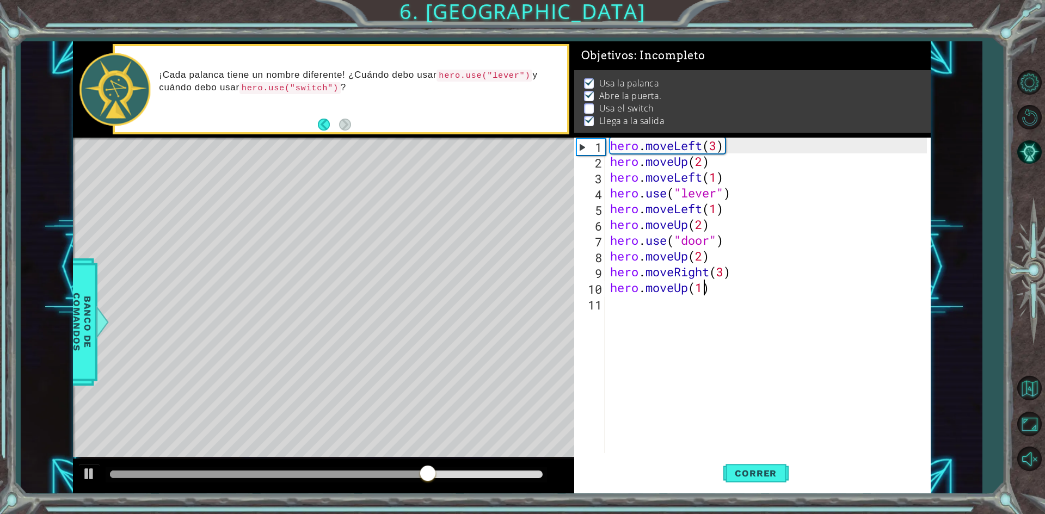
click at [727, 249] on div "hero . moveLeft ( 3 ) hero . moveUp ( 2 ) hero . moveLeft ( 1 ) hero . use ( "l…" at bounding box center [770, 311] width 324 height 347
click at [724, 273] on div "hero . moveLeft ( 3 ) hero . moveUp ( 2 ) hero . moveLeft ( 1 ) hero . use ( "l…" at bounding box center [770, 311] width 324 height 347
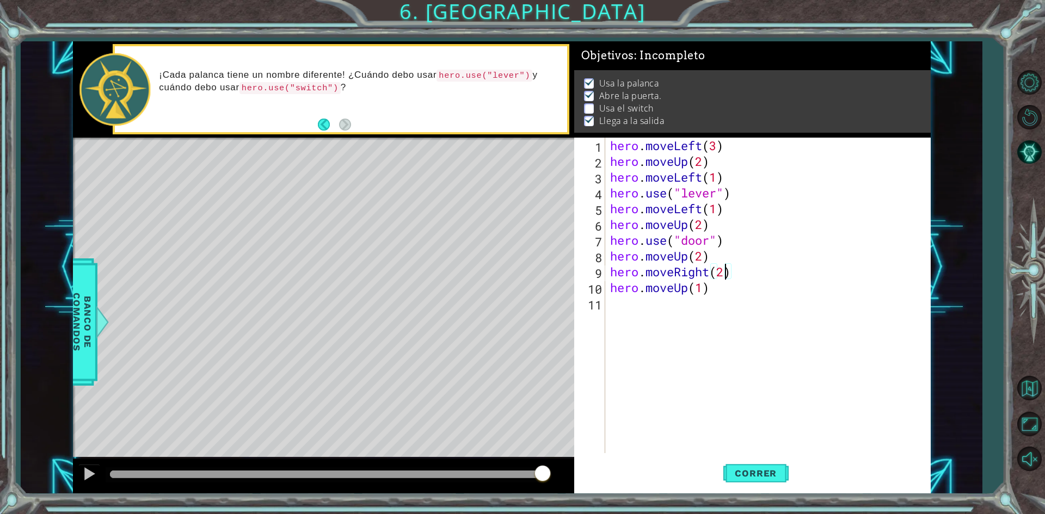
click at [748, 287] on div "hero . moveLeft ( 3 ) hero . moveUp ( 2 ) hero . moveLeft ( 1 ) hero . use ( "l…" at bounding box center [770, 311] width 324 height 347
click at [750, 263] on div "hero . moveLeft ( 3 ) hero . moveUp ( 2 ) hero . moveLeft ( 1 ) hero . use ( "l…" at bounding box center [770, 311] width 324 height 347
click at [748, 275] on div "hero . moveLeft ( 3 ) hero . moveUp ( 2 ) hero . moveLeft ( 1 ) hero . use ( "l…" at bounding box center [770, 311] width 324 height 347
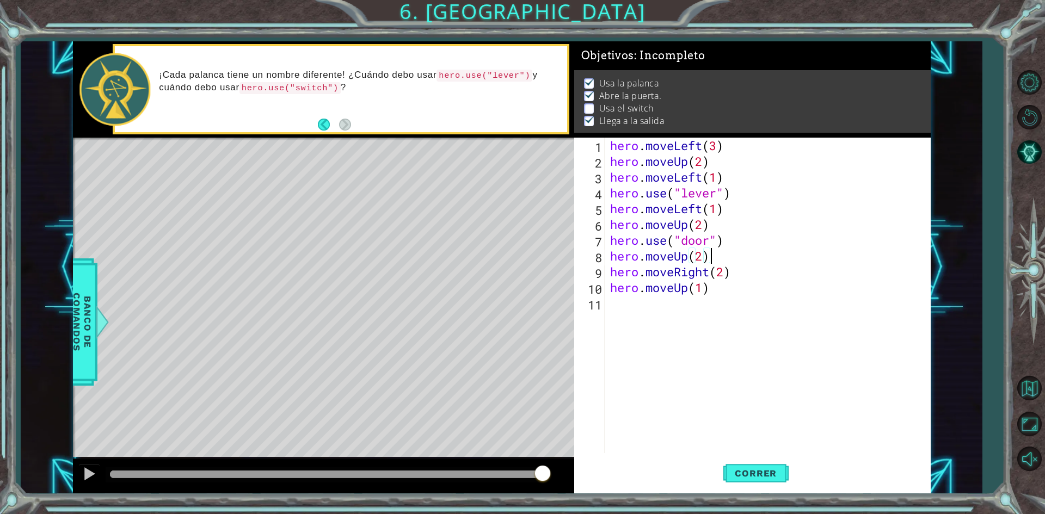
type textarea "hero.moveRight(2)"
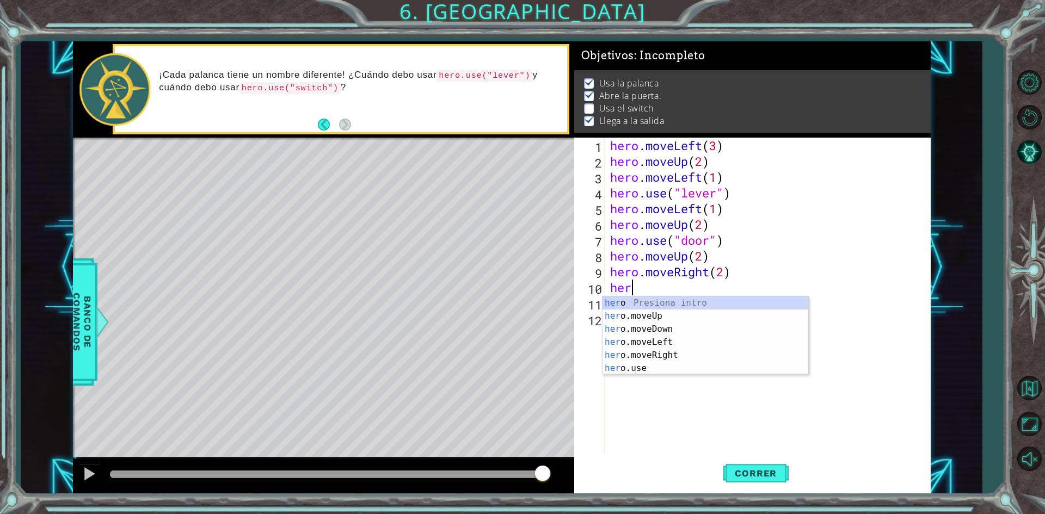
scroll to position [0, 1]
click at [659, 367] on div "hero Presiona intro hero .moveUp Presiona intro hero .moveDown Presiona intro h…" at bounding box center [706, 349] width 206 height 105
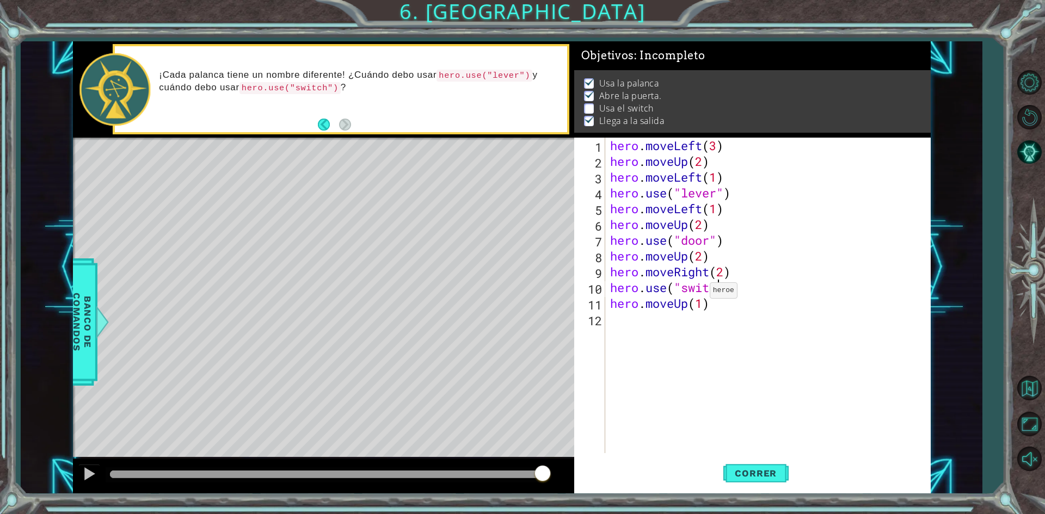
scroll to position [0, 5]
type textarea "hero.use("switch")"
click at [724, 312] on div "hero . moveLeft ( 3 ) hero . moveUp ( 2 ) hero . moveLeft ( 1 ) hero . use ( "l…" at bounding box center [770, 311] width 324 height 347
drag, startPoint x: 689, startPoint y: 300, endPoint x: 650, endPoint y: 305, distance: 38.4
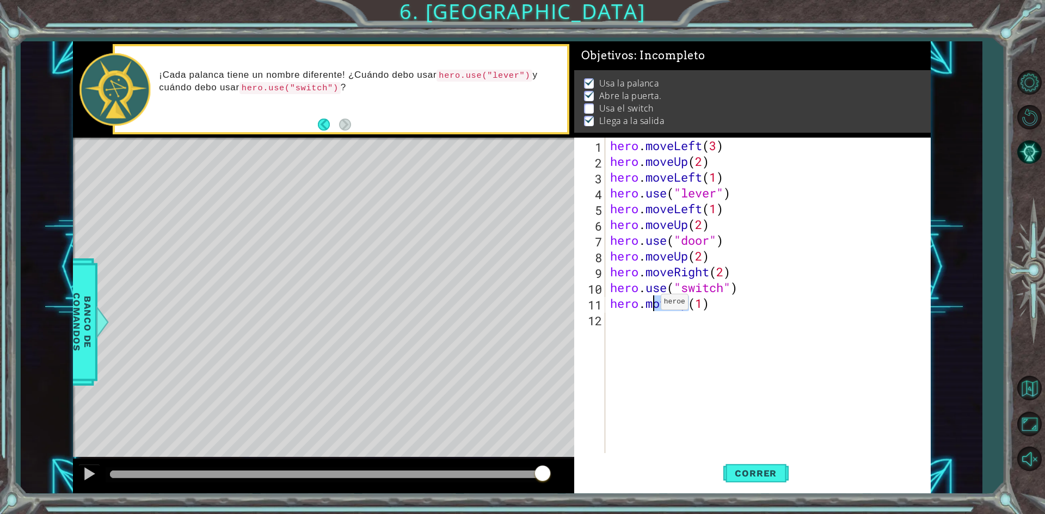
click at [650, 305] on div "hero . moveLeft ( 3 ) hero . moveUp ( 2 ) hero . moveLeft ( 1 ) hero . use ( "l…" at bounding box center [770, 311] width 324 height 347
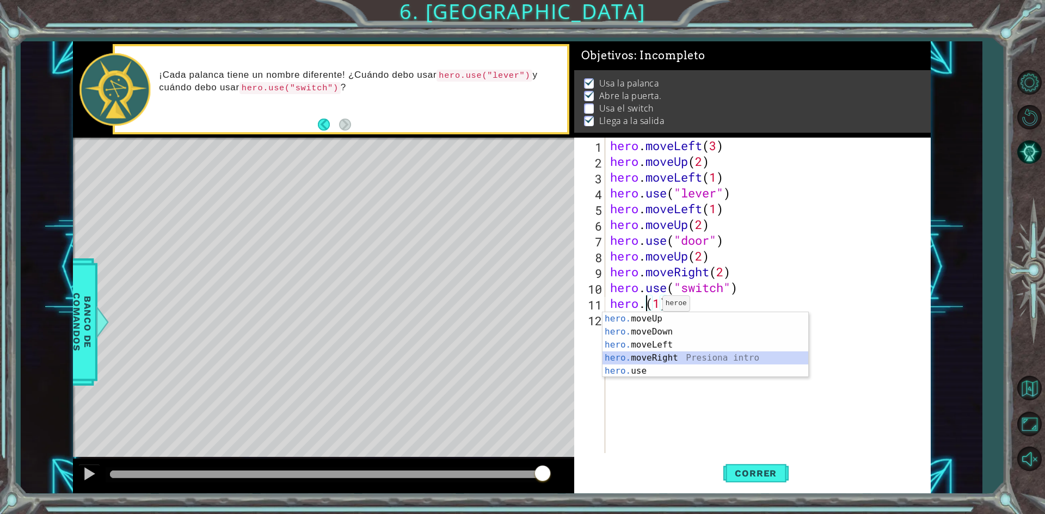
click at [671, 359] on div "hero. moveUp Presiona intro hero. moveDown Presiona intro hero. moveLeft Presio…" at bounding box center [706, 357] width 206 height 91
type textarea "hero.moveRight(1)(1)"
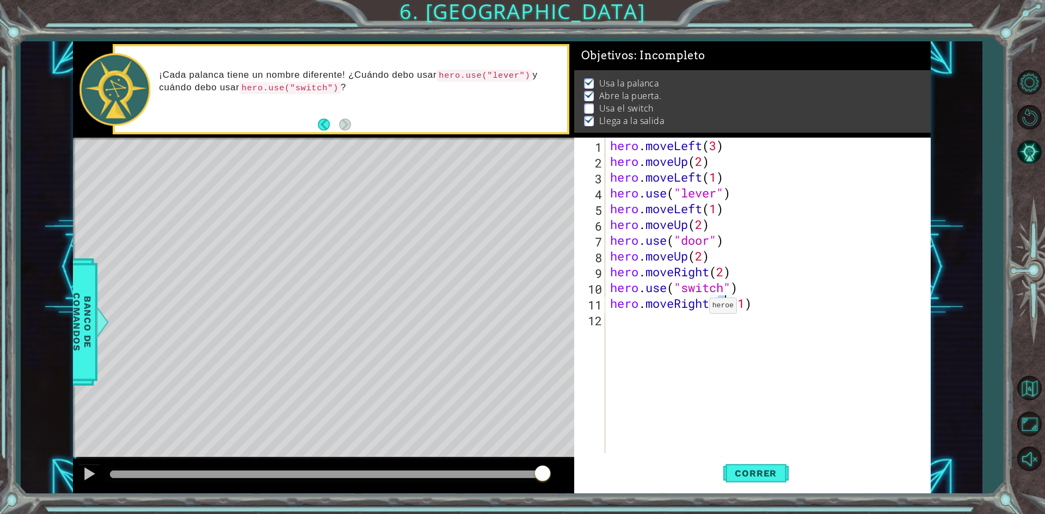
click at [699, 309] on div "hero . moveLeft ( 3 ) hero . moveUp ( 2 ) hero . moveLeft ( 1 ) hero . use ( "l…" at bounding box center [770, 311] width 324 height 347
click at [688, 324] on div "hero . moveLeft ( 3 ) hero . moveUp ( 2 ) hero . moveLeft ( 1 ) hero . use ( "l…" at bounding box center [770, 311] width 324 height 347
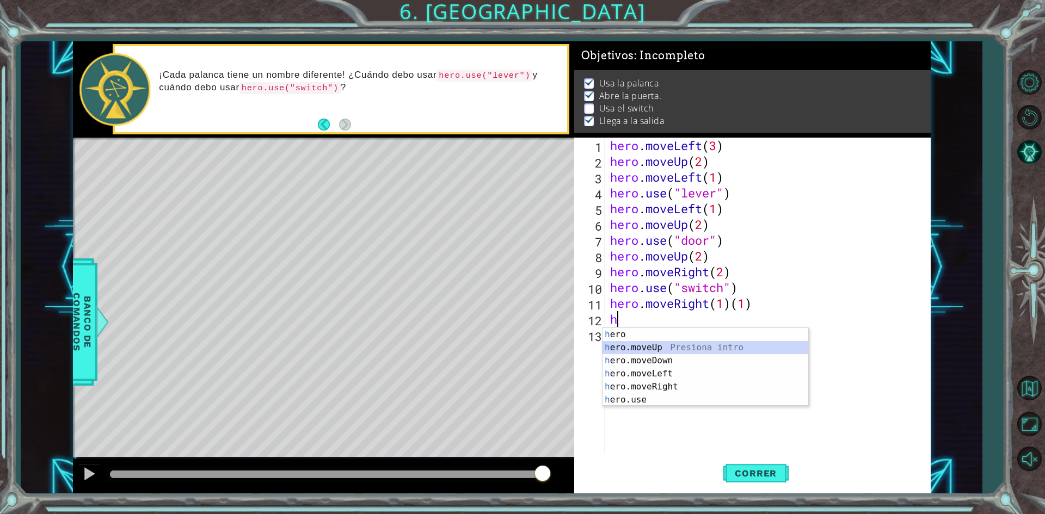
click at [678, 353] on div "h ero Presiona intro h ero.moveUp Presiona intro h ero.moveDown Presiona intro …" at bounding box center [706, 380] width 206 height 105
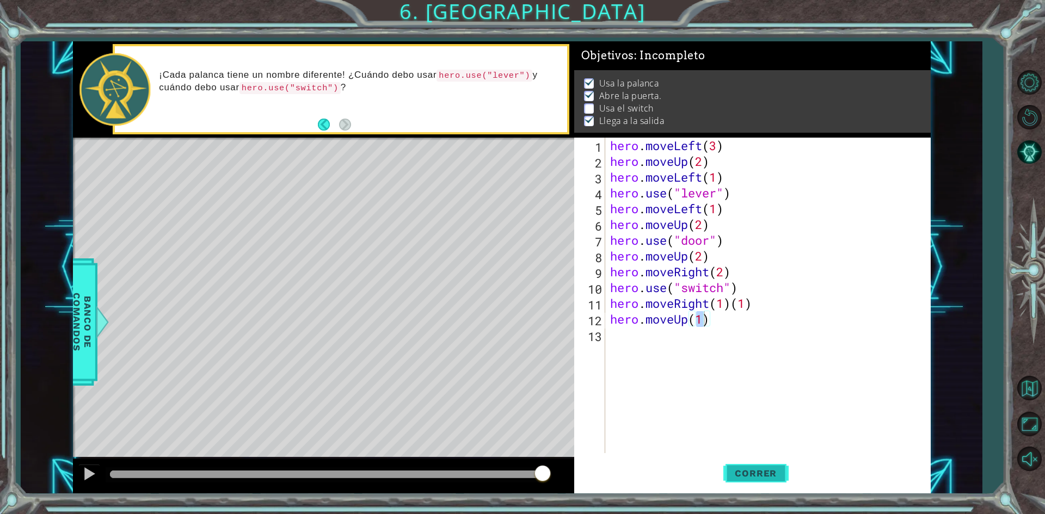
click at [745, 466] on button "Correr" at bounding box center [755, 473] width 65 height 35
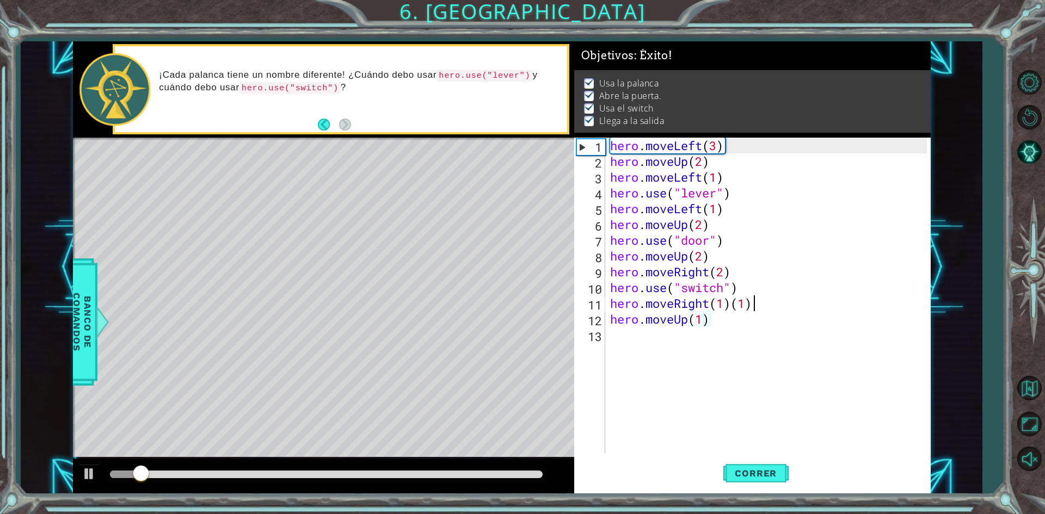
click at [765, 304] on div "hero . moveLeft ( 3 ) hero . moveUp ( 2 ) hero . moveLeft ( 1 ) hero . use ( "l…" at bounding box center [770, 311] width 324 height 347
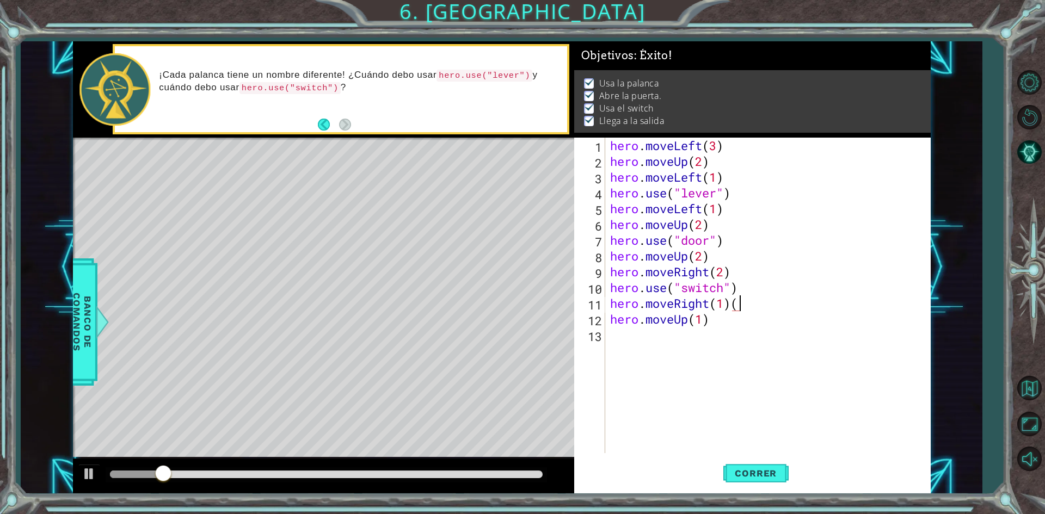
type textarea "hero.moveRight(1)"
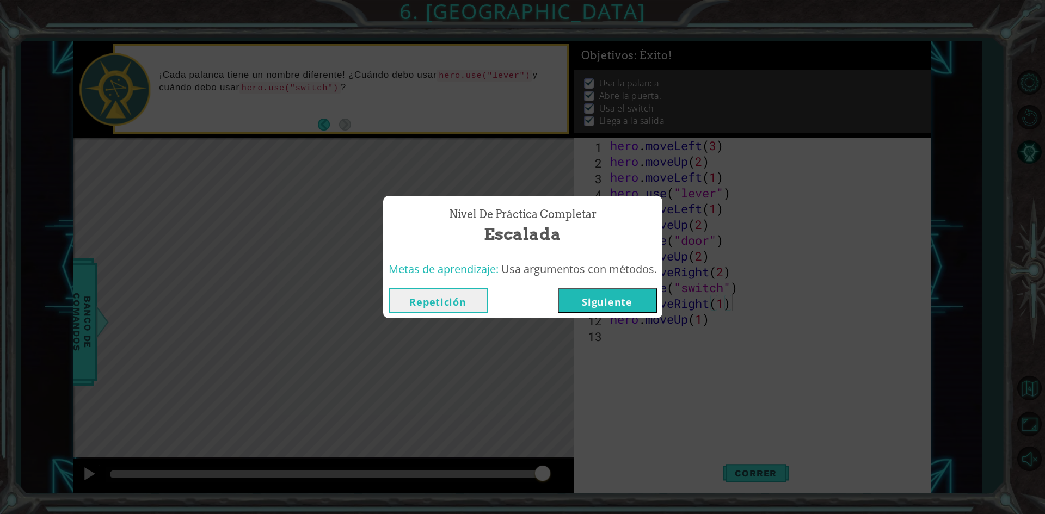
click at [629, 295] on button "Siguiente" at bounding box center [607, 300] width 99 height 24
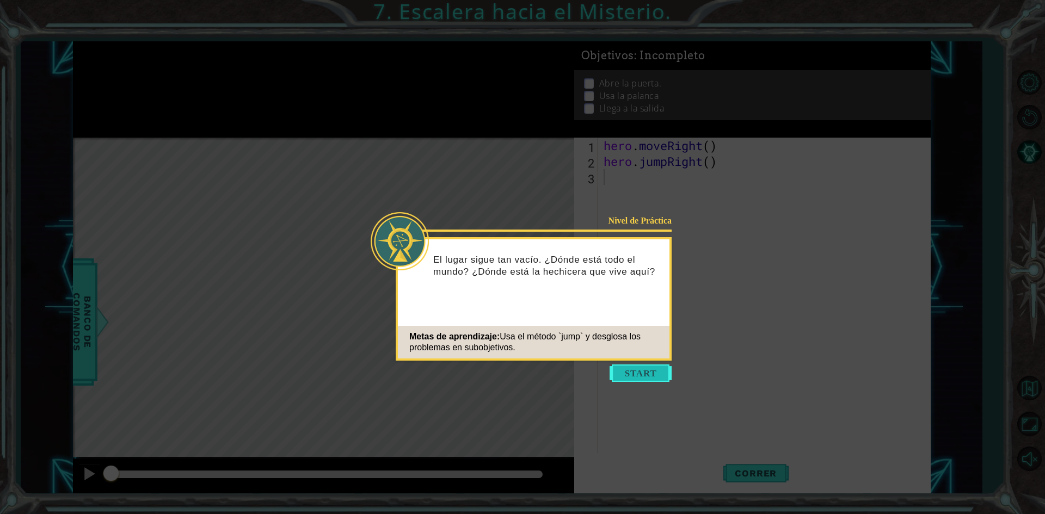
click at [648, 366] on button "Start" at bounding box center [641, 373] width 62 height 17
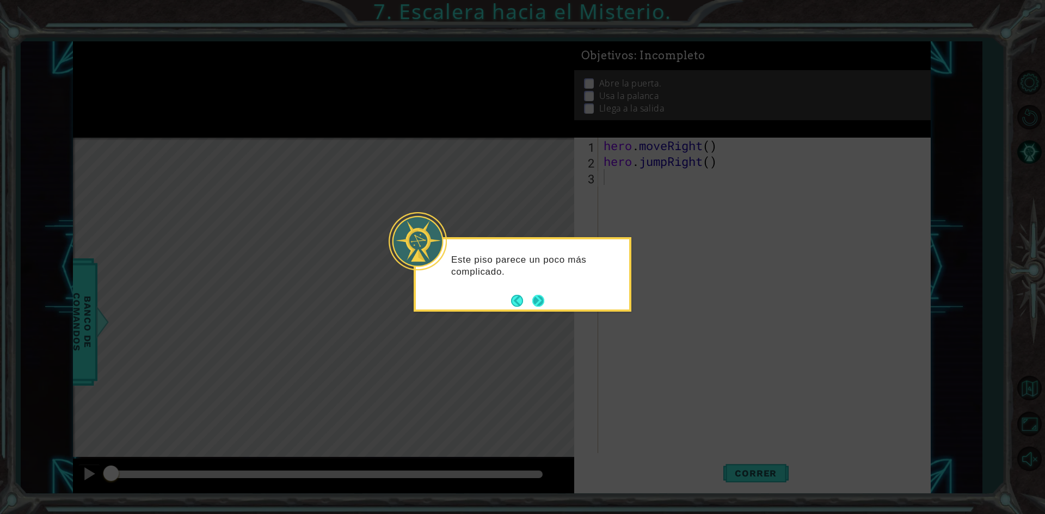
click at [538, 304] on button "Next" at bounding box center [538, 300] width 15 height 15
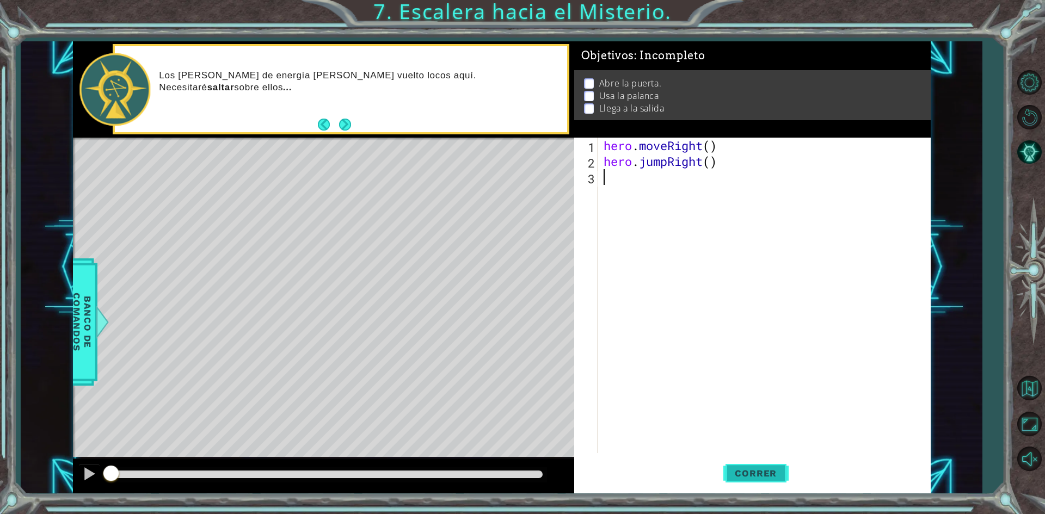
click at [740, 486] on button "Correr" at bounding box center [755, 473] width 65 height 35
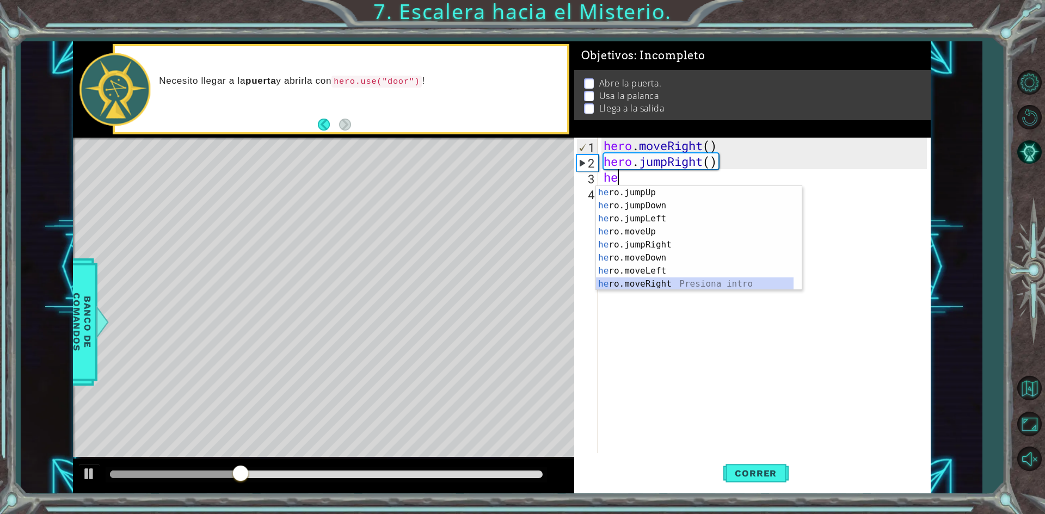
click at [695, 286] on div "he ro.jumpUp Presiona intro he ro.jumpDown Presiona intro he ro.jumpLeft Presio…" at bounding box center [695, 251] width 198 height 131
type textarea "hero.moveRight(1)"
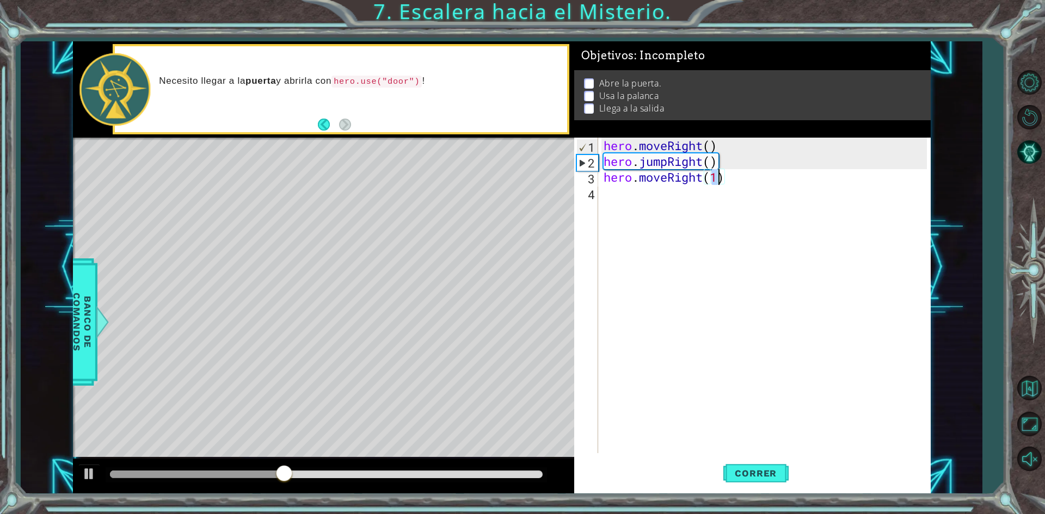
click at [690, 209] on div "hero . moveRight ( ) hero . jumpRight ( ) hero . moveRight ( 1 )" at bounding box center [766, 311] width 331 height 347
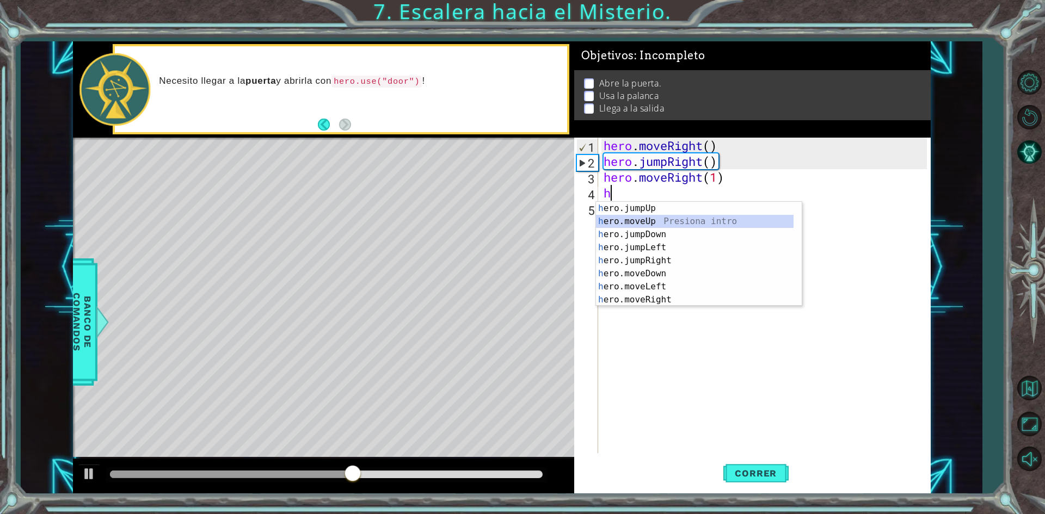
click at [675, 219] on div "h ero.jumpUp Presiona intro h ero.moveUp Presiona intro h ero.jumpDown Presiona…" at bounding box center [695, 267] width 198 height 131
type textarea "hero.moveUp(1)"
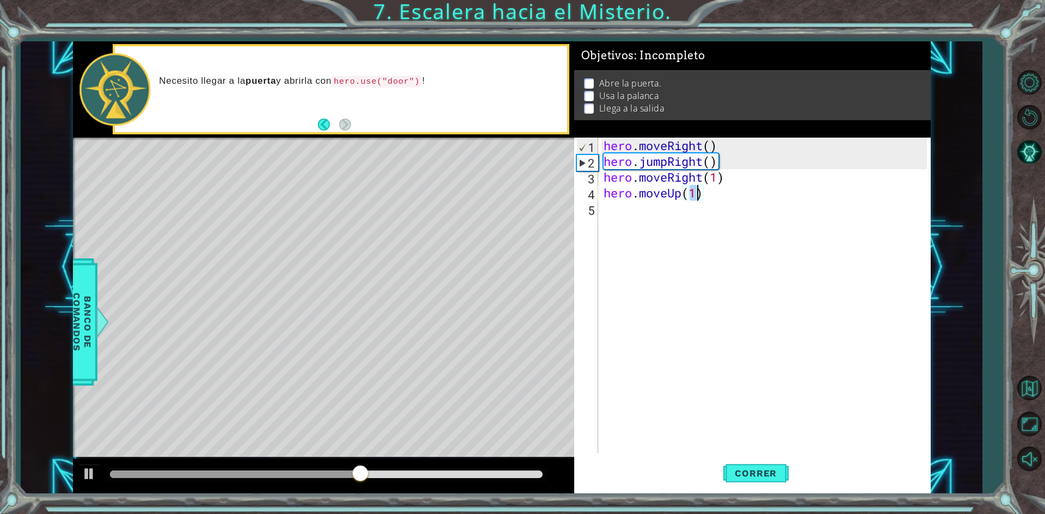
click at [675, 215] on div "hero . moveRight ( ) hero . jumpRight ( ) hero . moveRight ( 1 ) hero . moveUp …" at bounding box center [766, 311] width 331 height 347
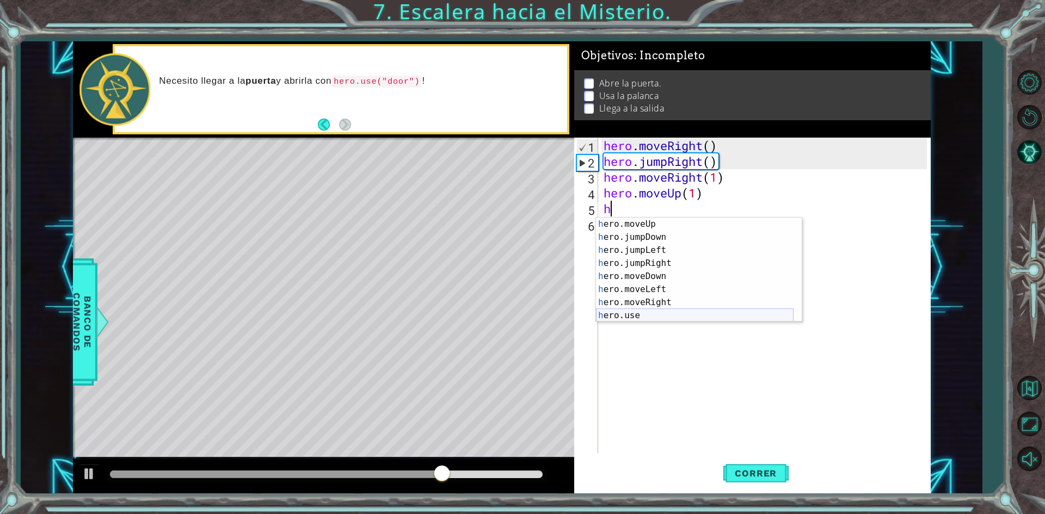
scroll to position [13, 0]
click at [687, 310] on div "h ero.moveUp Presiona intro h ero.jumpDown Presiona intro h ero.jumpLeft Presio…" at bounding box center [695, 283] width 198 height 131
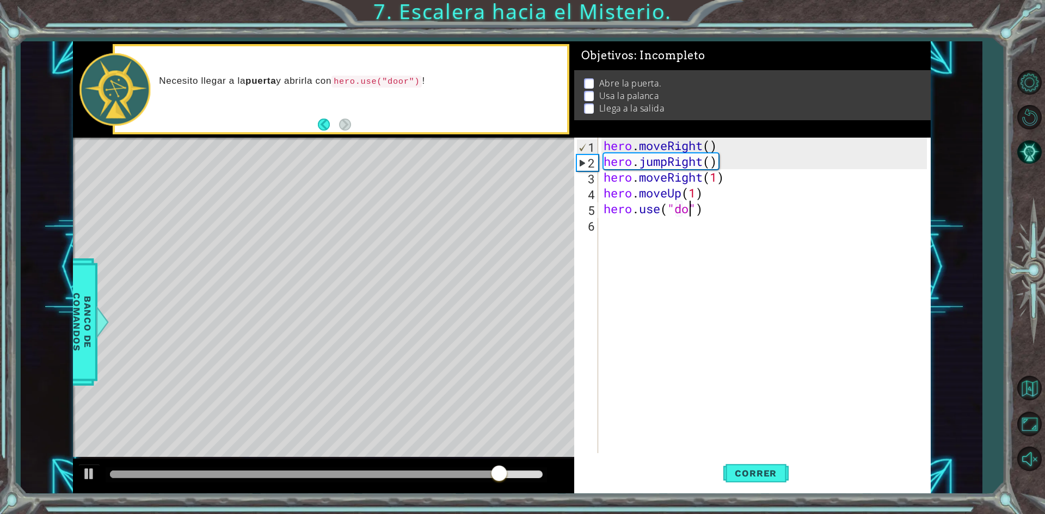
scroll to position [0, 4]
type textarea "hero.use("door")"
click at [743, 243] on div "hero . moveRight ( ) hero . jumpRight ( ) hero . moveRight ( 1 ) hero . moveUp …" at bounding box center [766, 311] width 331 height 347
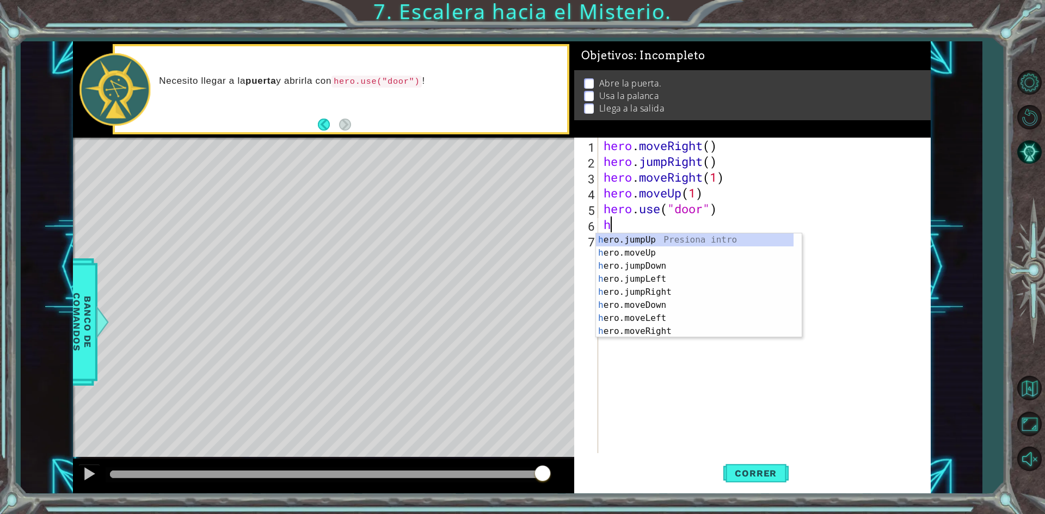
scroll to position [0, 0]
click at [723, 253] on div "h ero.jumpUp Presiona intro h ero.moveUp Presiona intro h ero.jumpDown Presiona…" at bounding box center [695, 299] width 198 height 131
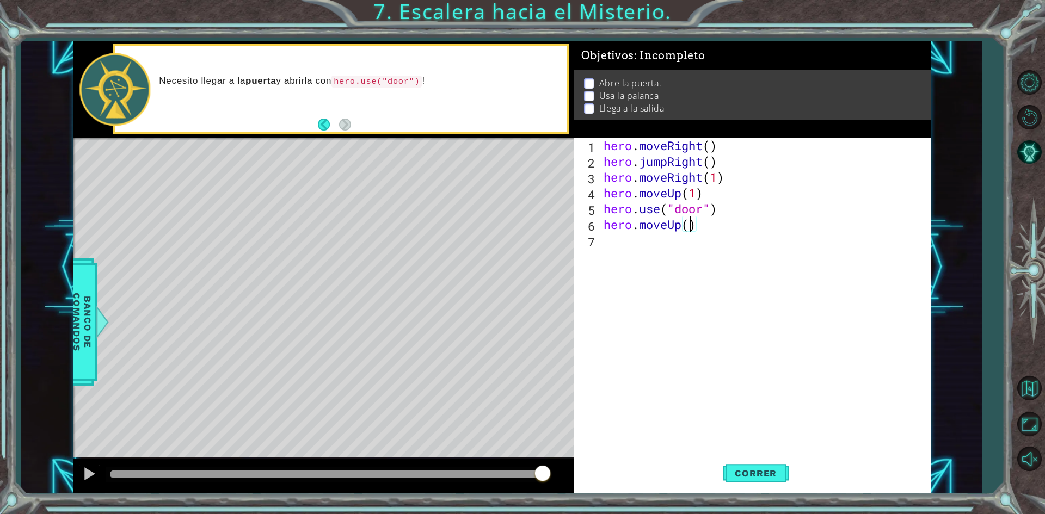
type textarea "hero.moveUp(2)"
type textarea "h"
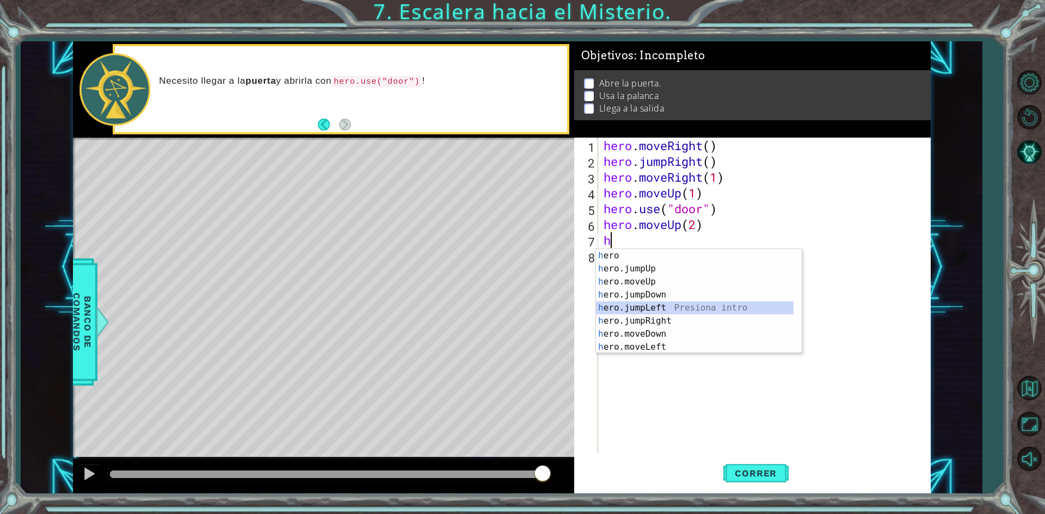
click at [680, 310] on div "h ero Presiona intro h ero.jumpUp Presiona intro h ero.moveUp Presiona intro h …" at bounding box center [695, 314] width 198 height 131
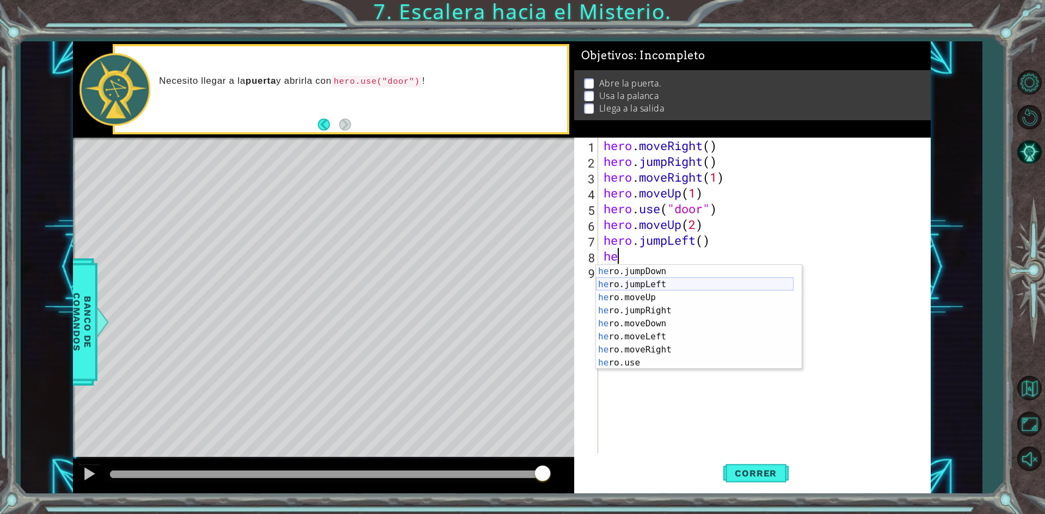
scroll to position [26, 0]
click at [650, 361] on div "he ro.jumpDown Presiona intro he ro.jumpLeft Presiona intro he ro.moveUp Presio…" at bounding box center [695, 330] width 198 height 131
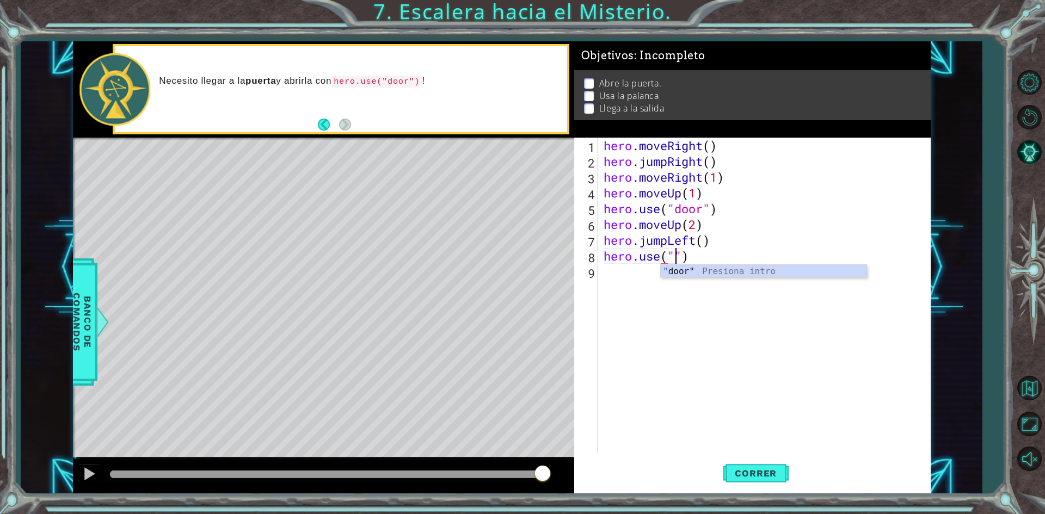
scroll to position [0, 3]
type textarea "hero.use("lever")"
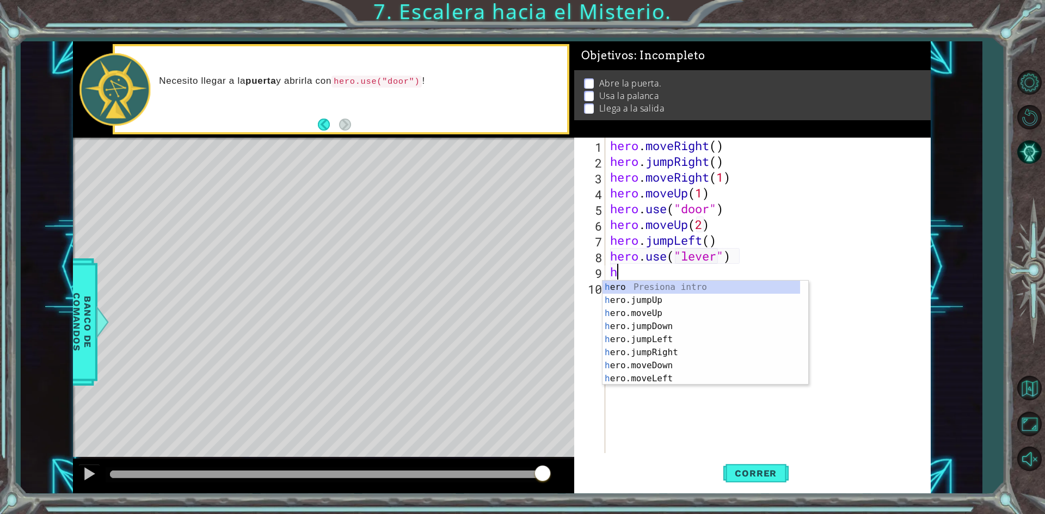
scroll to position [0, 0]
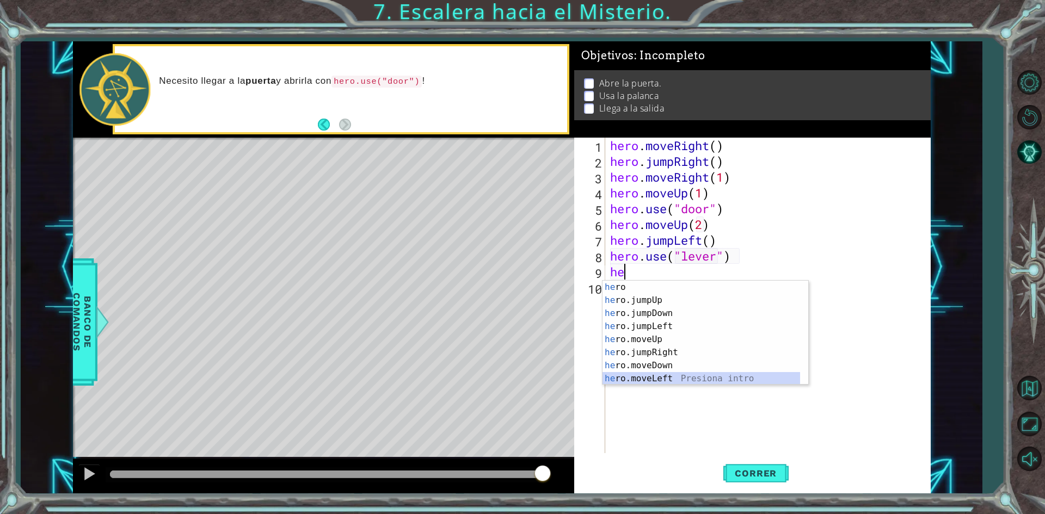
click at [686, 382] on div "he ro Presiona intro he ro.jumpUp Presiona intro he ro.jumpDown Presiona intro …" at bounding box center [702, 346] width 198 height 131
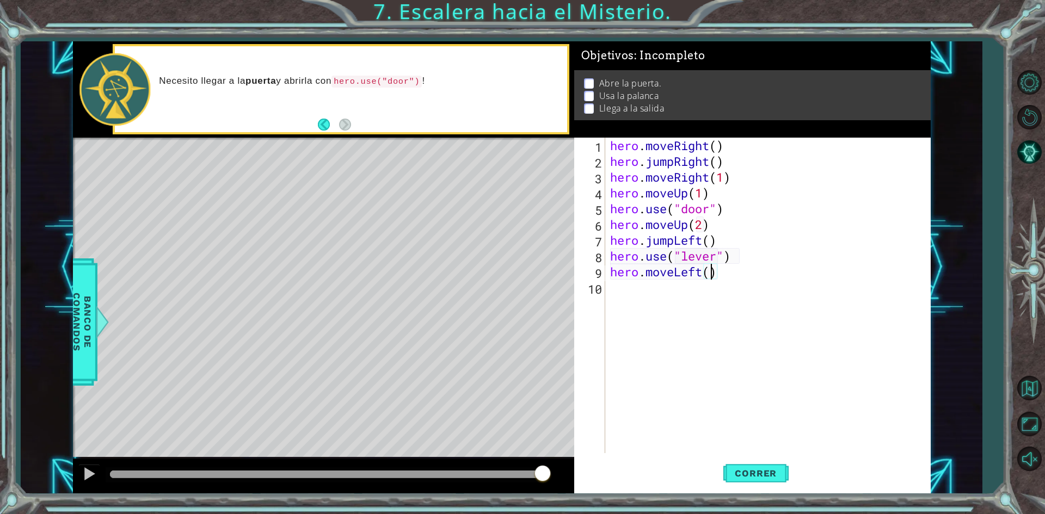
type textarea "hero.moveLeft(2)"
click at [702, 292] on div "hero . moveRight ( ) hero . jumpRight ( ) hero . moveRight ( 1 ) hero . moveUp …" at bounding box center [770, 311] width 324 height 347
type textarea "he"
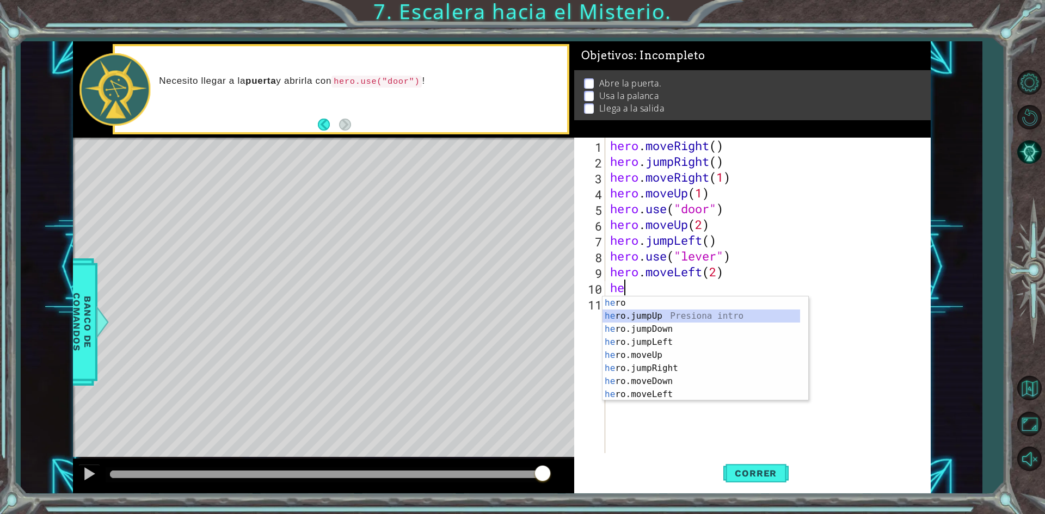
click at [680, 316] on div "he ro Presiona intro he ro.jumpUp Presiona intro he ro.jumpDown Presiona intro …" at bounding box center [702, 362] width 198 height 131
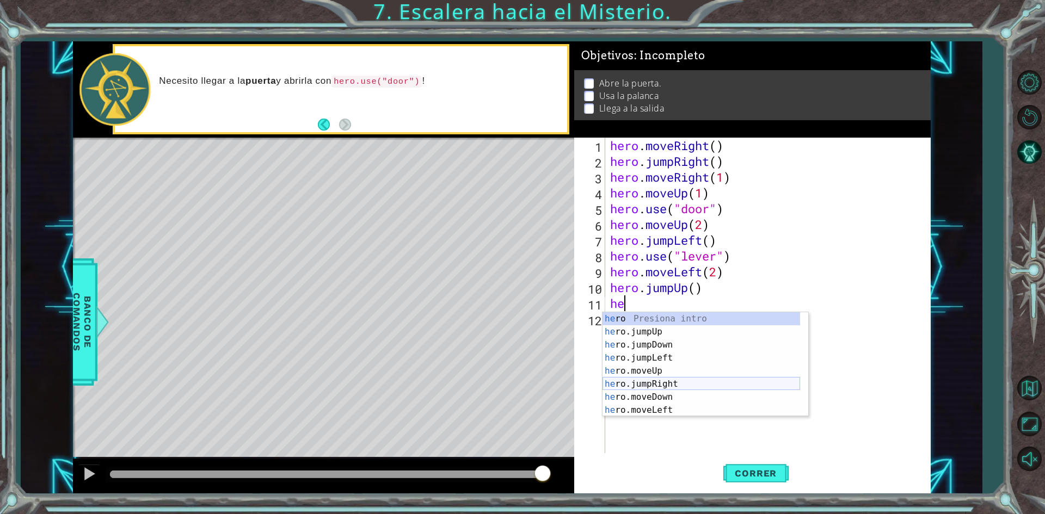
scroll to position [26, 0]
click at [674, 395] on div "he ro.jumpDown Presiona intro he ro.jumpLeft Presiona intro he ro.moveUp Presio…" at bounding box center [702, 377] width 198 height 131
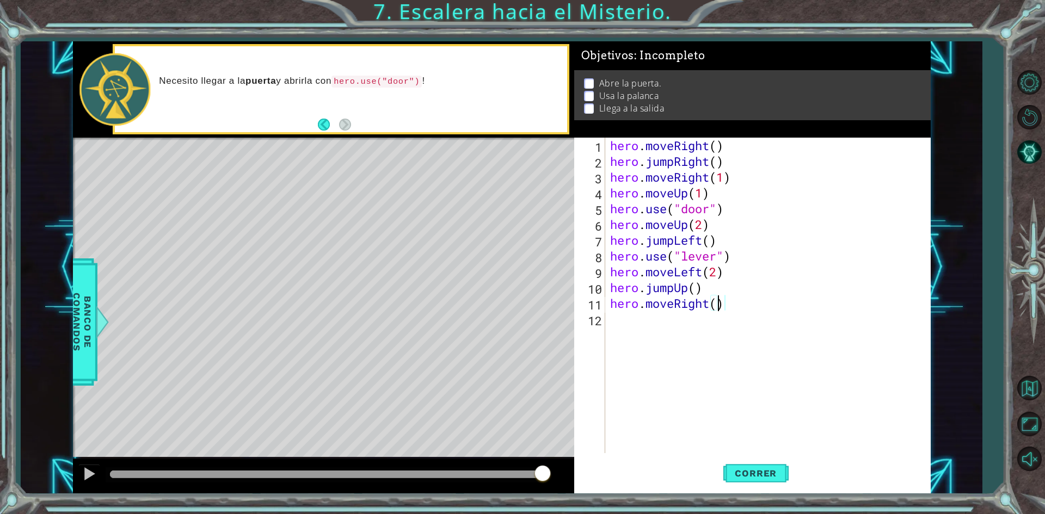
type textarea "hero.moveRight(2)"
click at [759, 482] on button "Correr" at bounding box center [755, 473] width 65 height 35
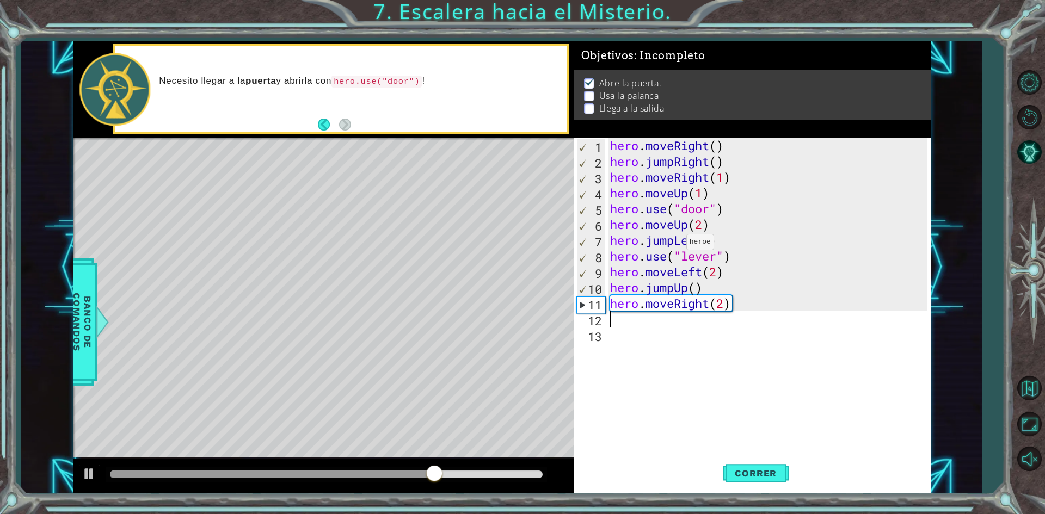
click at [677, 245] on div "hero . moveRight ( ) hero . jumpRight ( ) hero . moveRight ( 1 ) hero . moveUp …" at bounding box center [770, 311] width 324 height 347
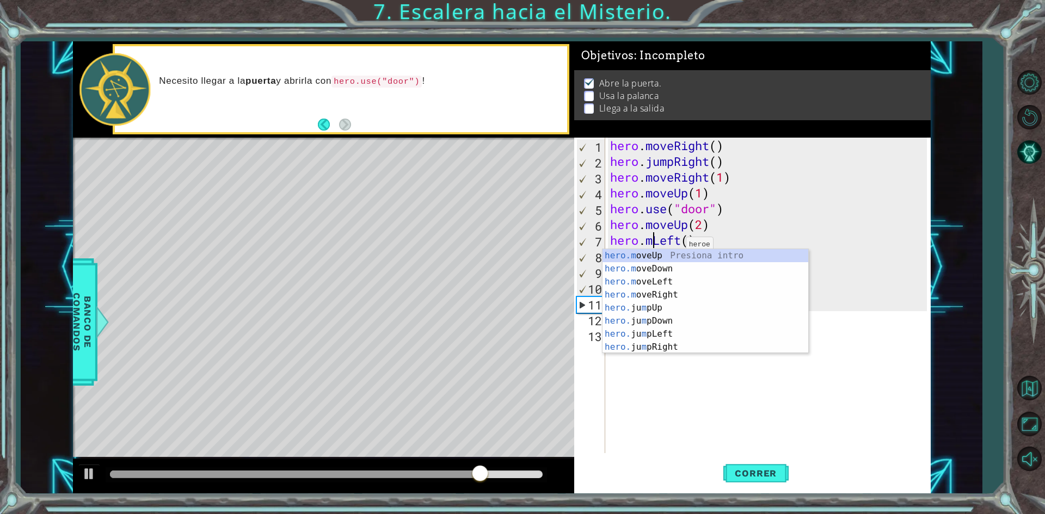
scroll to position [0, 2]
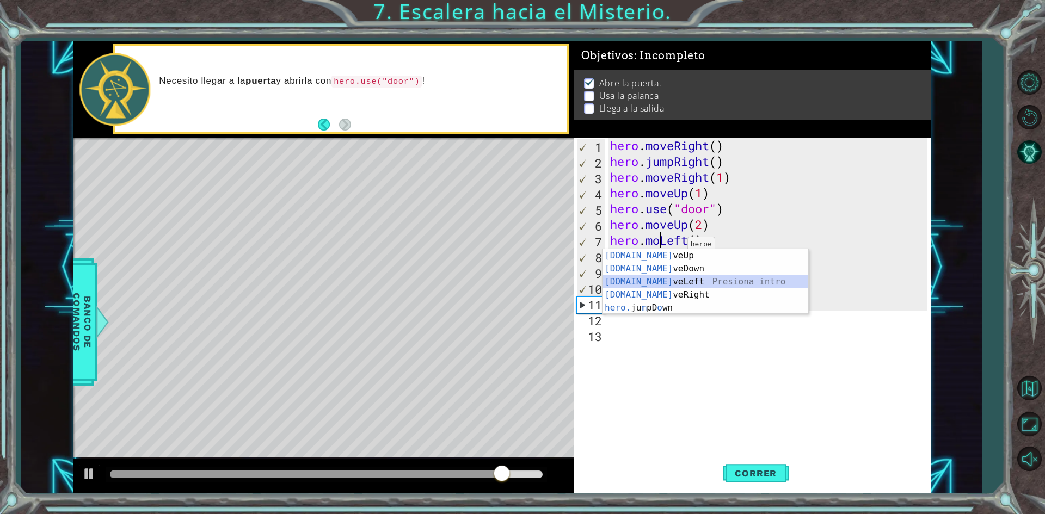
click at [678, 280] on div "[DOMAIN_NAME] veUp Presiona intro [DOMAIN_NAME] veDown Presiona intro [DOMAIN_N…" at bounding box center [706, 294] width 206 height 91
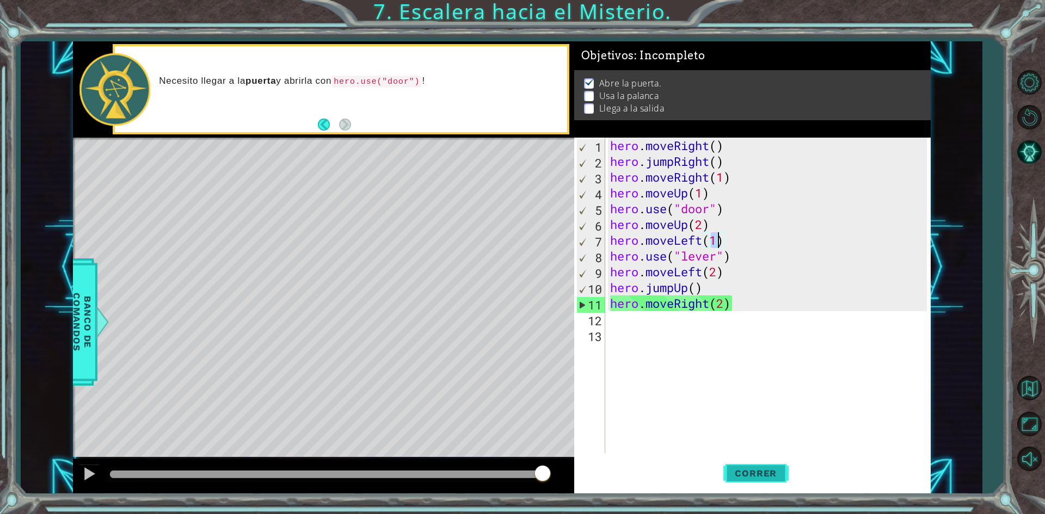
type textarea "hero.moveLeft(1)"
click at [771, 464] on button "Correr" at bounding box center [755, 473] width 65 height 35
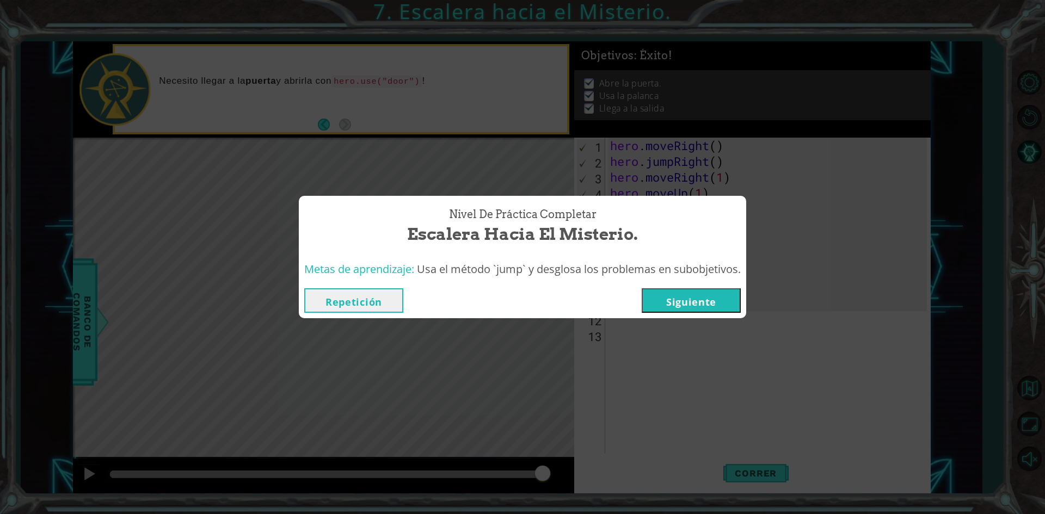
click at [721, 307] on button "Siguiente" at bounding box center [691, 300] width 99 height 24
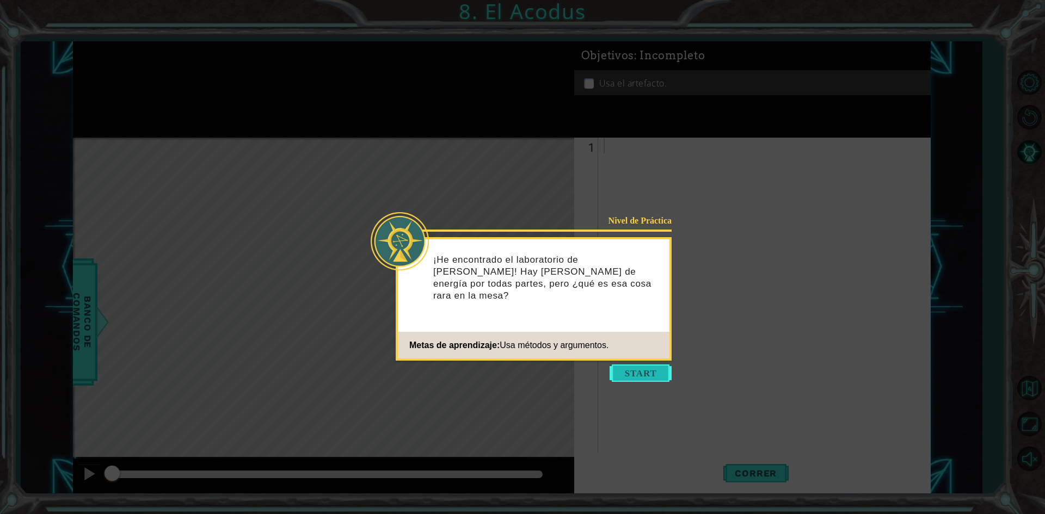
click at [650, 371] on button "Start" at bounding box center [641, 373] width 62 height 17
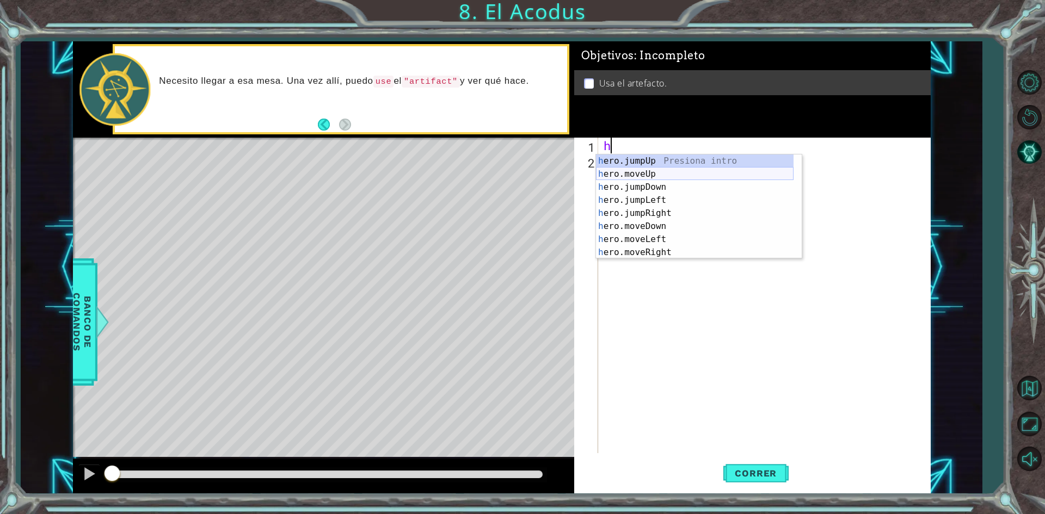
click at [660, 175] on div "h ero.jumpUp Presiona intro h ero.moveUp Presiona intro h ero.jumpDown Presiona…" at bounding box center [695, 220] width 198 height 131
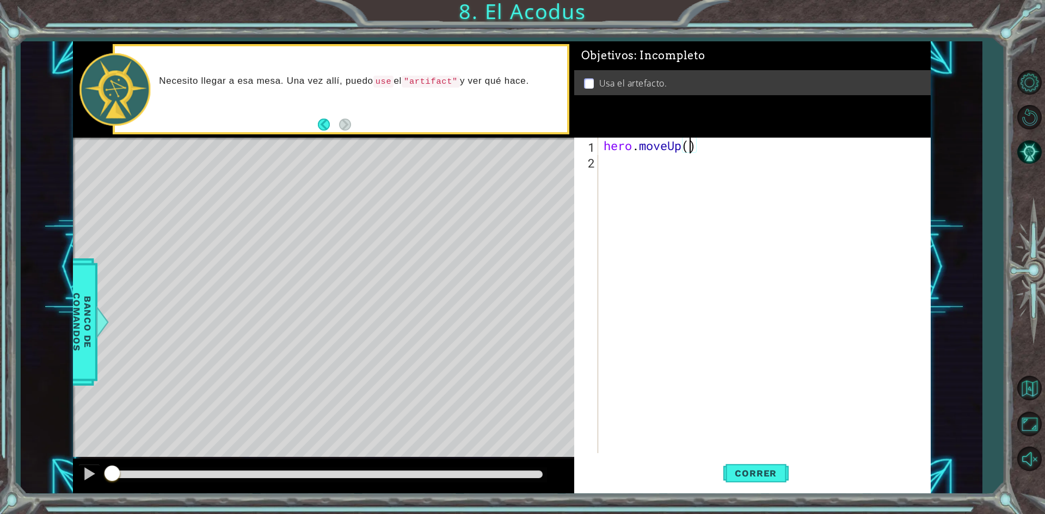
type textarea "hero.moveUp(2)"
click at [712, 149] on div "hero . moveUp ( 2 )" at bounding box center [766, 311] width 331 height 347
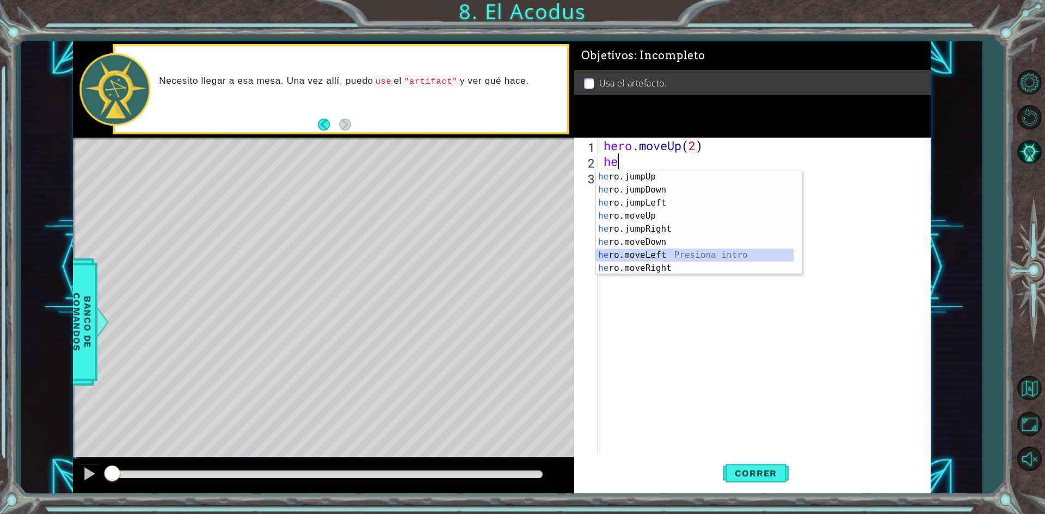
click at [688, 250] on div "he ro.jumpUp Presiona intro he ro.jumpDown Presiona intro he ro.jumpLeft Presio…" at bounding box center [695, 235] width 198 height 131
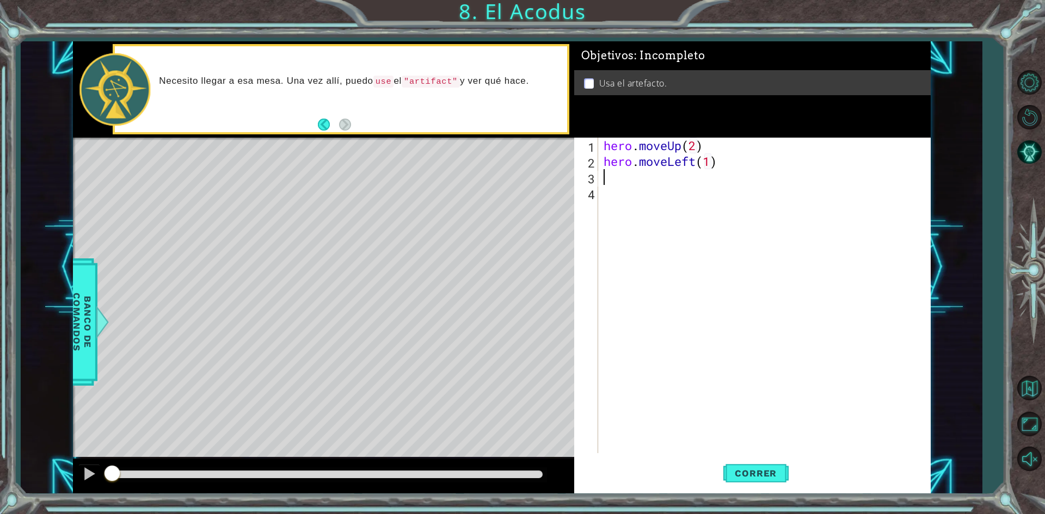
scroll to position [0, 5]
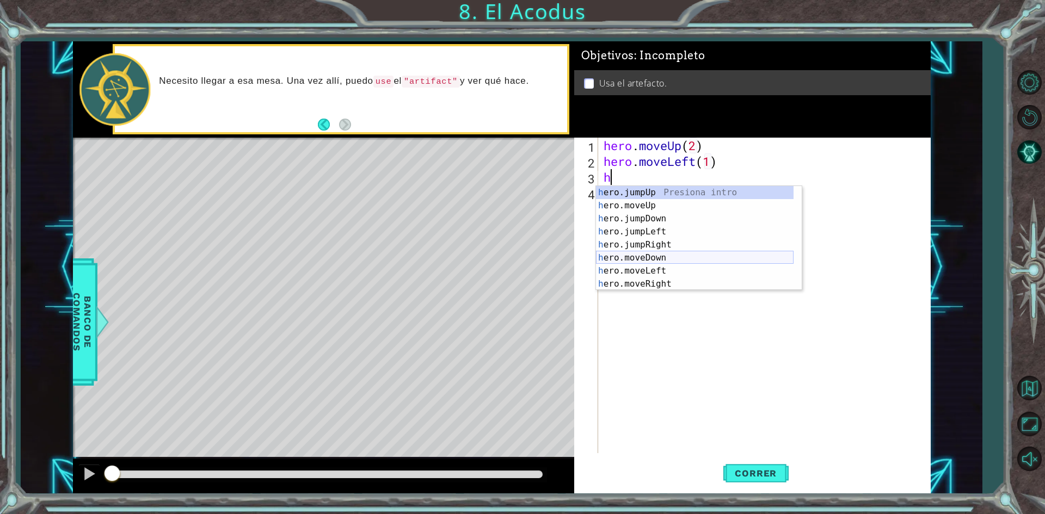
click at [702, 259] on div "h ero.jumpUp Presiona intro h ero.moveUp Presiona intro h ero.jumpDown Presiona…" at bounding box center [695, 251] width 198 height 131
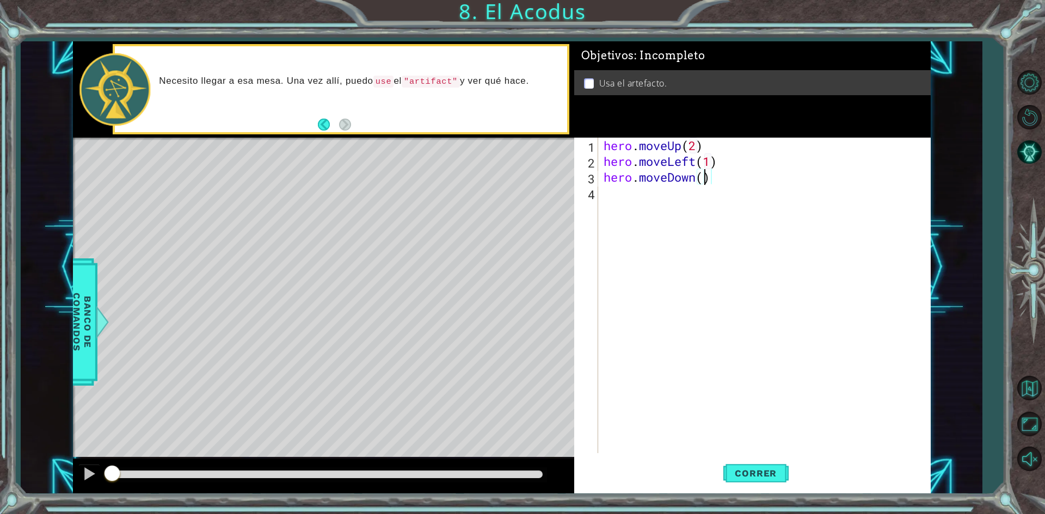
scroll to position [0, 4]
type textarea "hero.moveDown(2)"
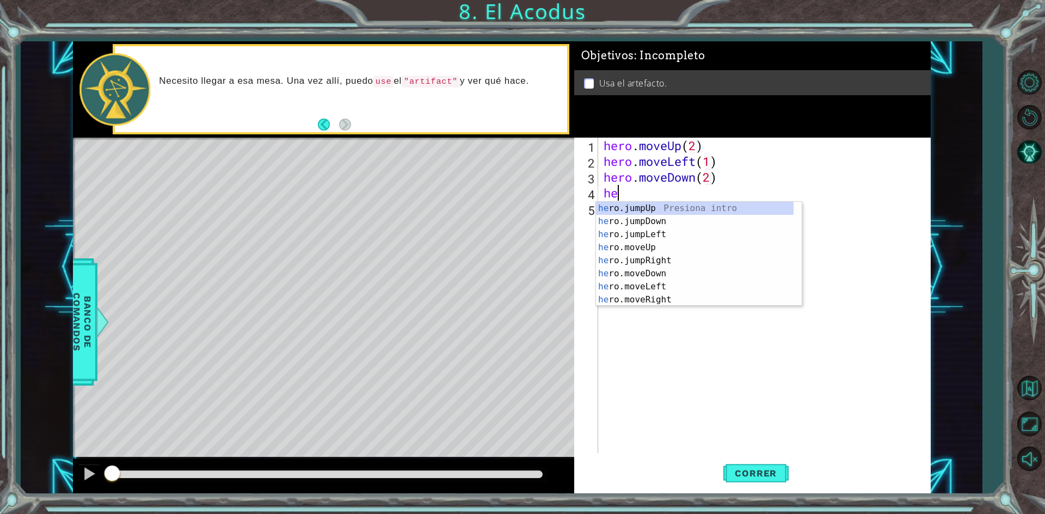
type textarea "her"
click at [685, 235] on div "her o.jumpUp Presiona intro her o.jumpDown Presiona intro her o.jumpLeft Presio…" at bounding box center [695, 267] width 198 height 131
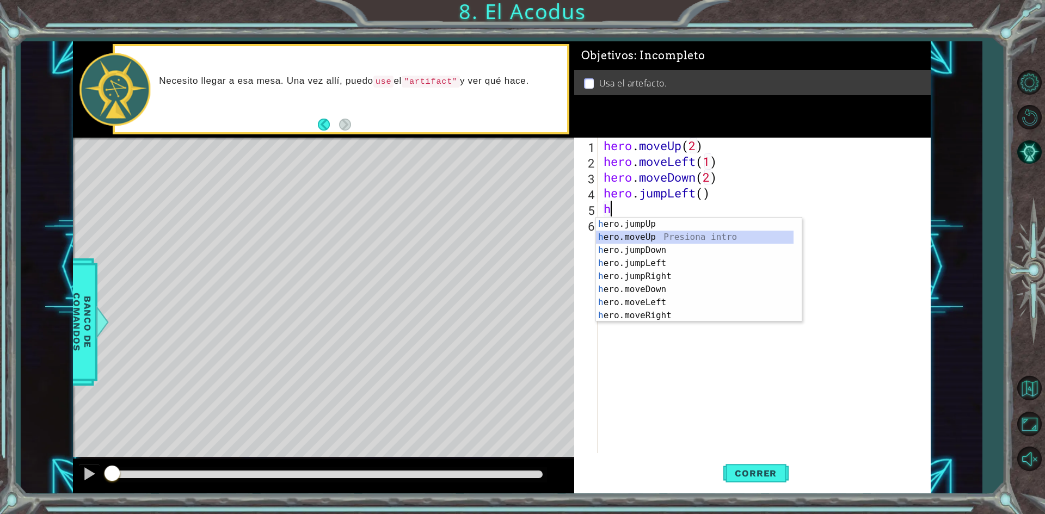
click at [663, 236] on div "h ero.jumpUp Presiona intro h ero.moveUp Presiona intro h ero.jumpDown Presiona…" at bounding box center [695, 283] width 198 height 131
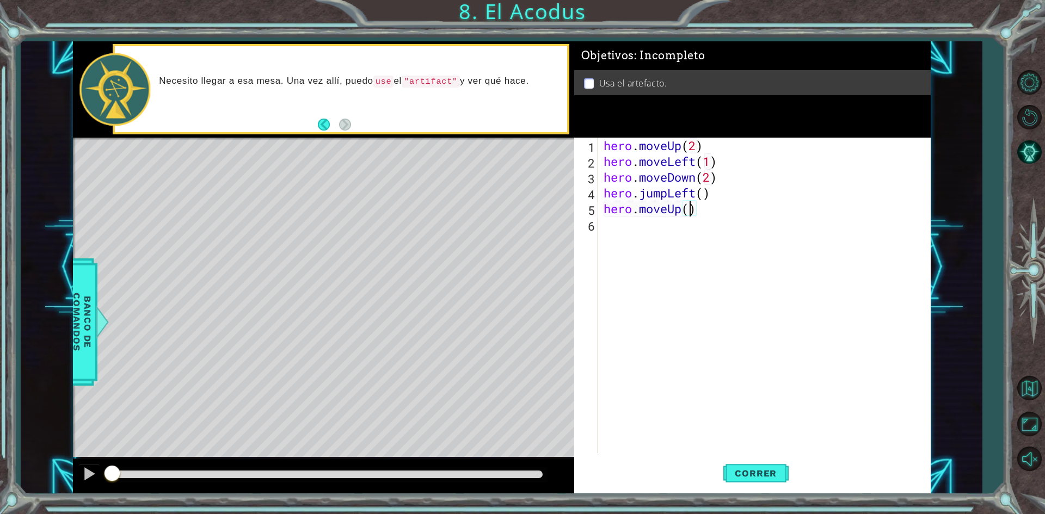
type textarea "hero.moveUp(2)"
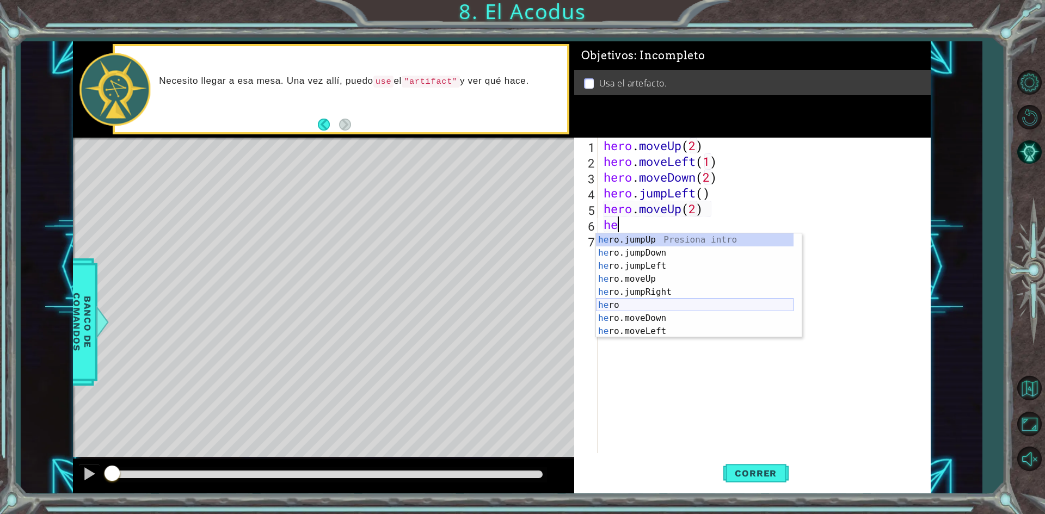
scroll to position [26, 0]
click at [667, 317] on div "he ro.jumpLeft Presiona intro he ro.moveUp Presiona intro he ro.jumpRight Presi…" at bounding box center [695, 299] width 198 height 131
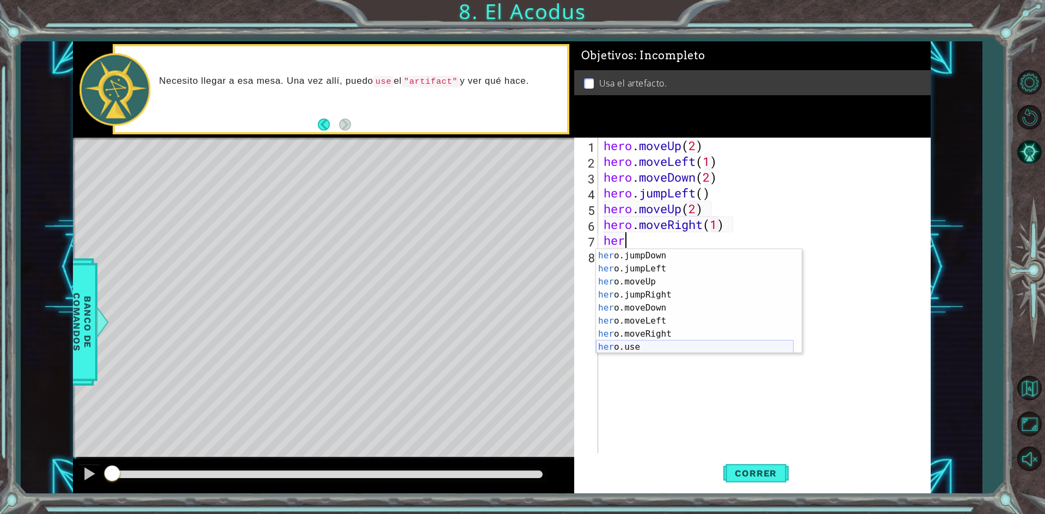
click at [697, 345] on div "her o.jumpDown Presiona intro her o.jumpLeft Presiona intro her o.moveUp Presio…" at bounding box center [695, 314] width 198 height 131
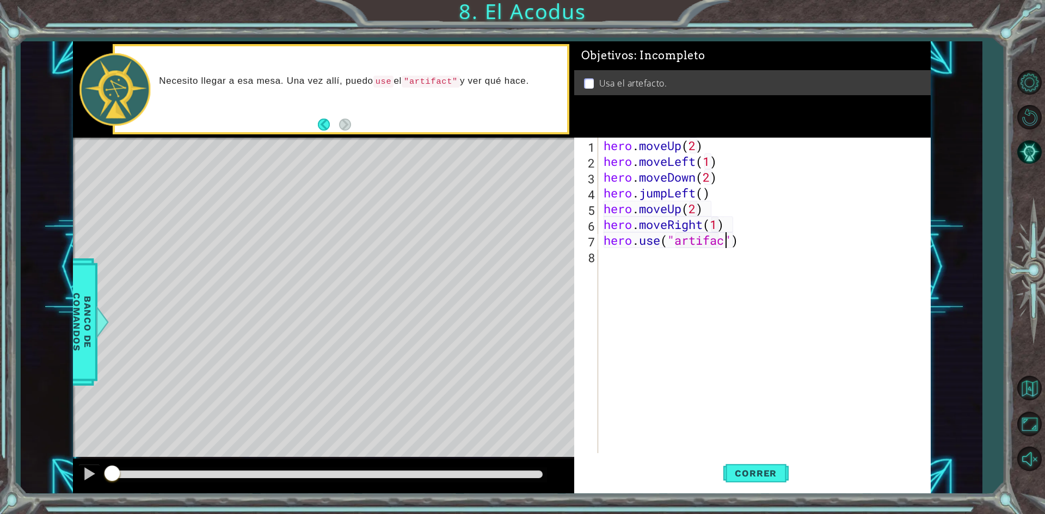
scroll to position [0, 5]
type textarea "hero.use("artifact")"
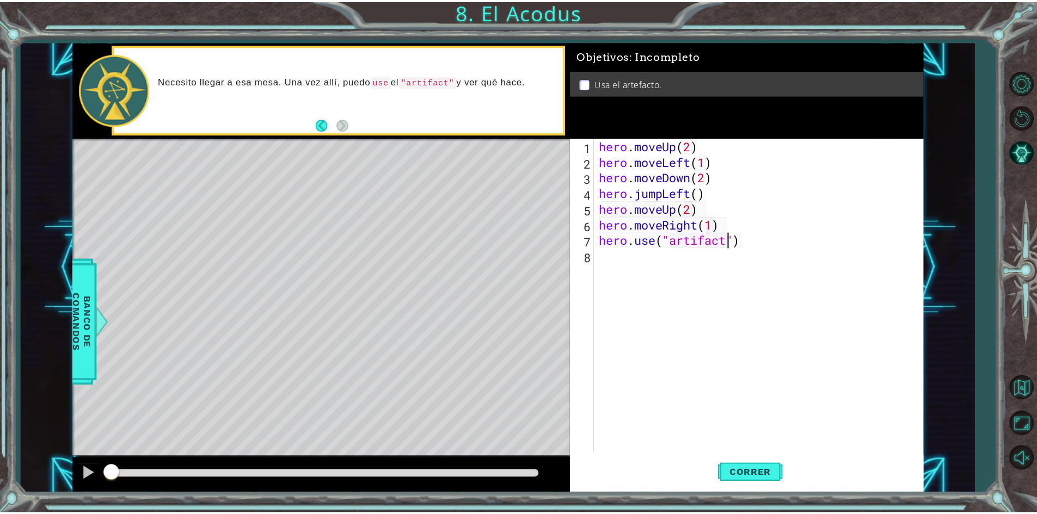
scroll to position [0, 0]
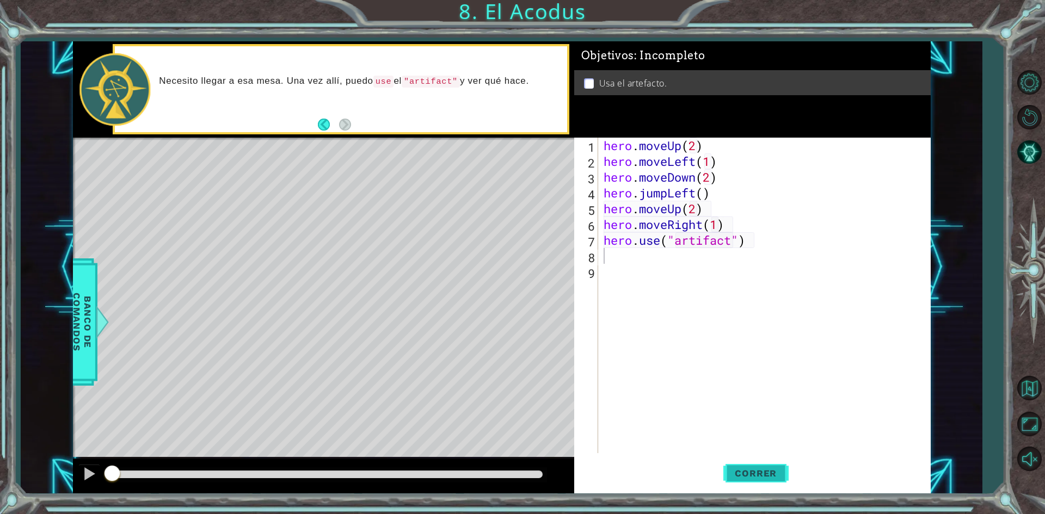
click at [765, 481] on button "Correr" at bounding box center [755, 473] width 65 height 35
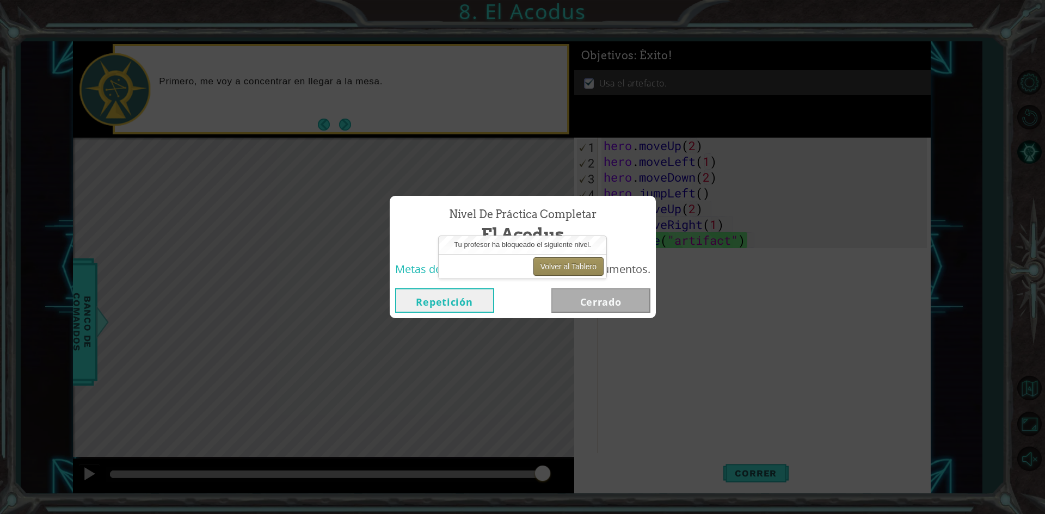
click at [582, 268] on button "Volver al Tablero" at bounding box center [568, 266] width 70 height 19
click at [581, 267] on button "Volver al Tablero" at bounding box center [568, 266] width 70 height 19
click at [571, 267] on button "Volver al Tablero" at bounding box center [568, 266] width 70 height 19
click at [588, 257] on button "Volver al Tablero" at bounding box center [568, 266] width 70 height 19
click at [568, 268] on button "Volver al Tablero" at bounding box center [568, 266] width 70 height 19
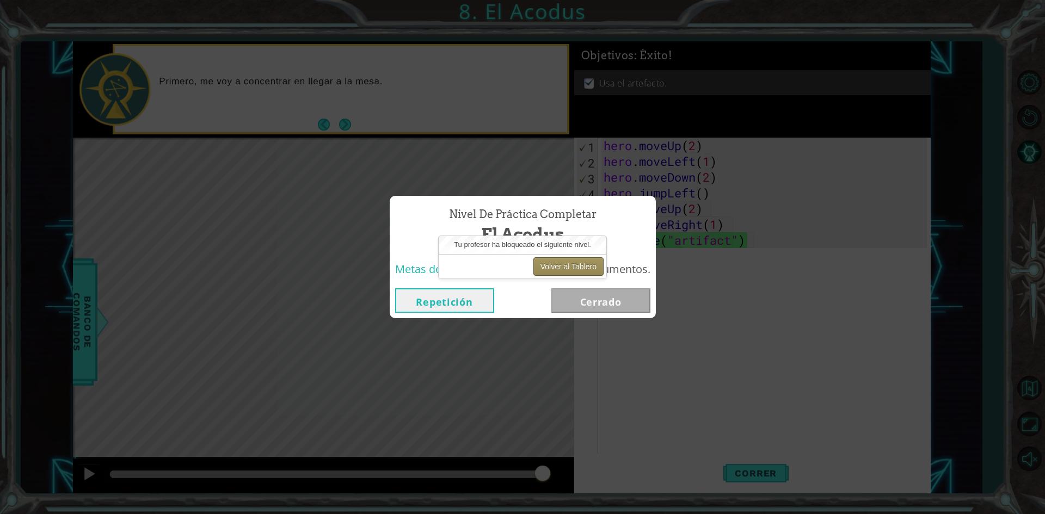
click at [568, 268] on button "Volver al Tablero" at bounding box center [568, 266] width 70 height 19
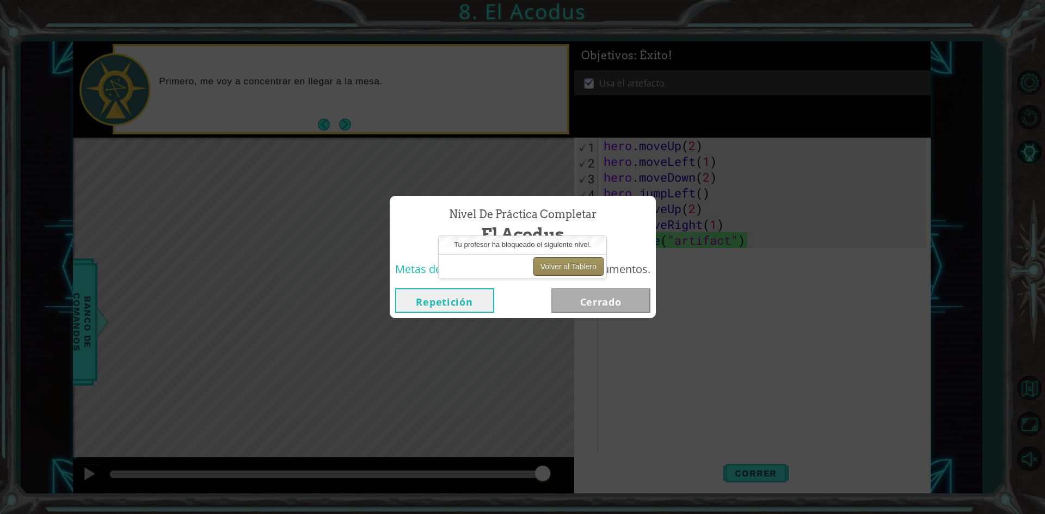
click at [568, 268] on button "Volver al Tablero" at bounding box center [568, 266] width 70 height 19
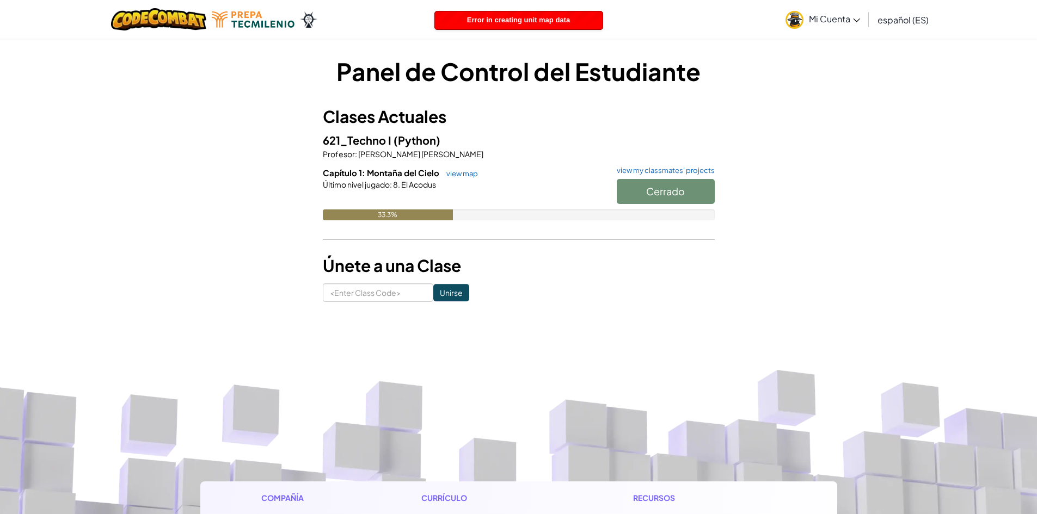
click at [848, 27] on link "Mi Cuenta" at bounding box center [822, 19] width 85 height 34
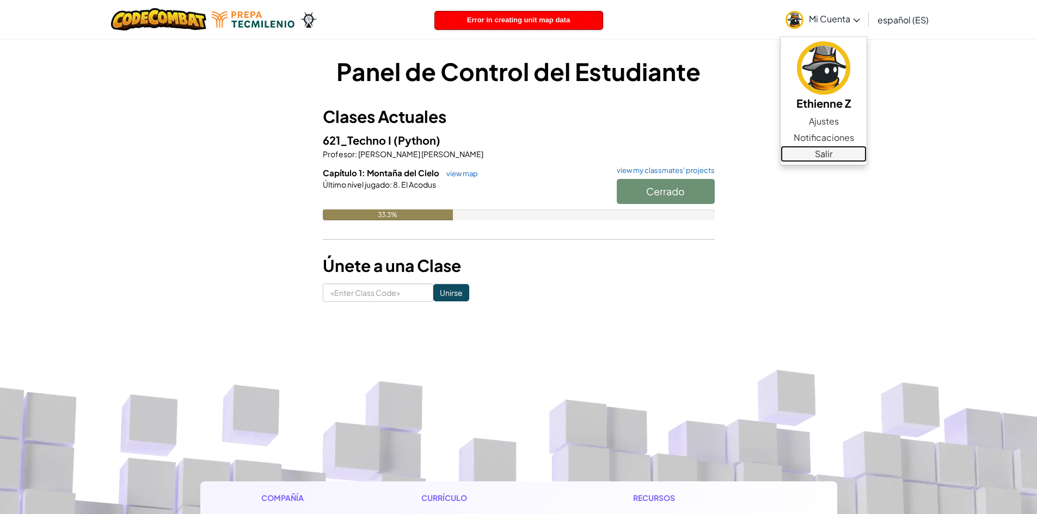
click at [834, 157] on link "Salir" at bounding box center [824, 154] width 86 height 16
